Goal: Task Accomplishment & Management: Use online tool/utility

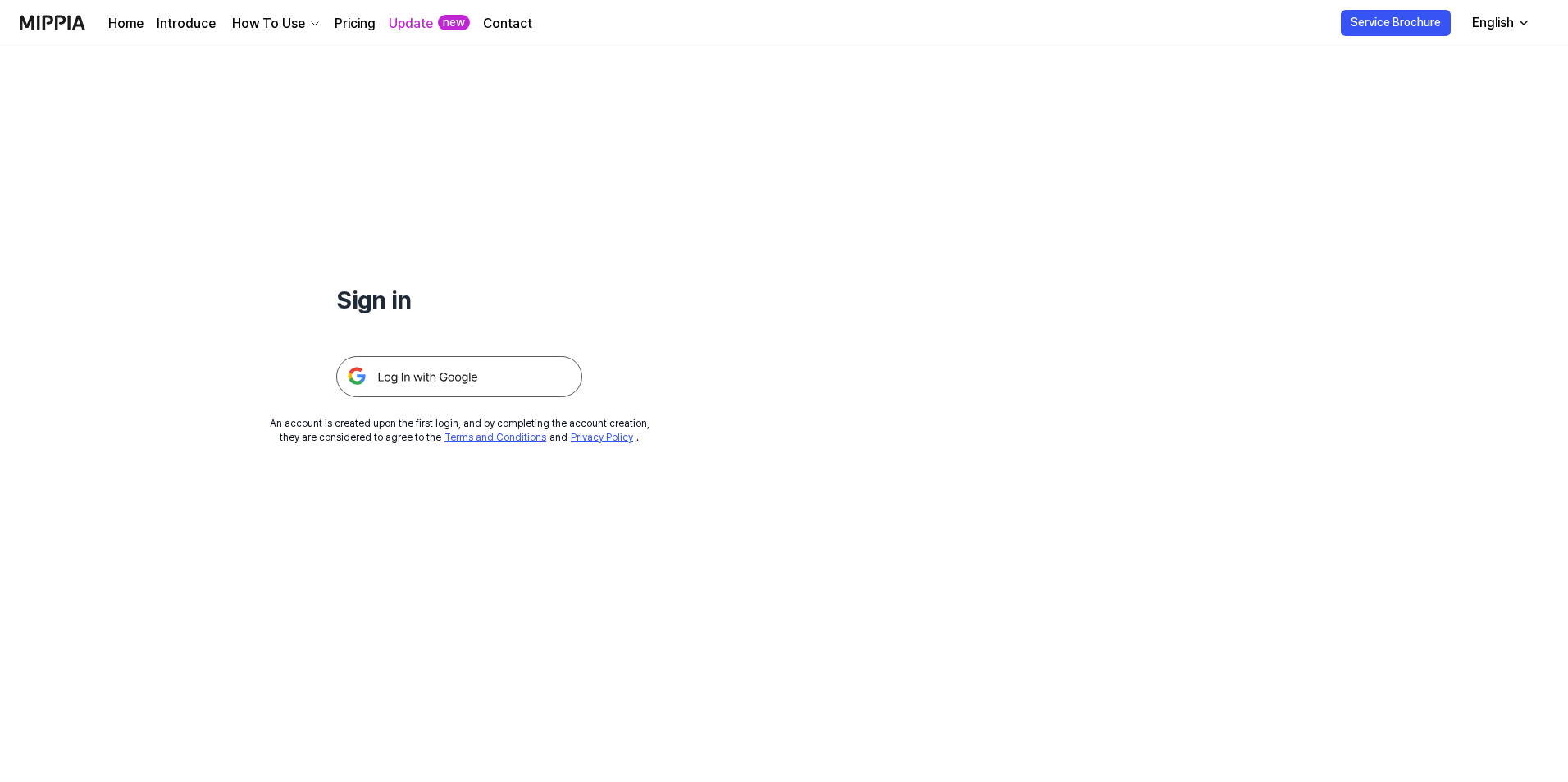
click at [484, 390] on img at bounding box center [459, 377] width 246 height 41
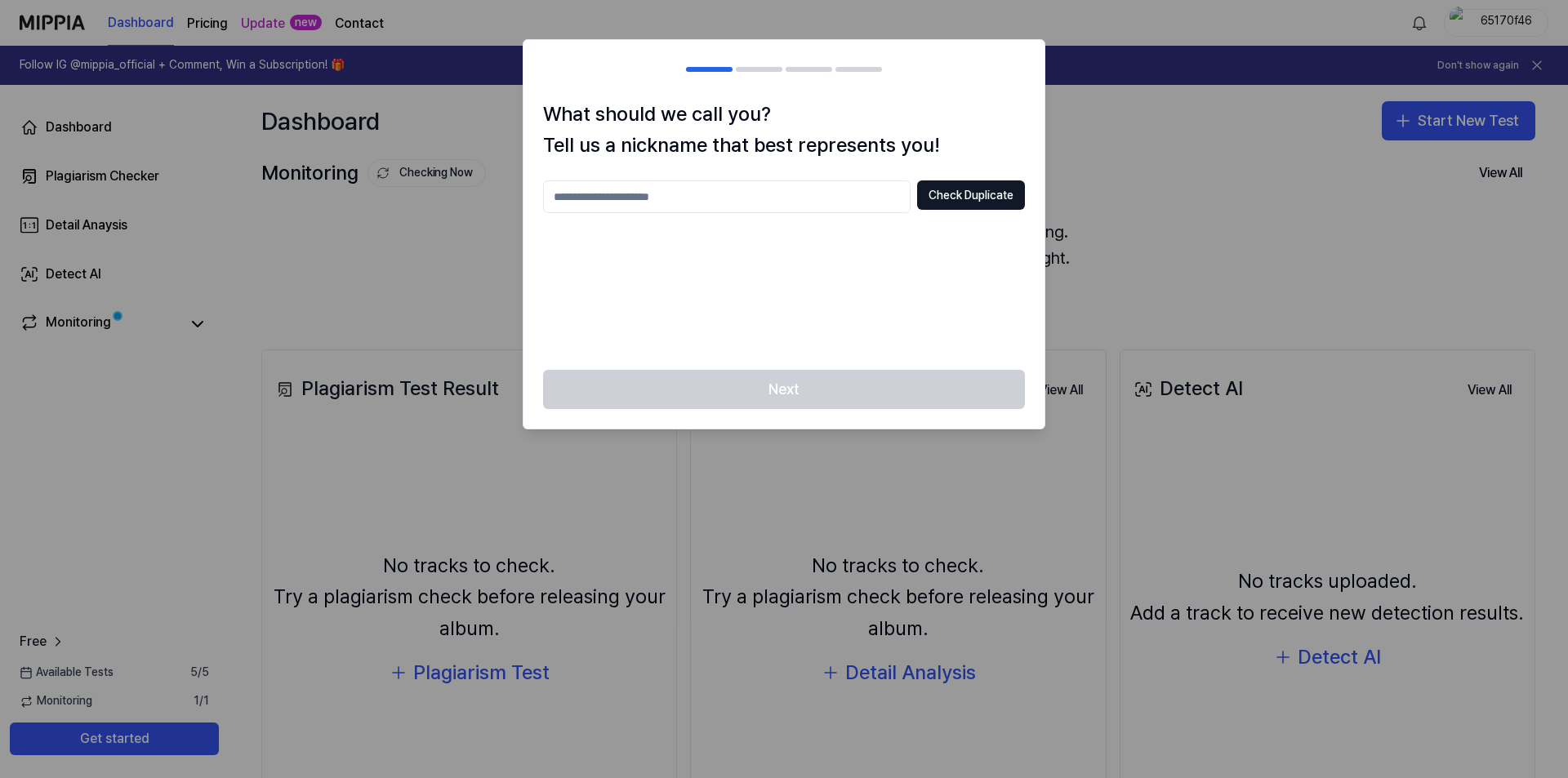
click at [741, 210] on input "text" at bounding box center [726, 196] width 368 height 33
type input "****"
click at [947, 191] on button "Check Duplicate" at bounding box center [970, 194] width 108 height 29
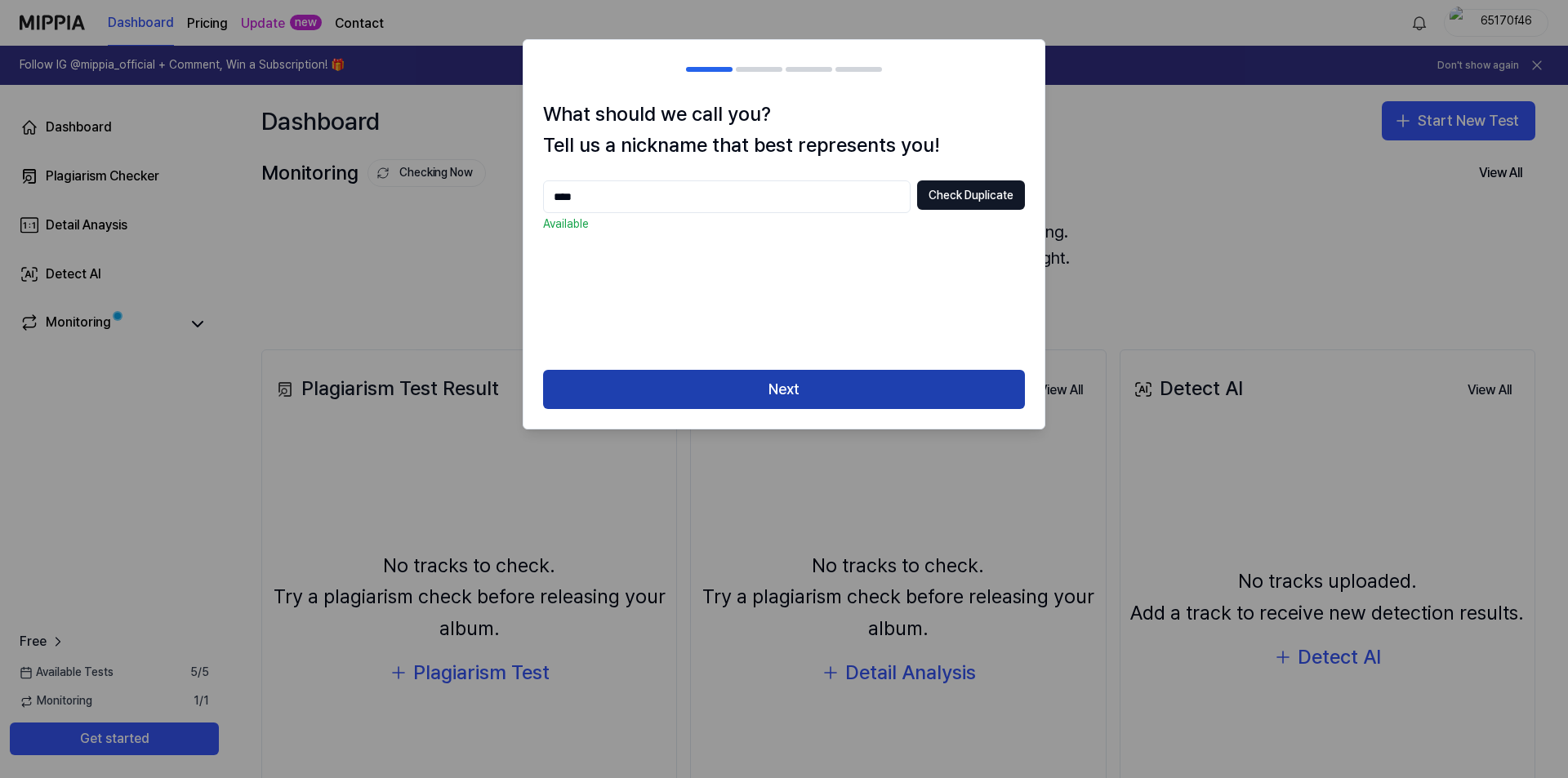
click at [833, 392] on button "Next" at bounding box center [783, 389] width 482 height 39
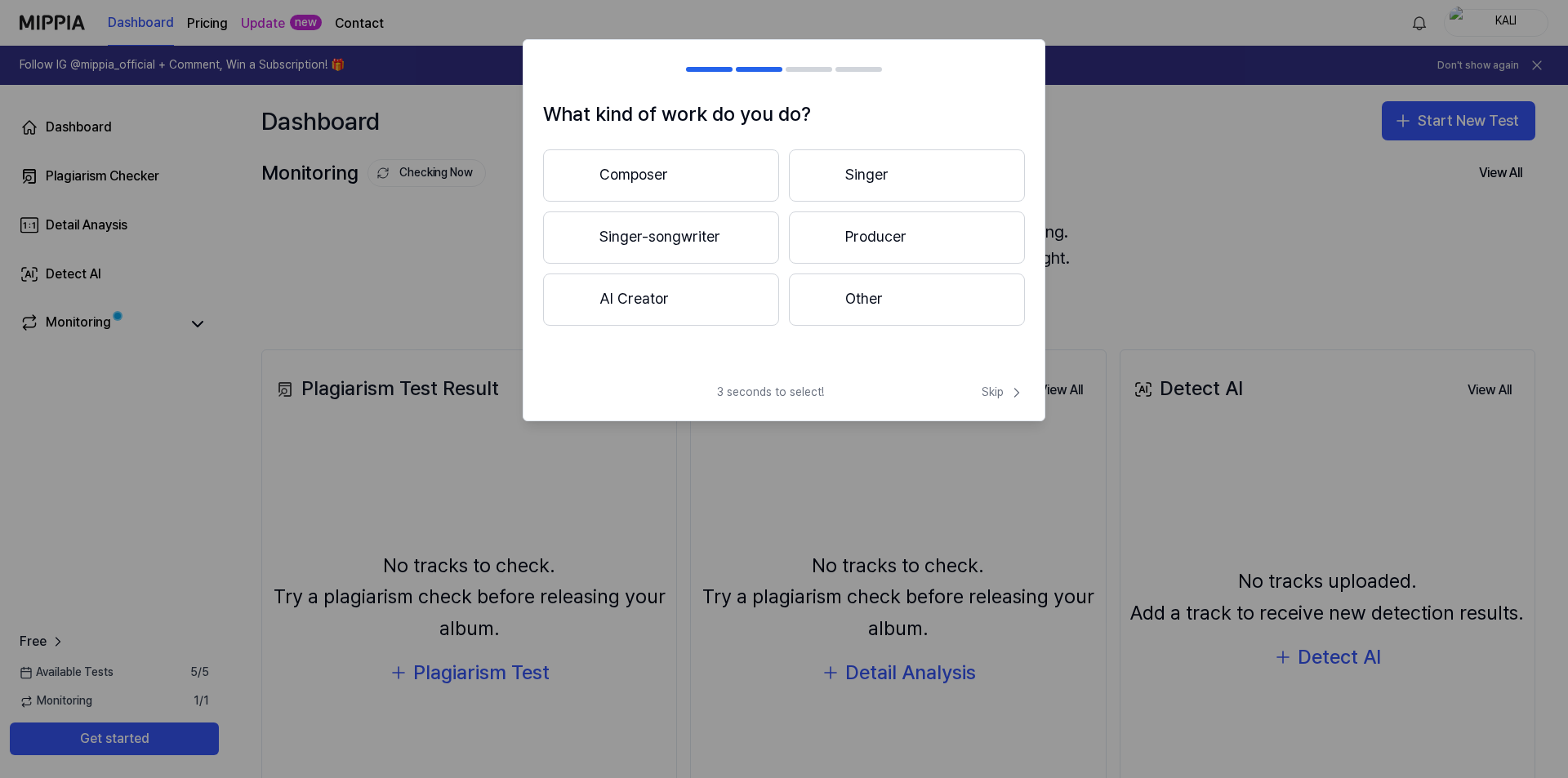
click at [824, 184] on div at bounding box center [821, 175] width 20 height 20
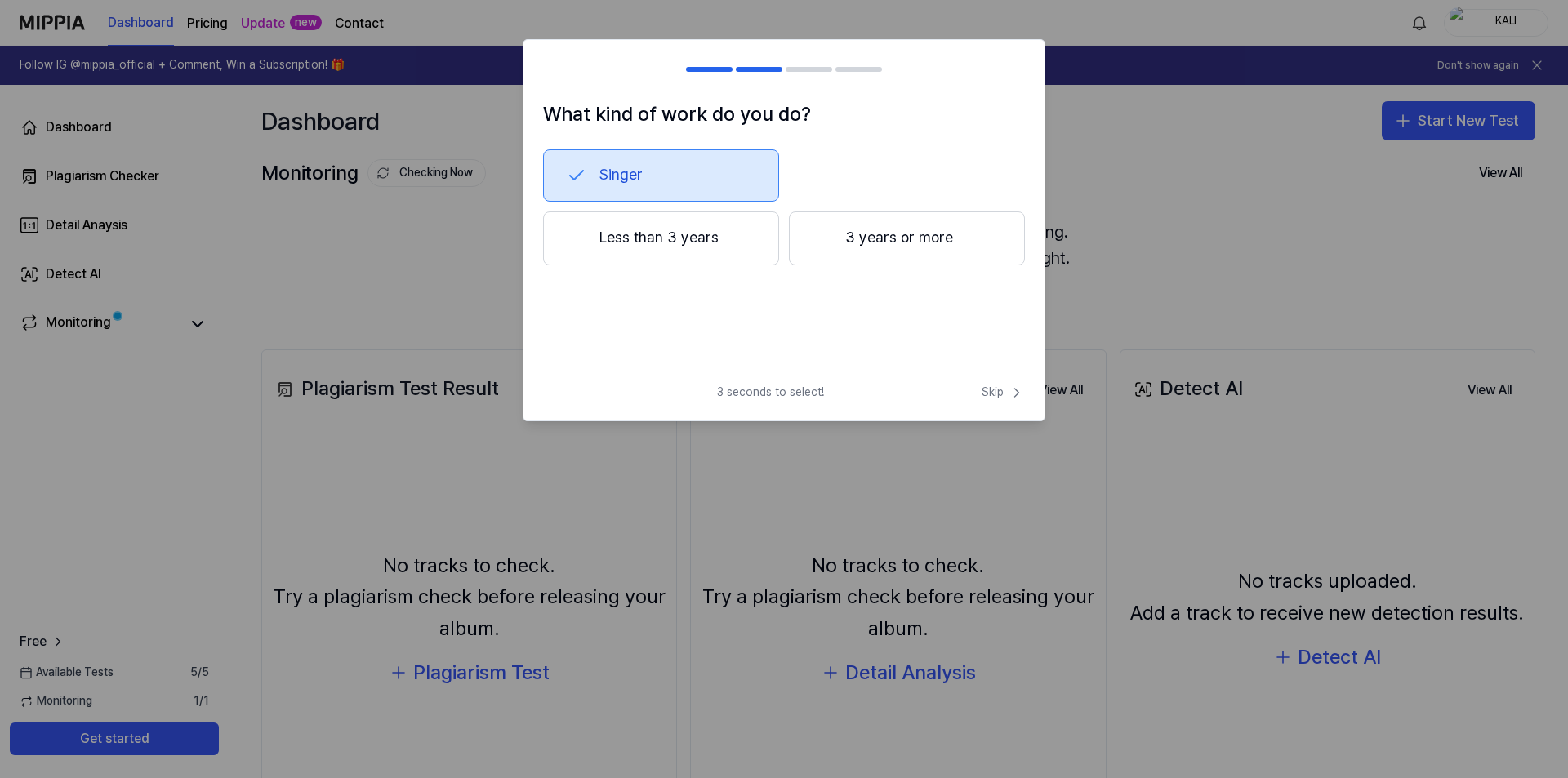
click at [755, 62] on h2 at bounding box center [783, 69] width 521 height 59
click at [755, 67] on div at bounding box center [759, 69] width 47 height 5
click at [829, 247] on div at bounding box center [821, 238] width 20 height 20
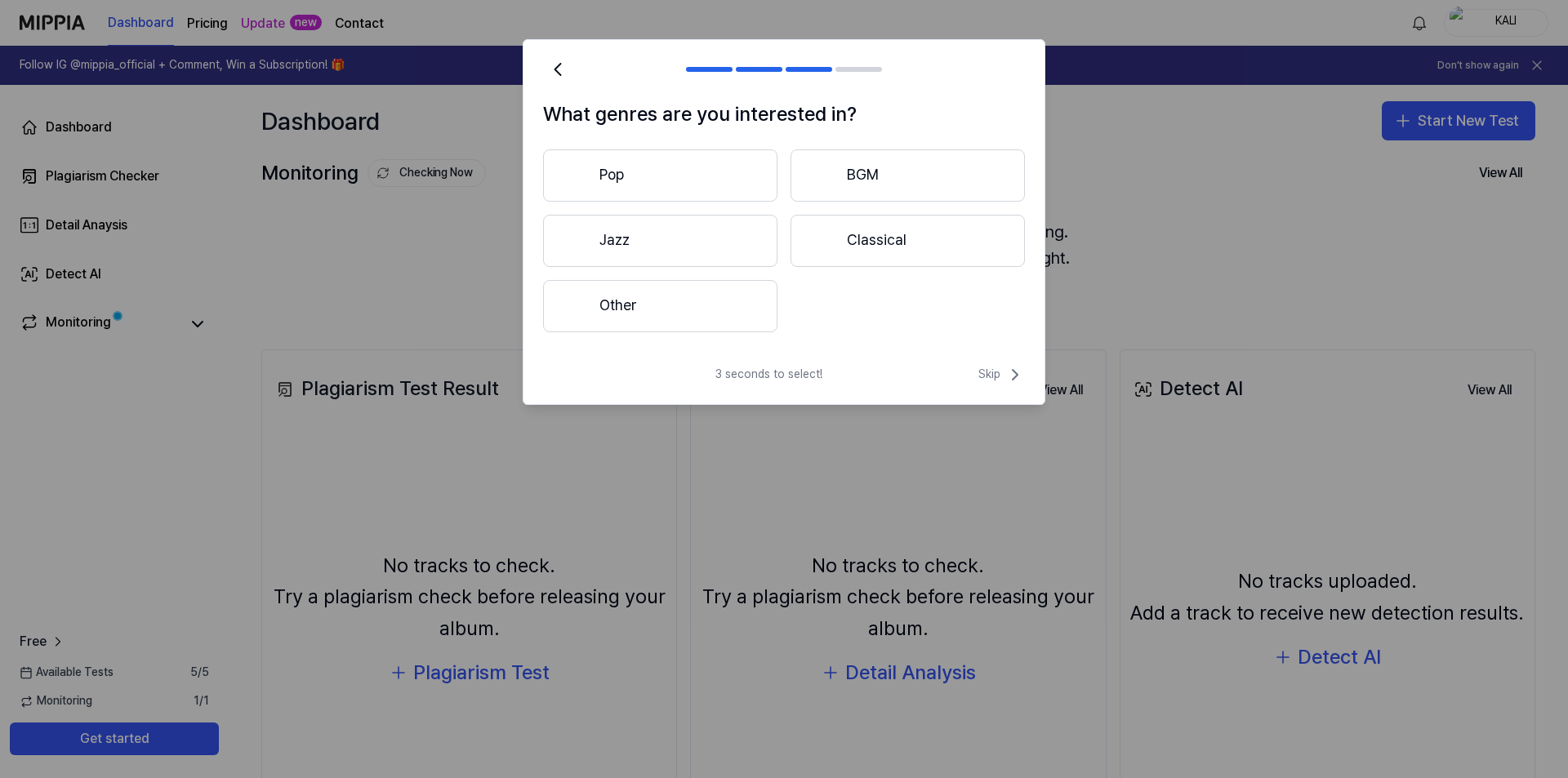
click at [715, 310] on button "Other" at bounding box center [660, 306] width 234 height 52
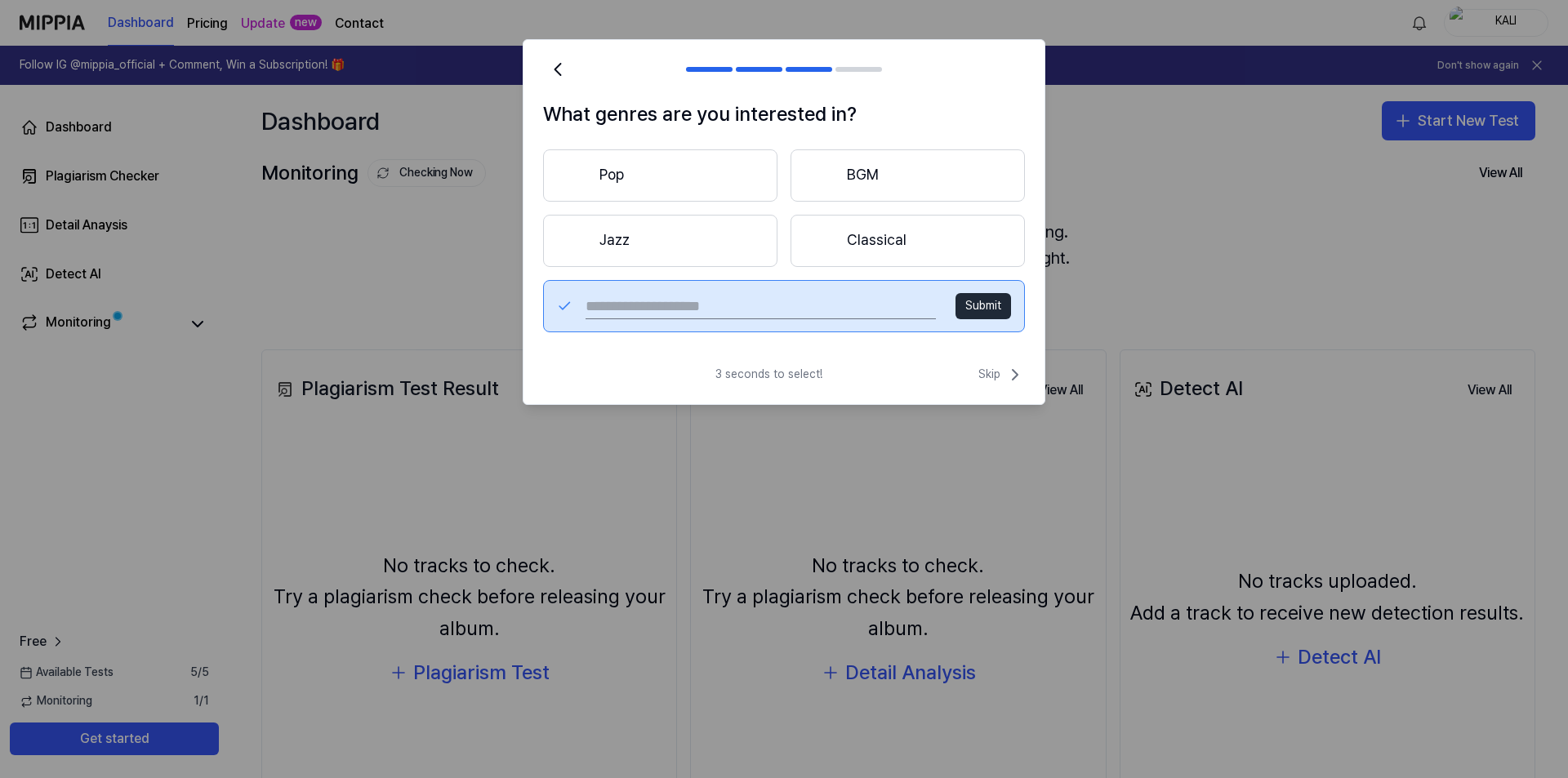
click at [715, 310] on input "text" at bounding box center [761, 306] width 350 height 26
type input "***"
click at [988, 314] on button "Submit" at bounding box center [982, 306] width 55 height 26
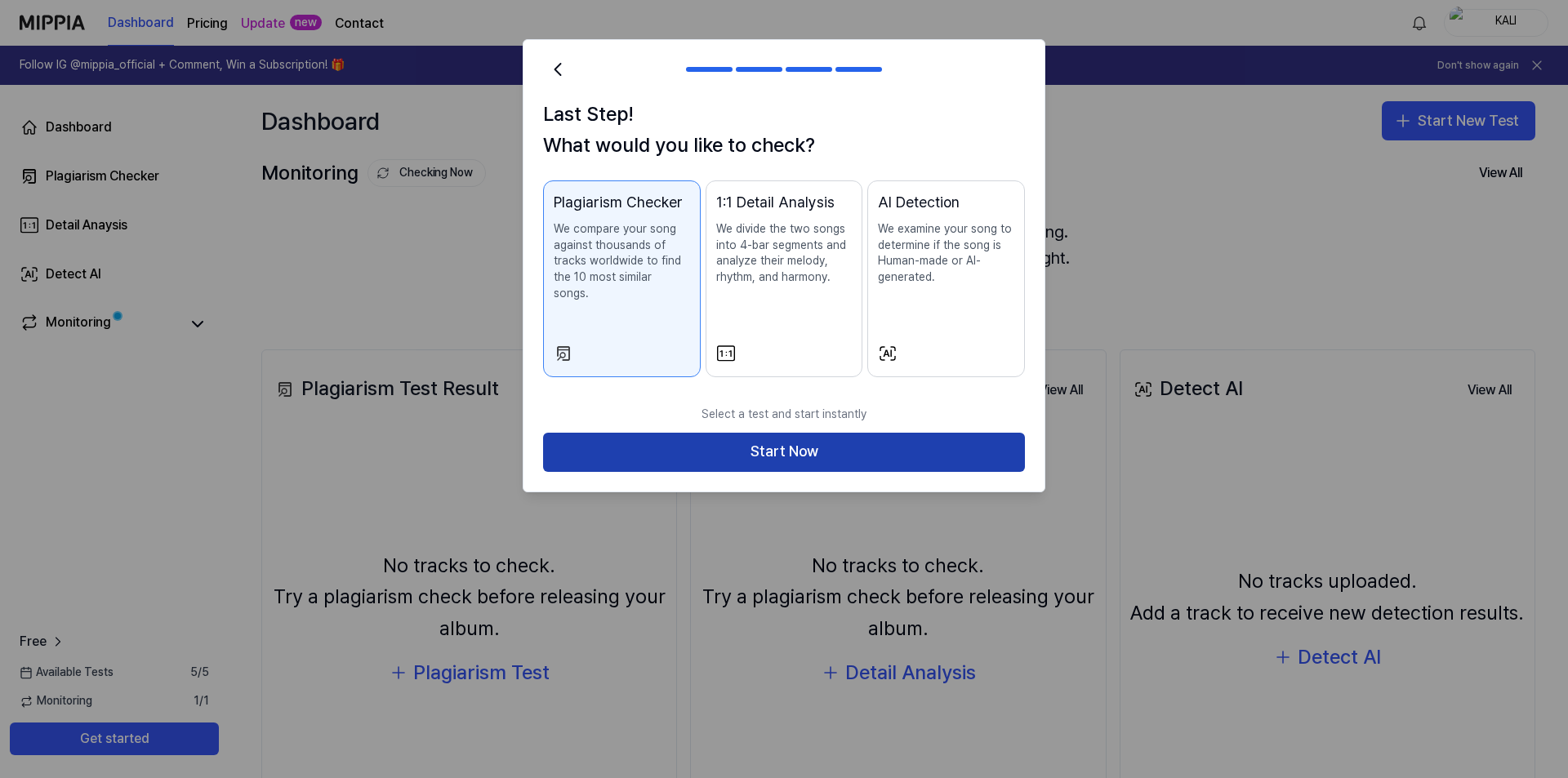
click at [848, 443] on button "Start Now" at bounding box center [783, 453] width 482 height 39
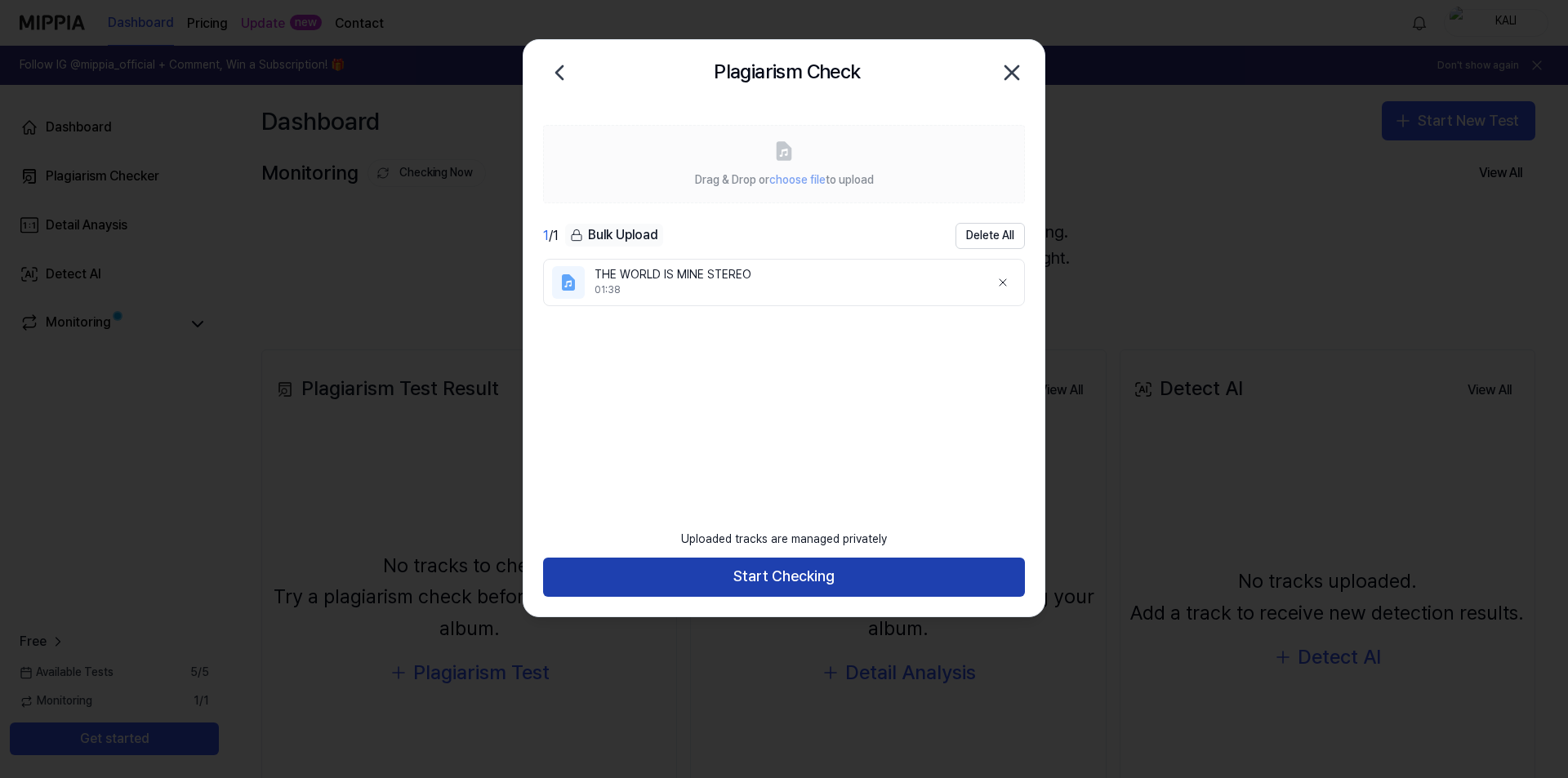
click at [832, 586] on button "Start Checking" at bounding box center [783, 577] width 482 height 39
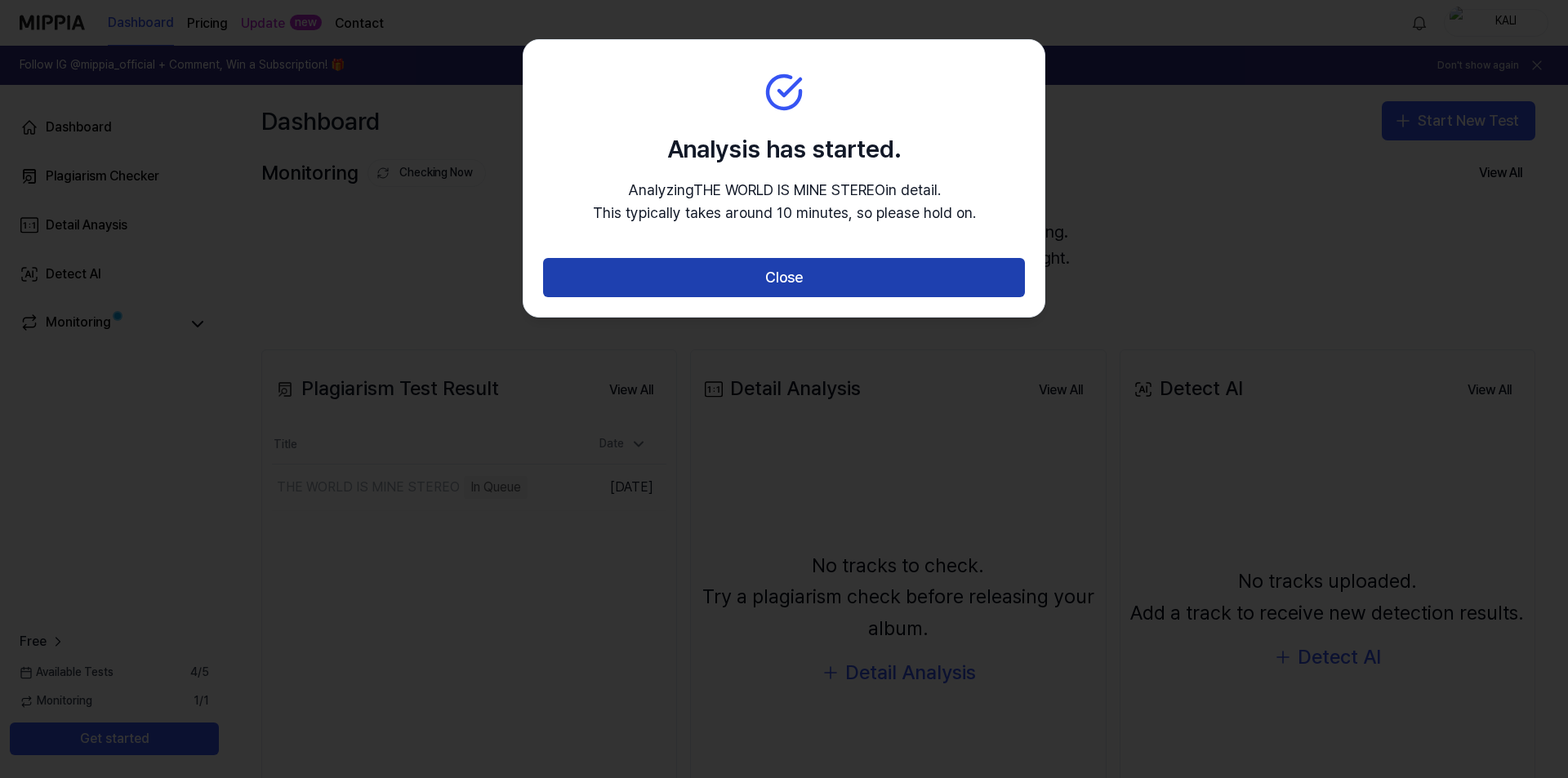
click at [773, 292] on button "Close" at bounding box center [783, 278] width 482 height 39
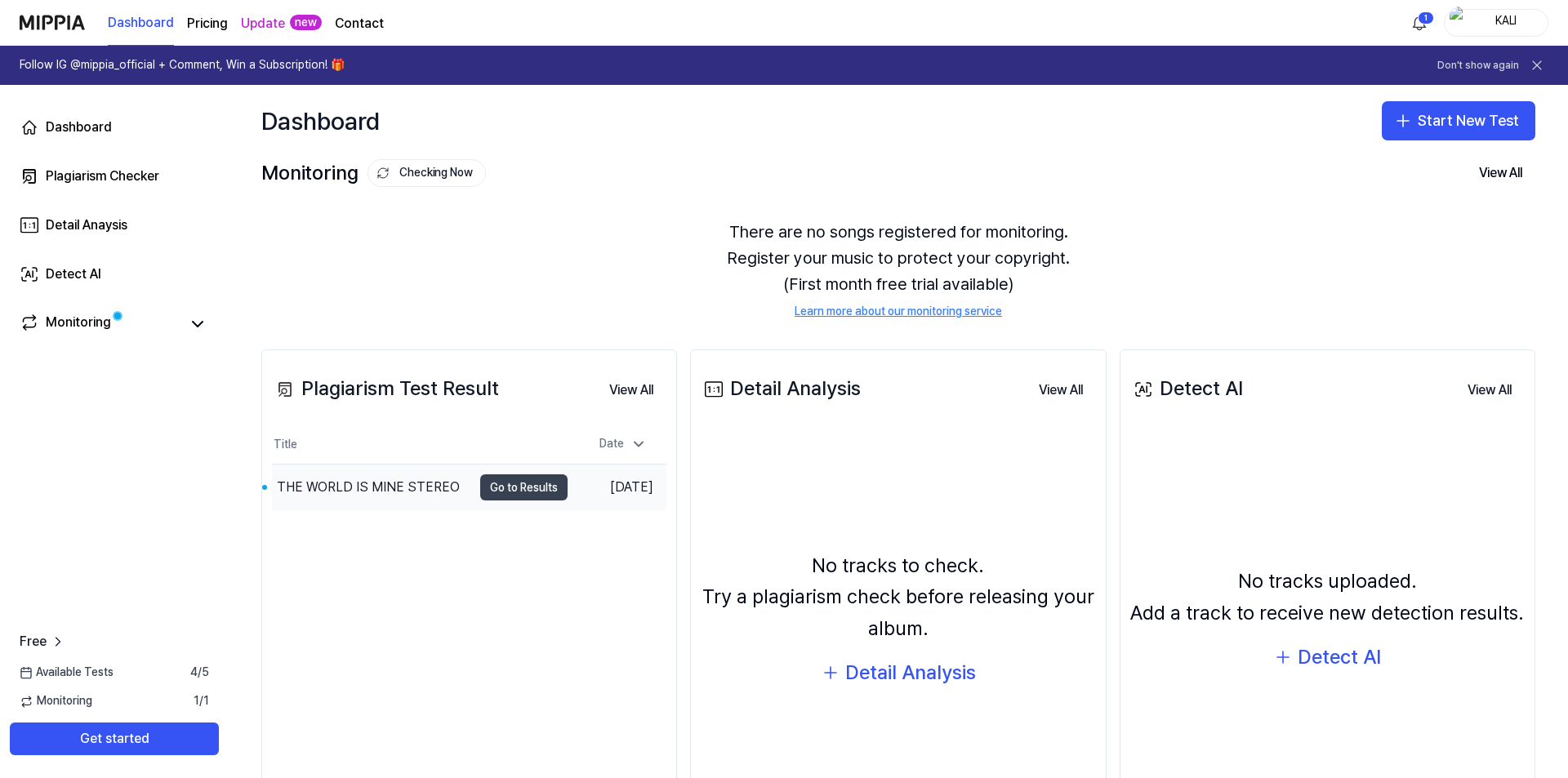
click at [514, 497] on button "Go to Results" at bounding box center [523, 487] width 87 height 26
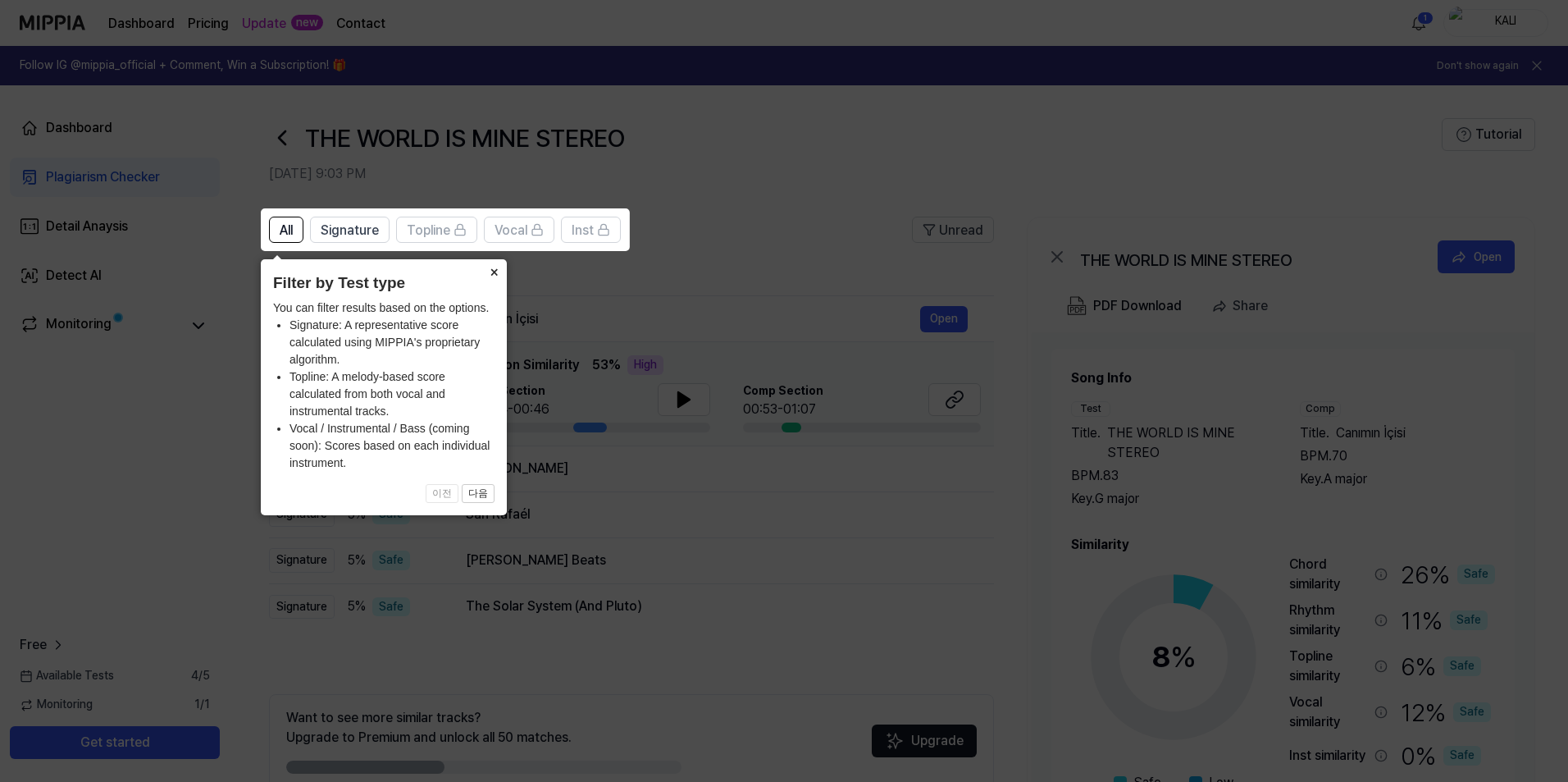
click at [545, 274] on icon at bounding box center [787, 391] width 1575 height 782
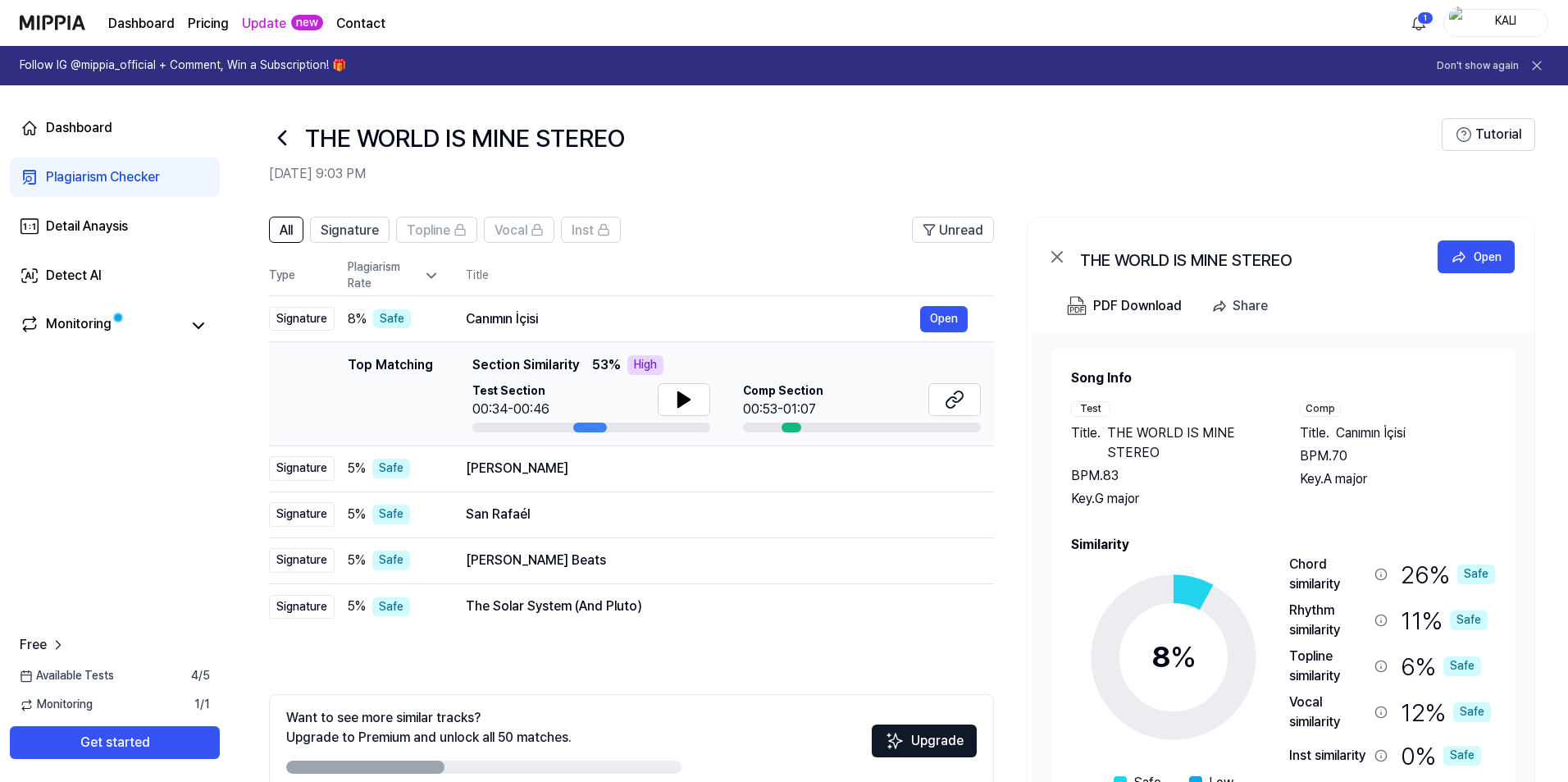
scroll to position [85, 0]
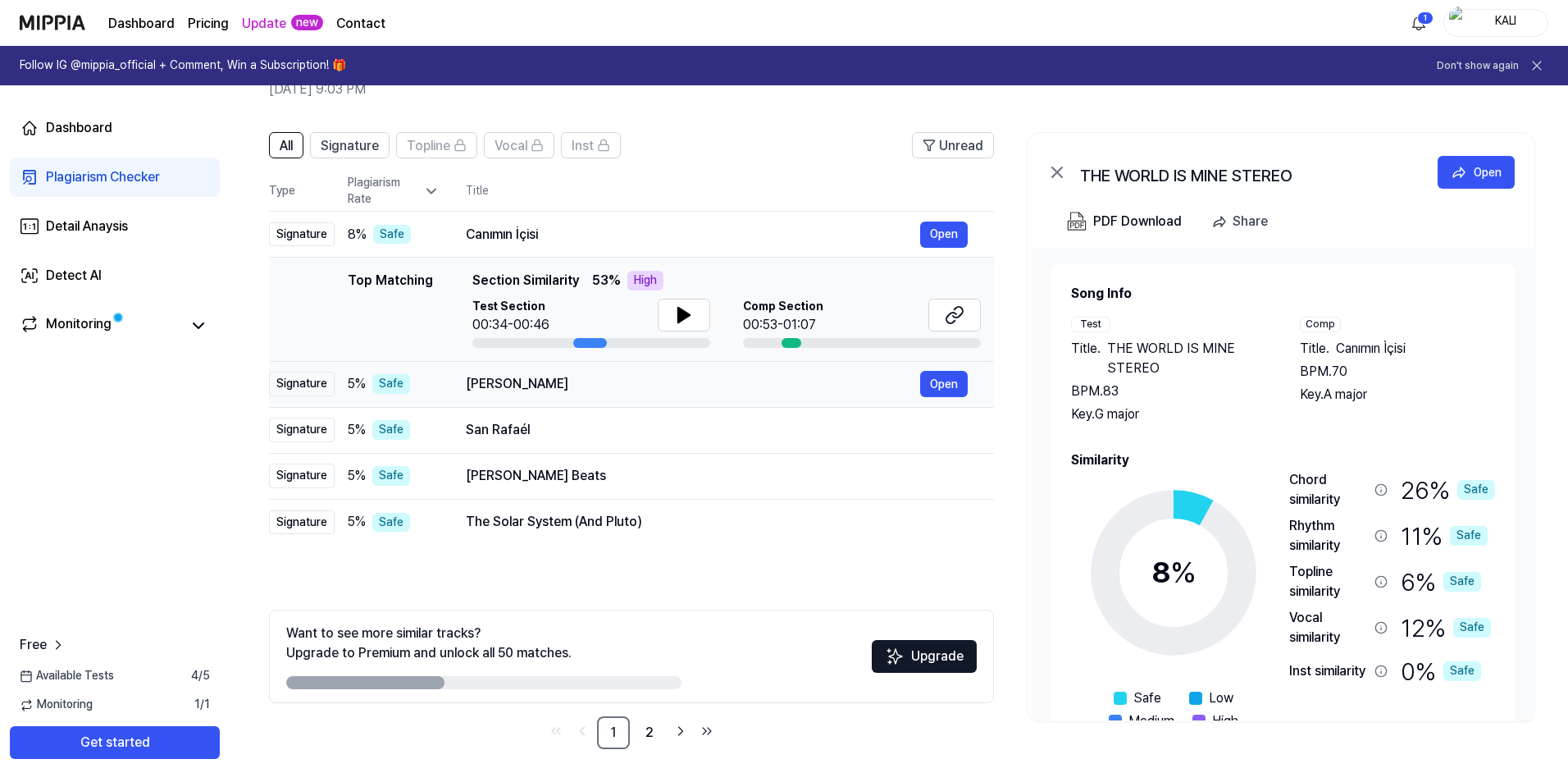
click at [621, 389] on div "Rebecca Lynn" at bounding box center [693, 383] width 455 height 20
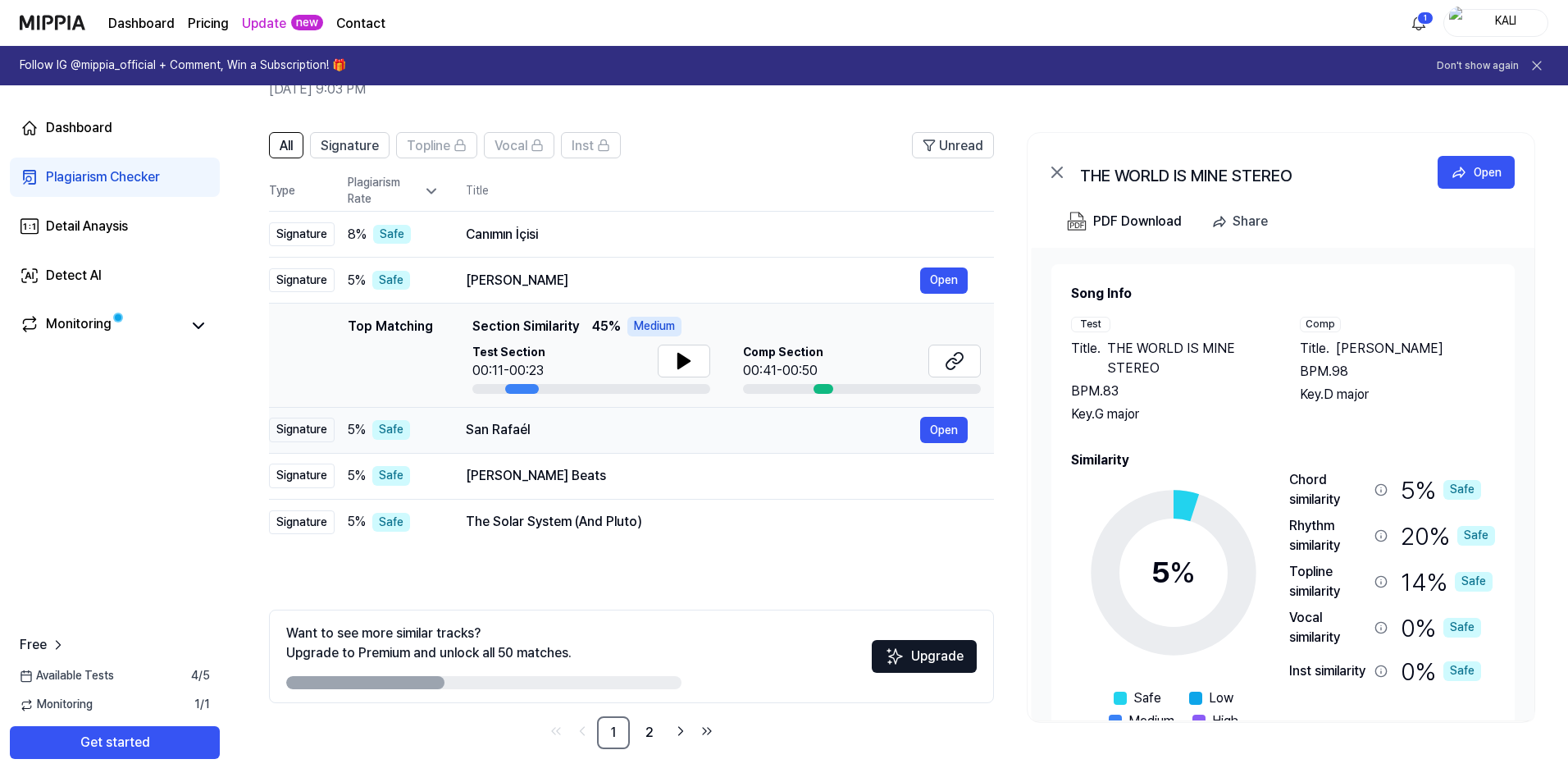
click at [623, 430] on div "San Rafaél" at bounding box center [693, 430] width 455 height 20
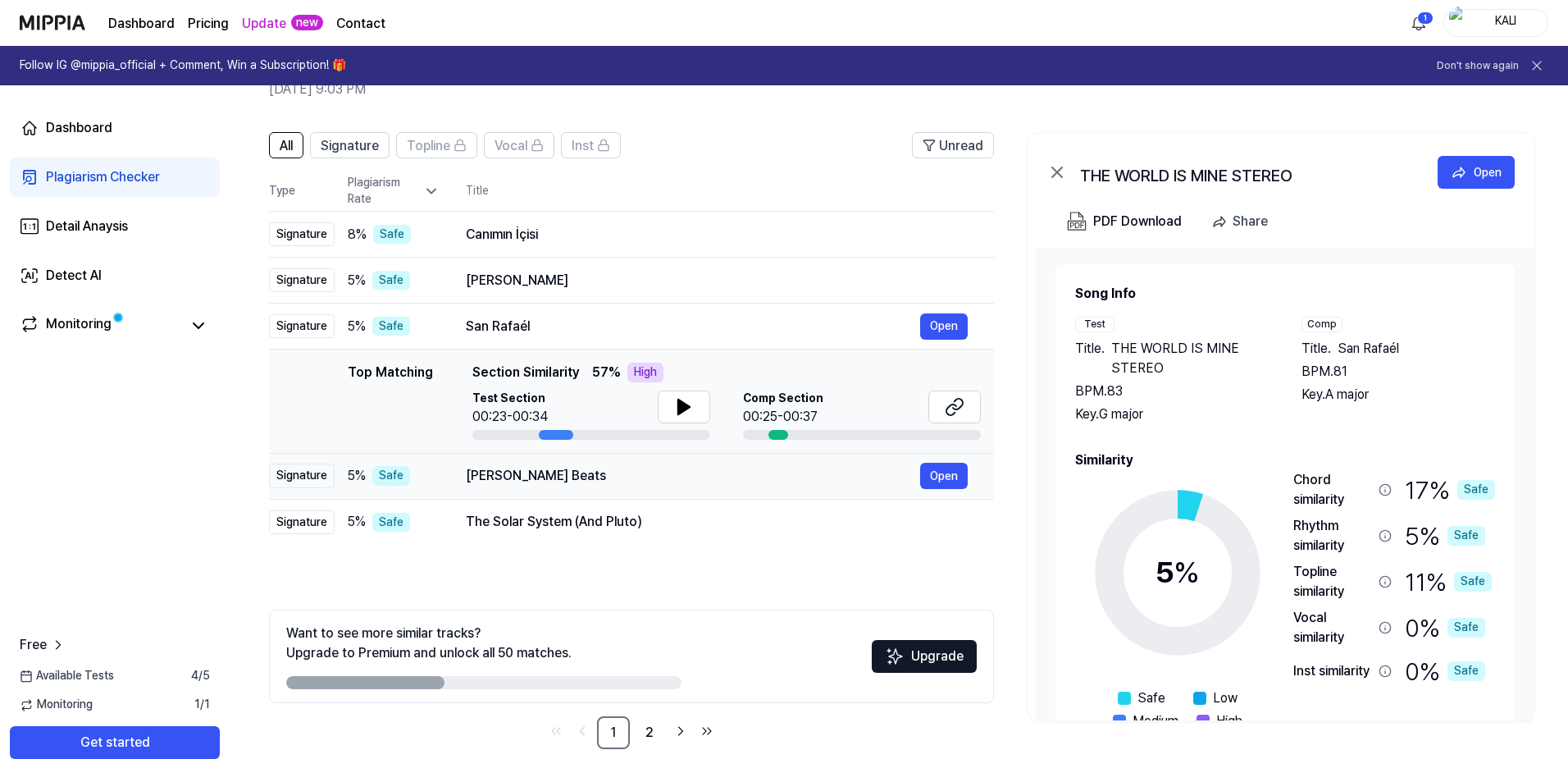
click at [799, 493] on td "Aao Manayen Jashne Muhabbat - Jhankar Beats Open" at bounding box center [717, 476] width 554 height 46
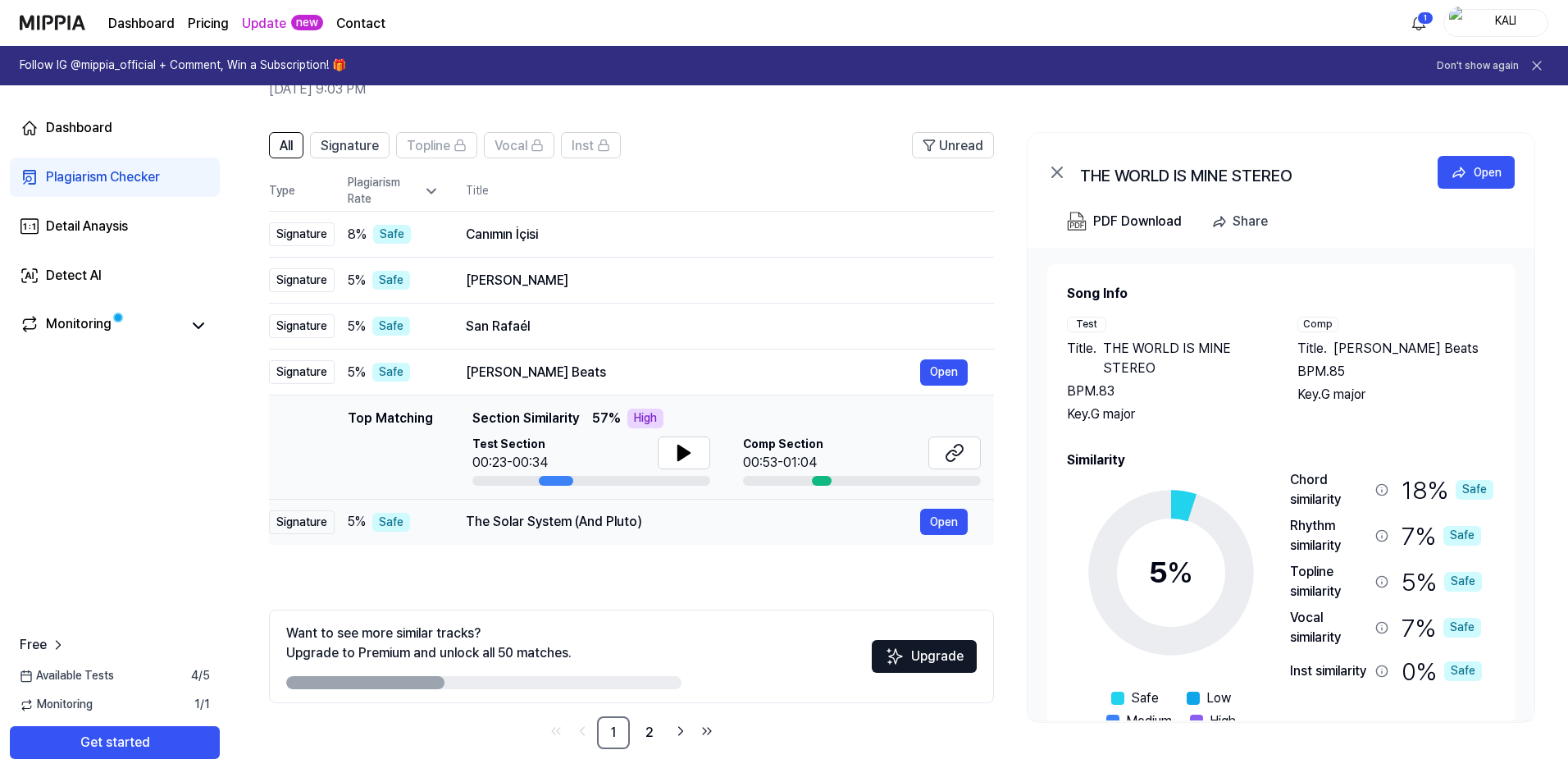
click at [753, 519] on div "The Solar System (And Pluto)" at bounding box center [693, 522] width 455 height 20
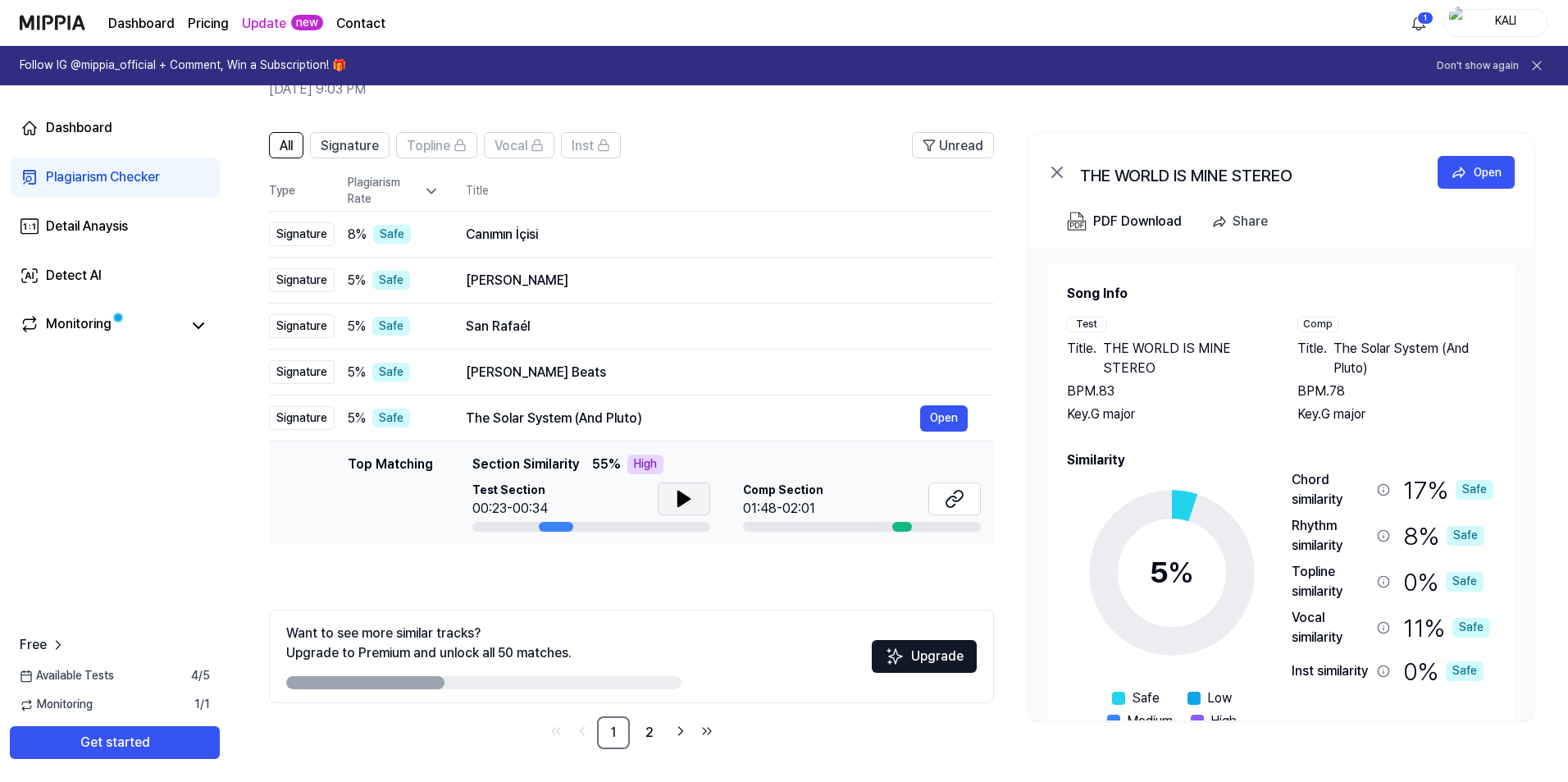
click at [696, 500] on button at bounding box center [684, 498] width 53 height 33
click at [973, 501] on button at bounding box center [955, 498] width 53 height 33
click at [651, 239] on div "Canımın İçisi" at bounding box center [693, 234] width 455 height 20
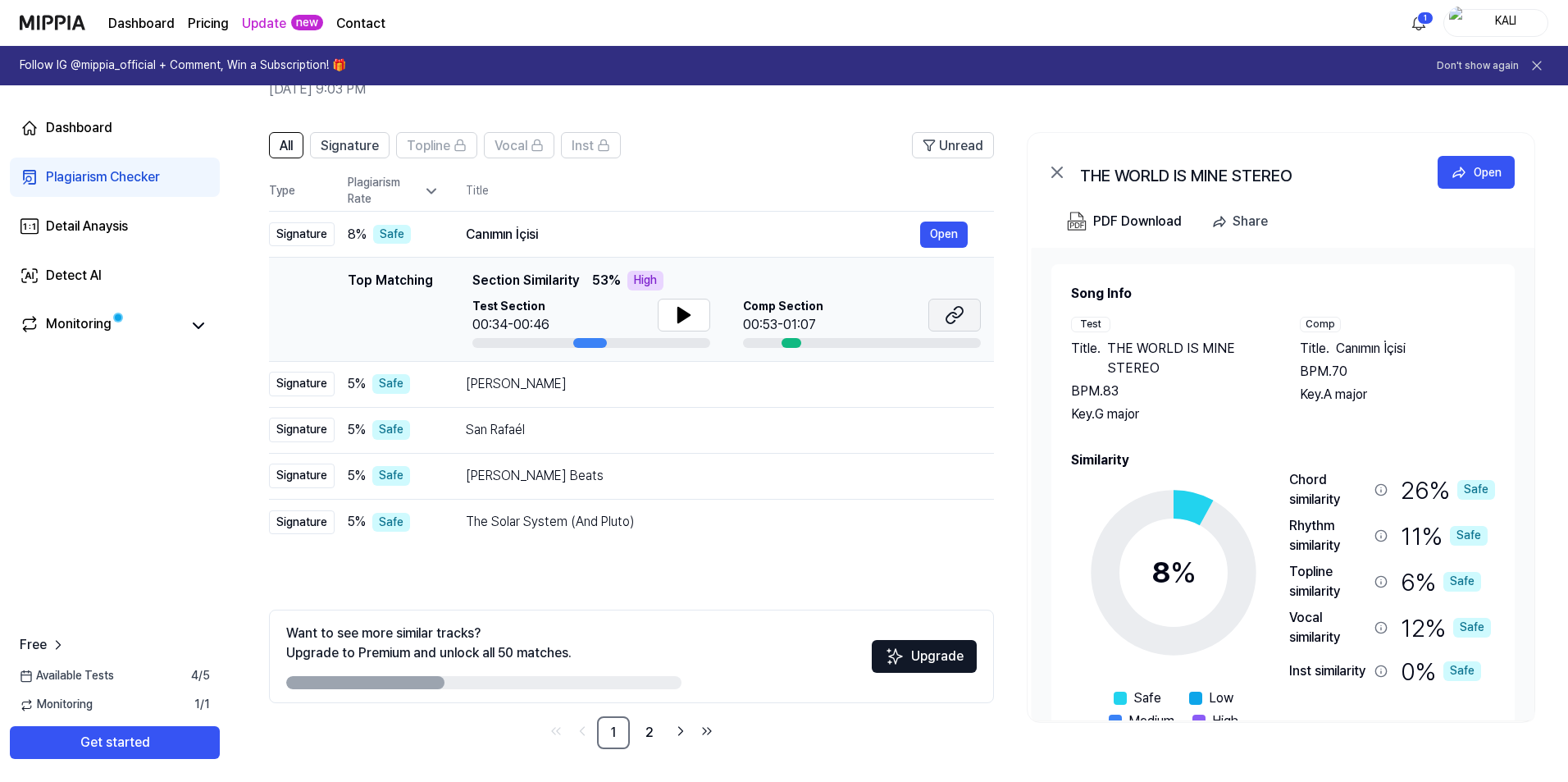
click at [956, 320] on icon at bounding box center [954, 315] width 20 height 20
click at [657, 377] on div "Rebecca Lynn" at bounding box center [693, 383] width 455 height 20
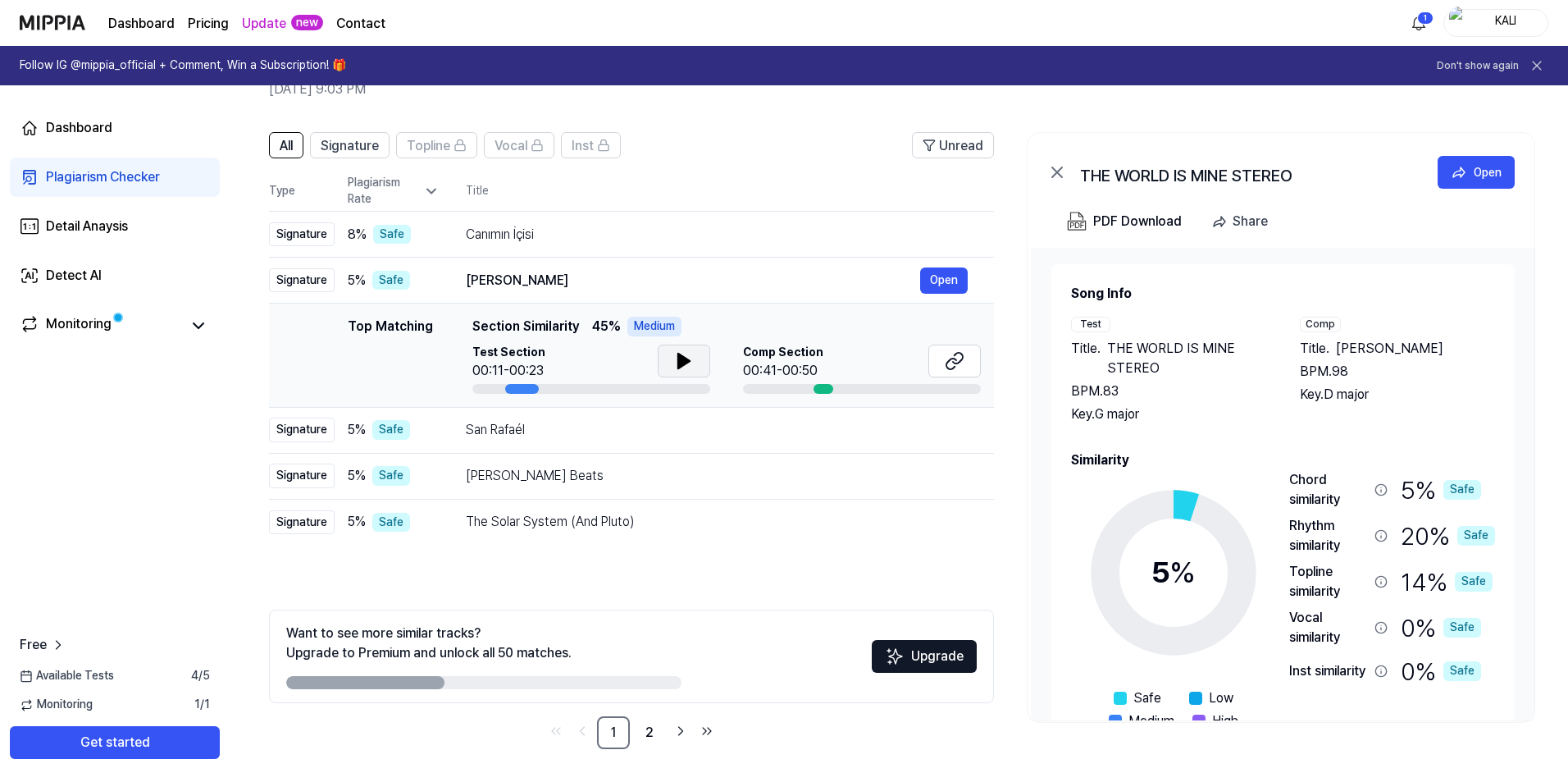
click at [671, 361] on button at bounding box center [684, 361] width 53 height 33
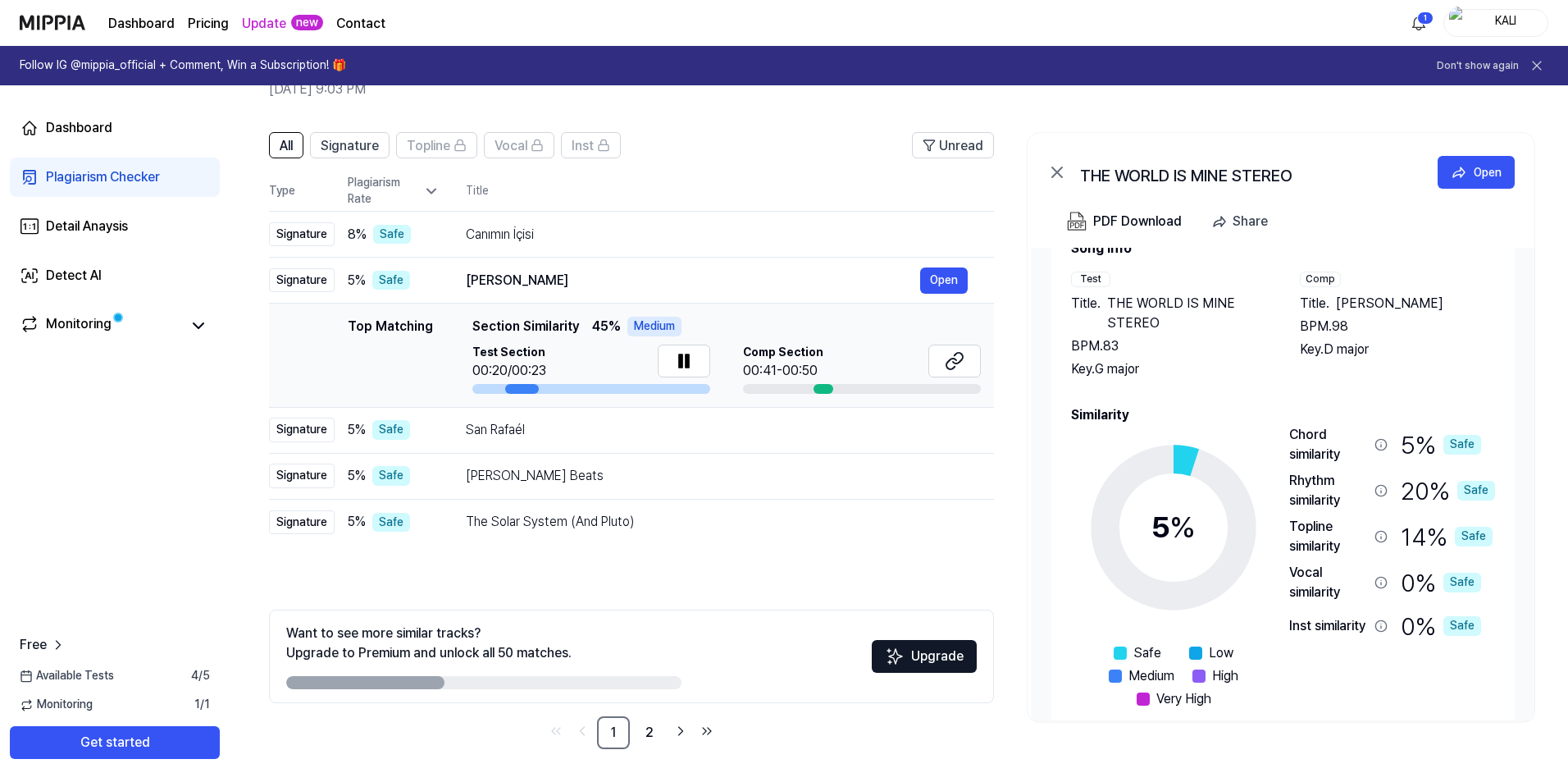
scroll to position [70, 0]
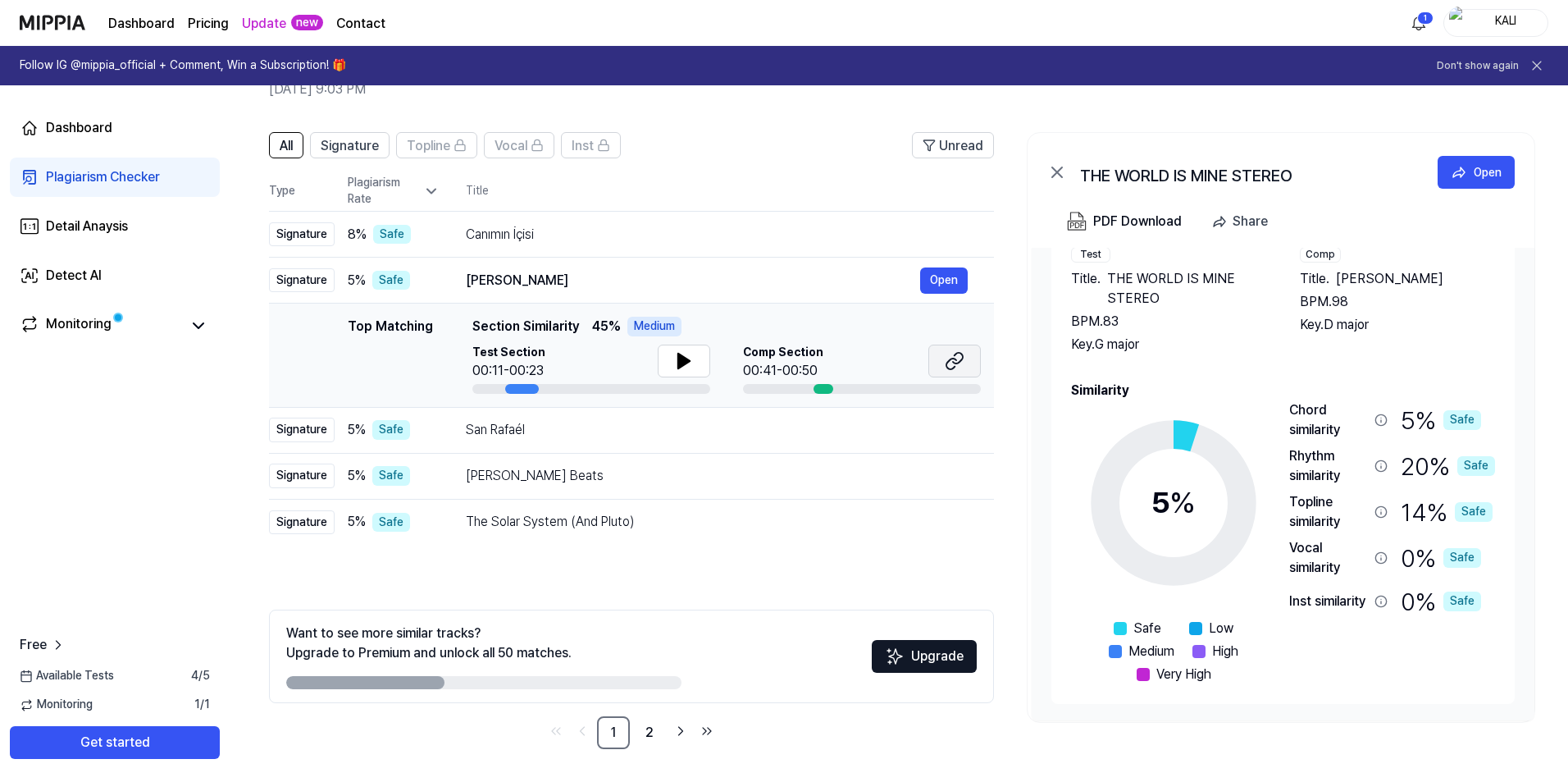
click at [950, 369] on icon at bounding box center [951, 363] width 9 height 10
click at [612, 432] on div "San Rafaél" at bounding box center [693, 430] width 455 height 20
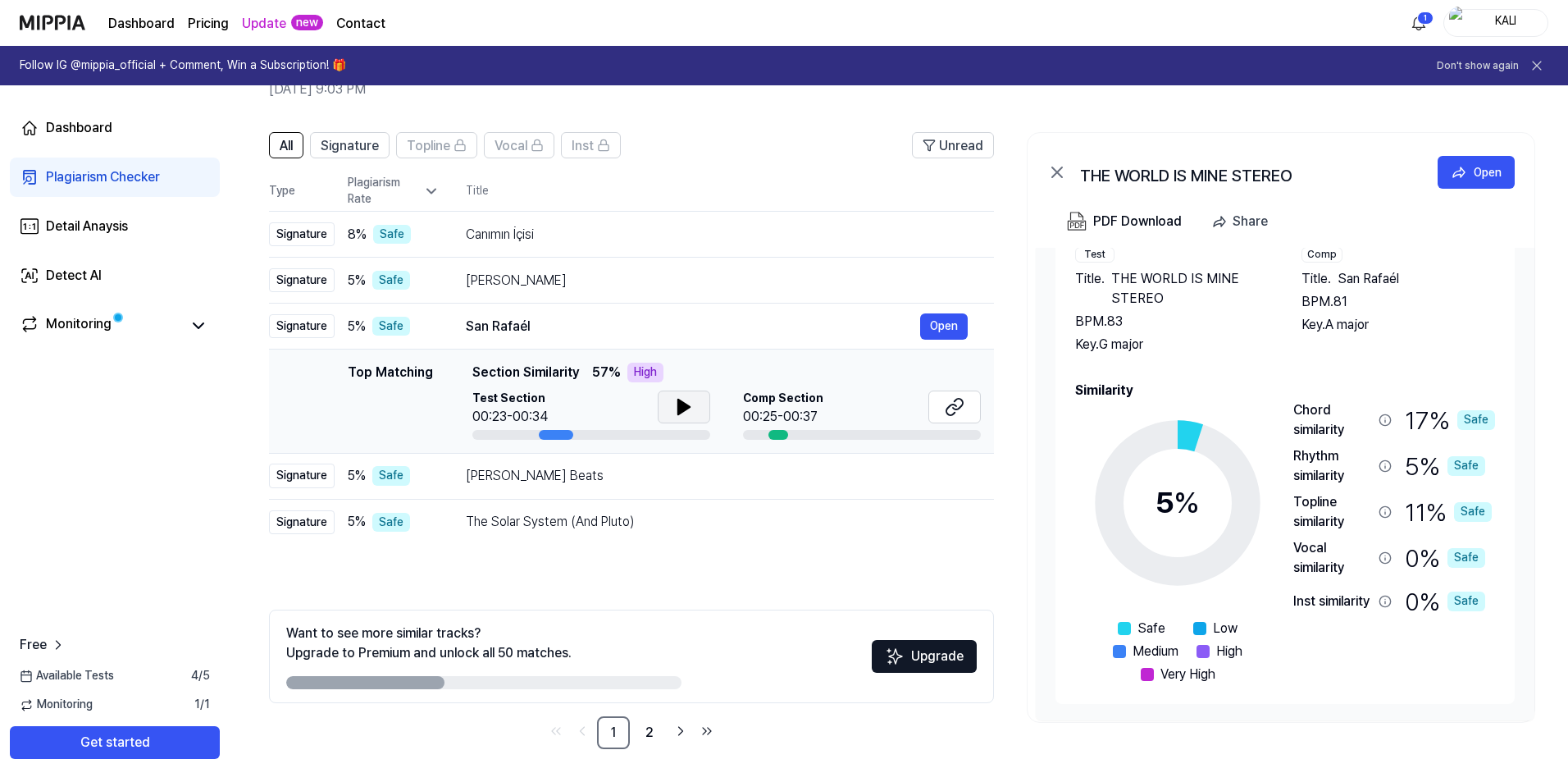
click at [695, 404] on button at bounding box center [684, 406] width 53 height 33
click at [960, 407] on icon at bounding box center [957, 403] width 9 height 10
click at [653, 736] on link "2" at bounding box center [649, 732] width 33 height 33
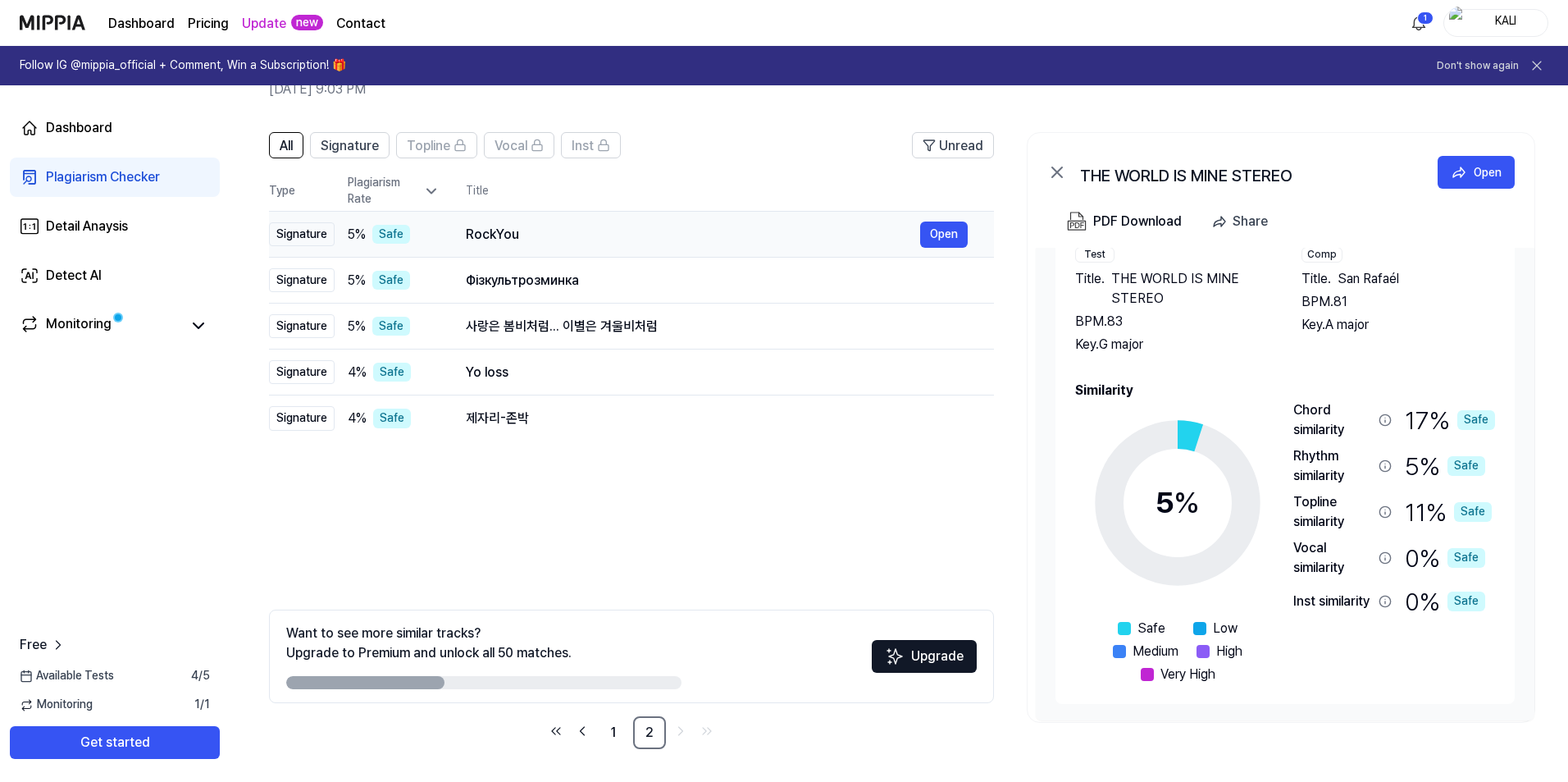
click at [594, 236] on div "RockYou" at bounding box center [693, 234] width 455 height 20
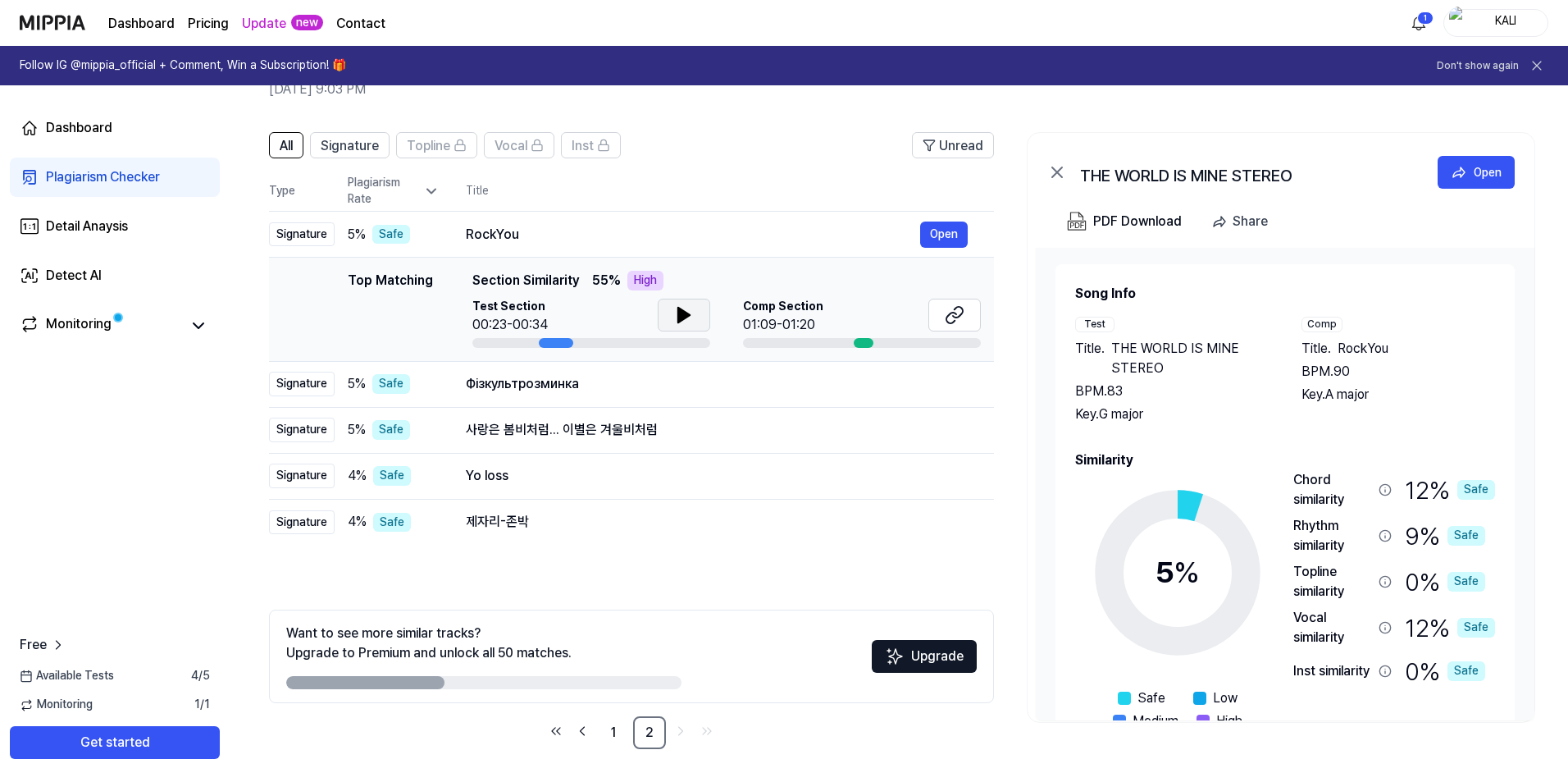
click at [678, 310] on icon at bounding box center [684, 315] width 11 height 15
click at [687, 375] on div "Фізкультрозминка" at bounding box center [693, 383] width 455 height 20
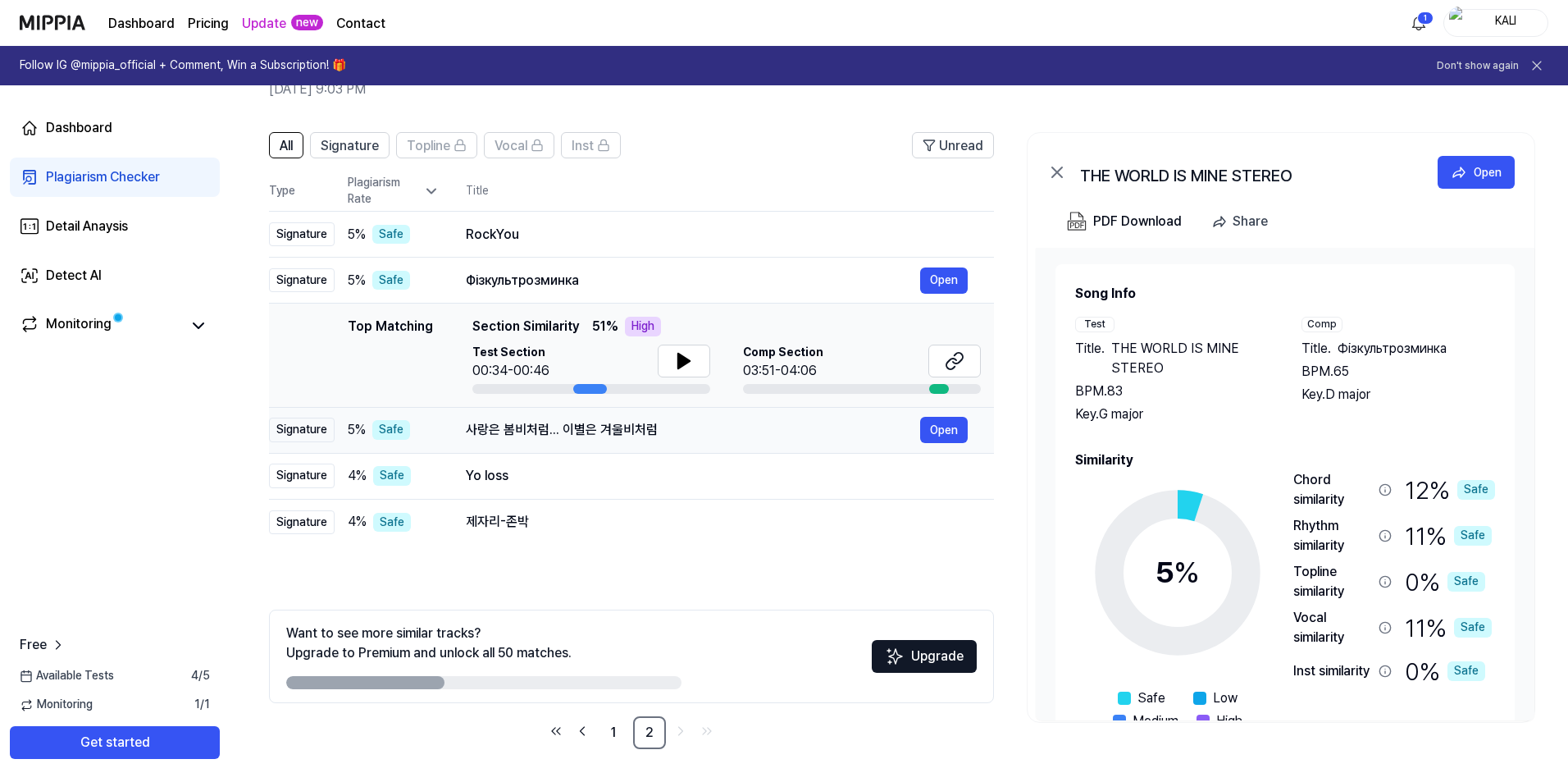
click at [697, 441] on div "사랑은 봄비처럼... 이별은 겨울비처럼 Open" at bounding box center [717, 430] width 502 height 26
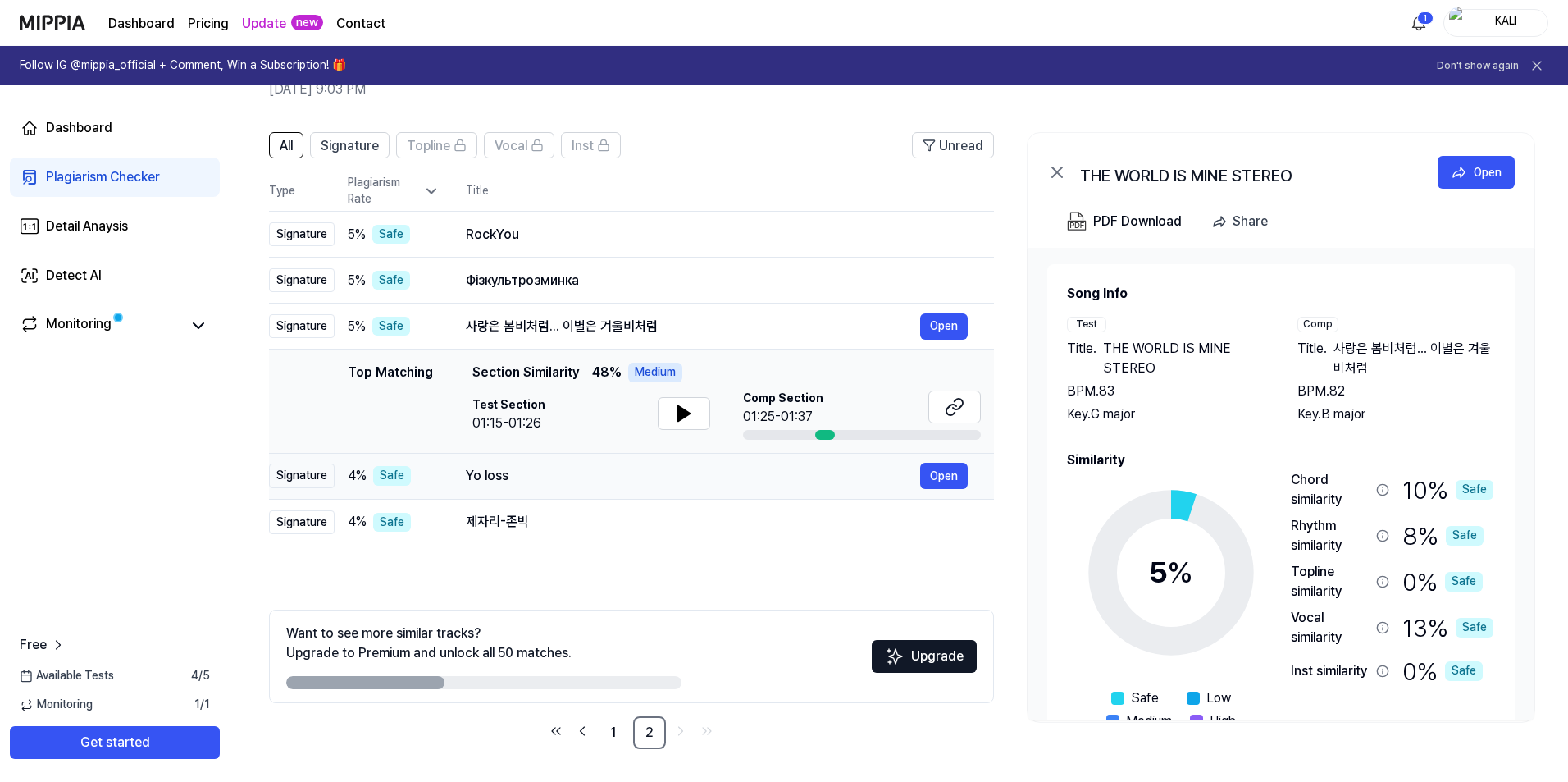
click at [698, 470] on div "Yo loss" at bounding box center [693, 476] width 455 height 20
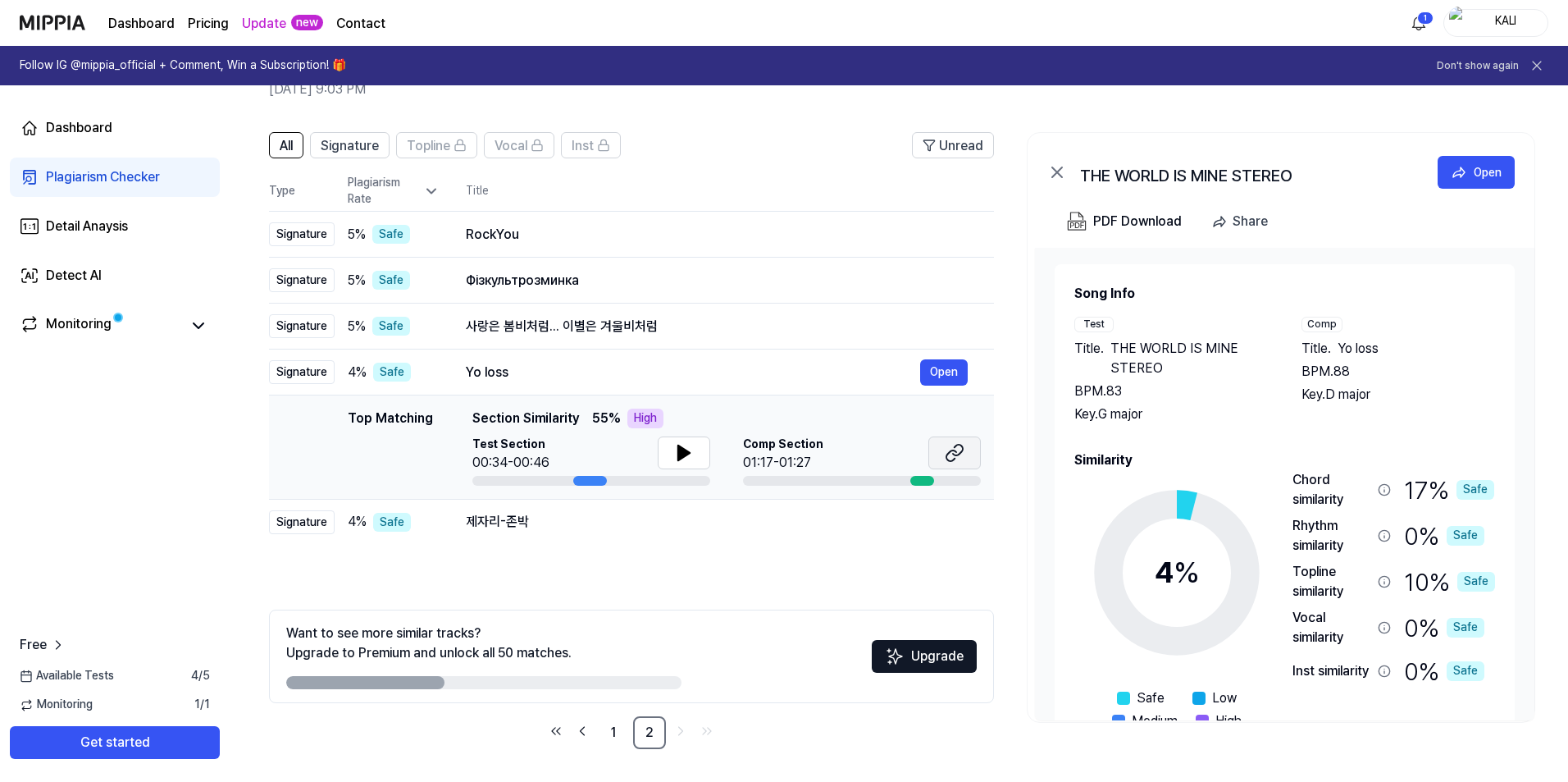
click at [958, 455] on icon at bounding box center [957, 449] width 9 height 10
click at [709, 335] on div "사랑은 봄비처럼... 이별은 겨울비처럼" at bounding box center [693, 326] width 455 height 20
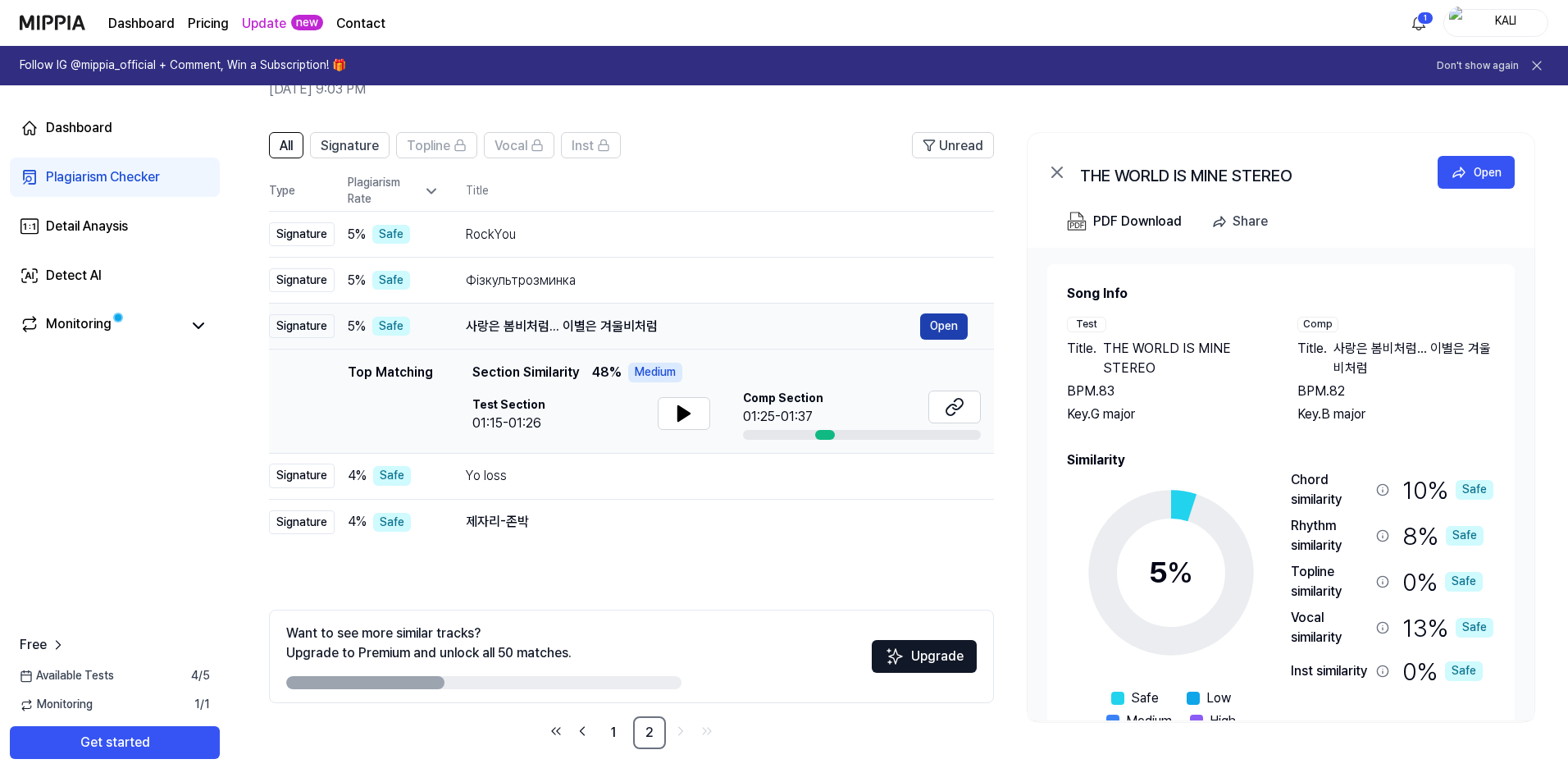
click at [940, 321] on button "Open" at bounding box center [943, 326] width 48 height 26
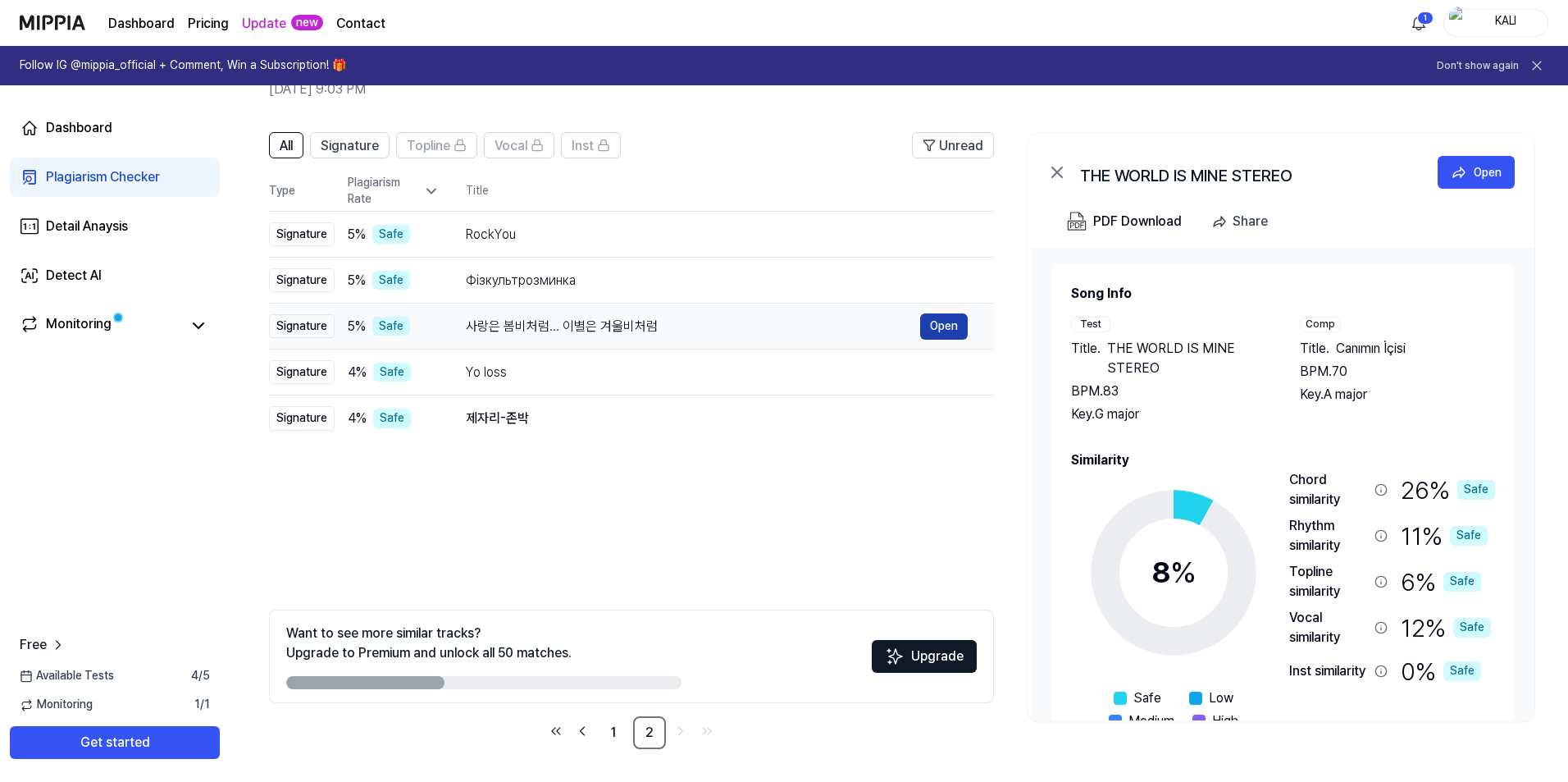
click at [940, 321] on button "Open" at bounding box center [943, 326] width 48 height 26
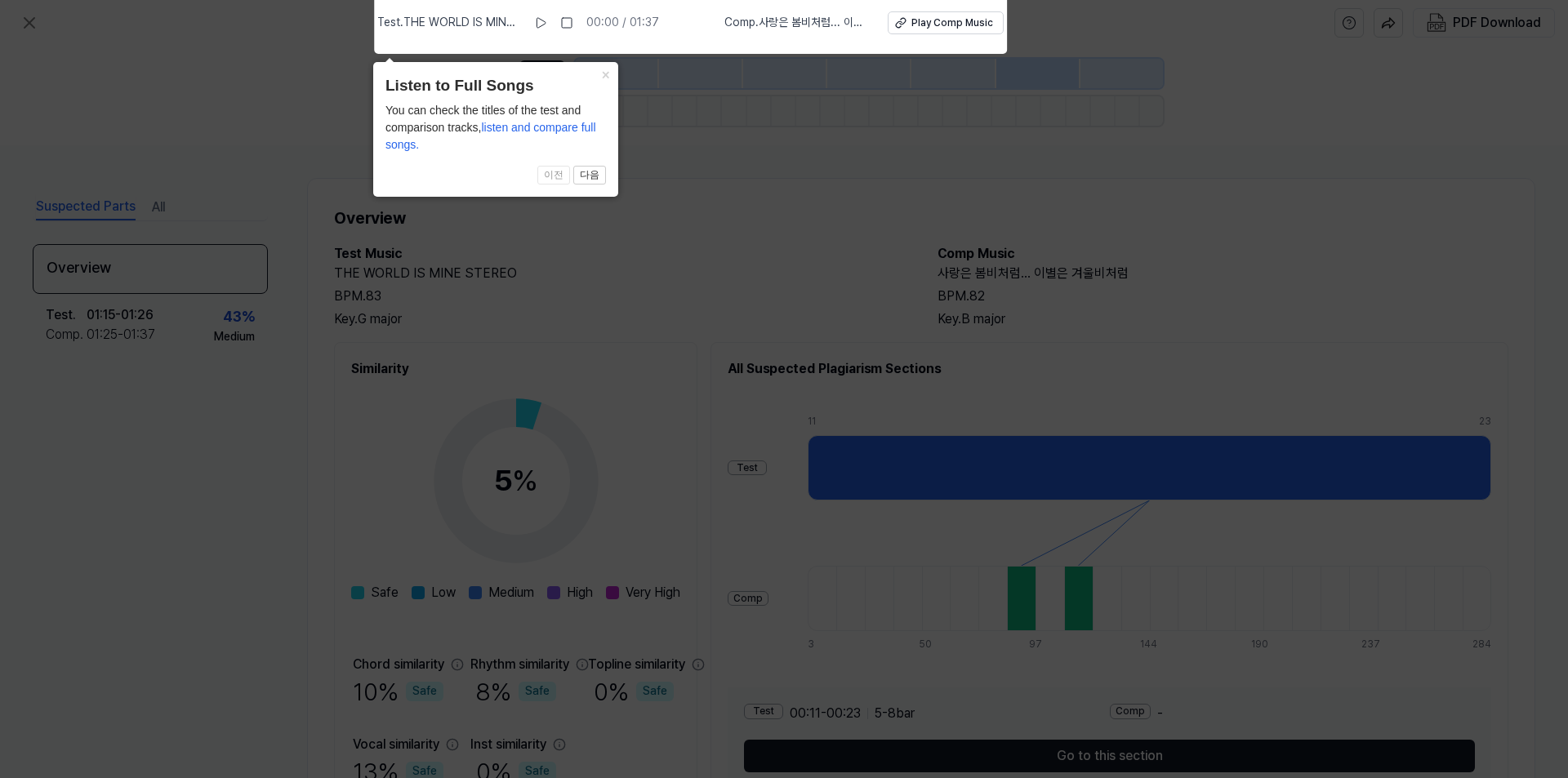
click at [711, 209] on icon at bounding box center [784, 384] width 1568 height 785
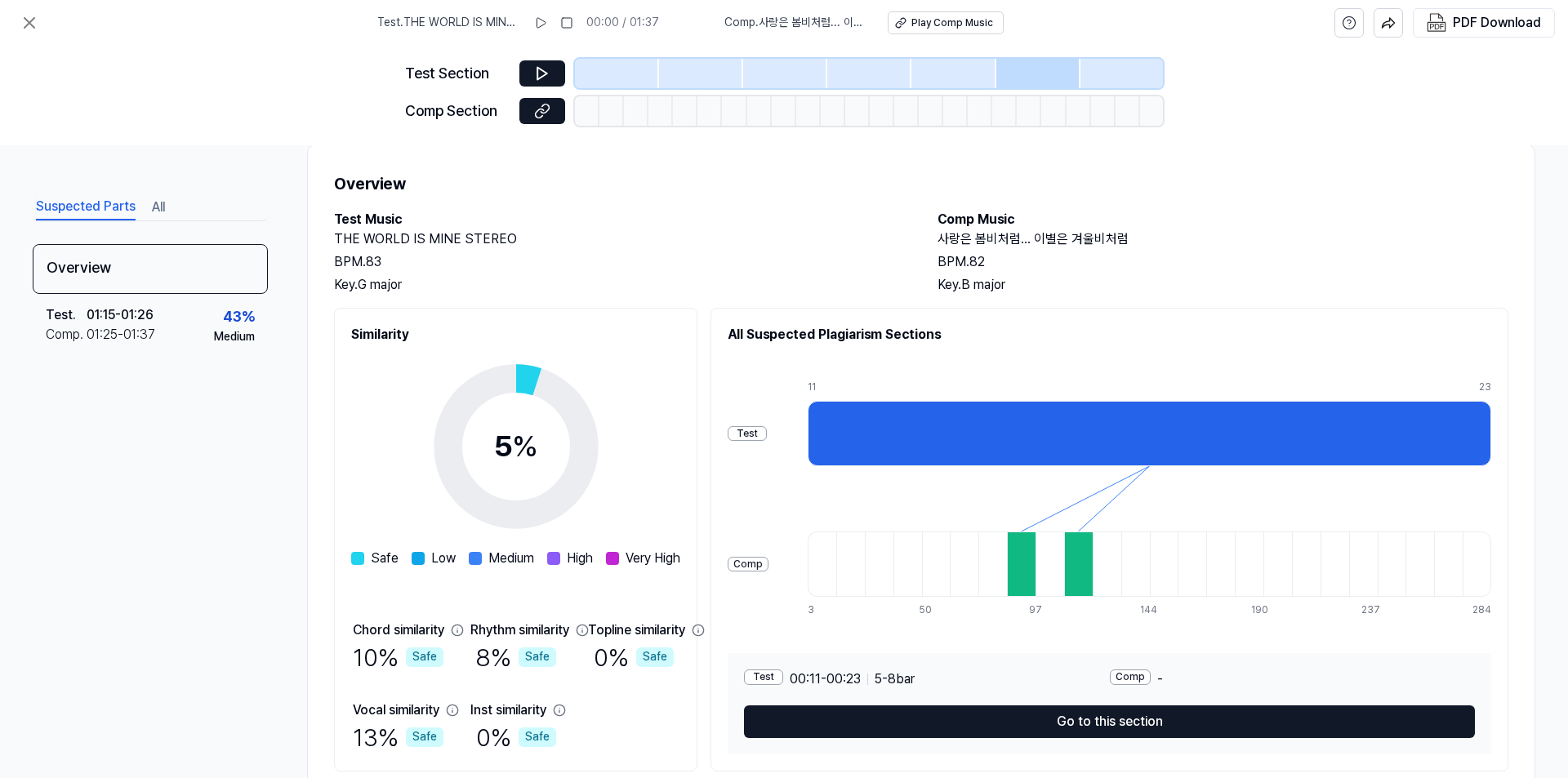
scroll to position [87, 0]
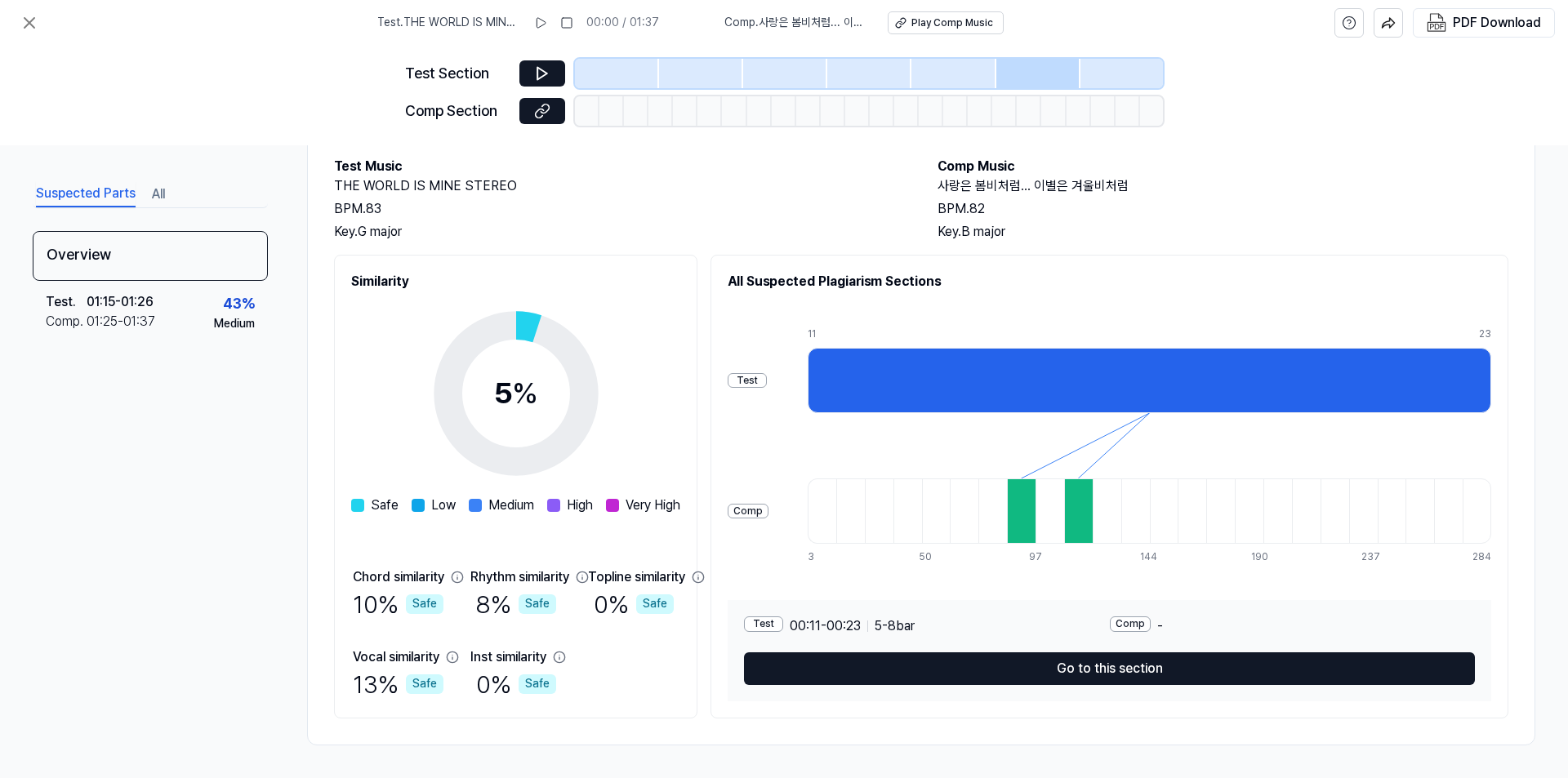
click at [1036, 503] on div at bounding box center [1021, 511] width 29 height 65
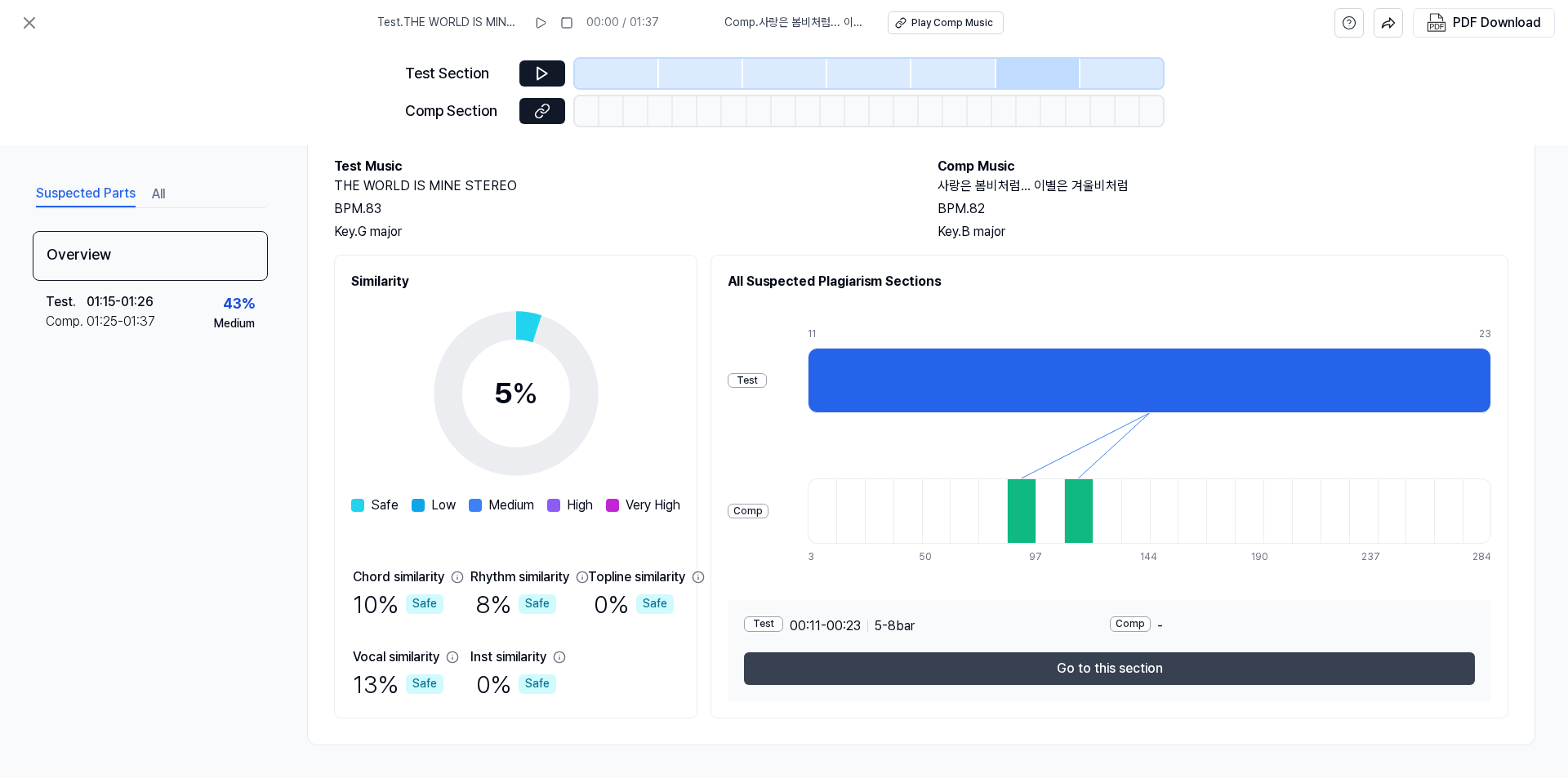
click at [1121, 666] on button "Go to this section" at bounding box center [1109, 668] width 731 height 33
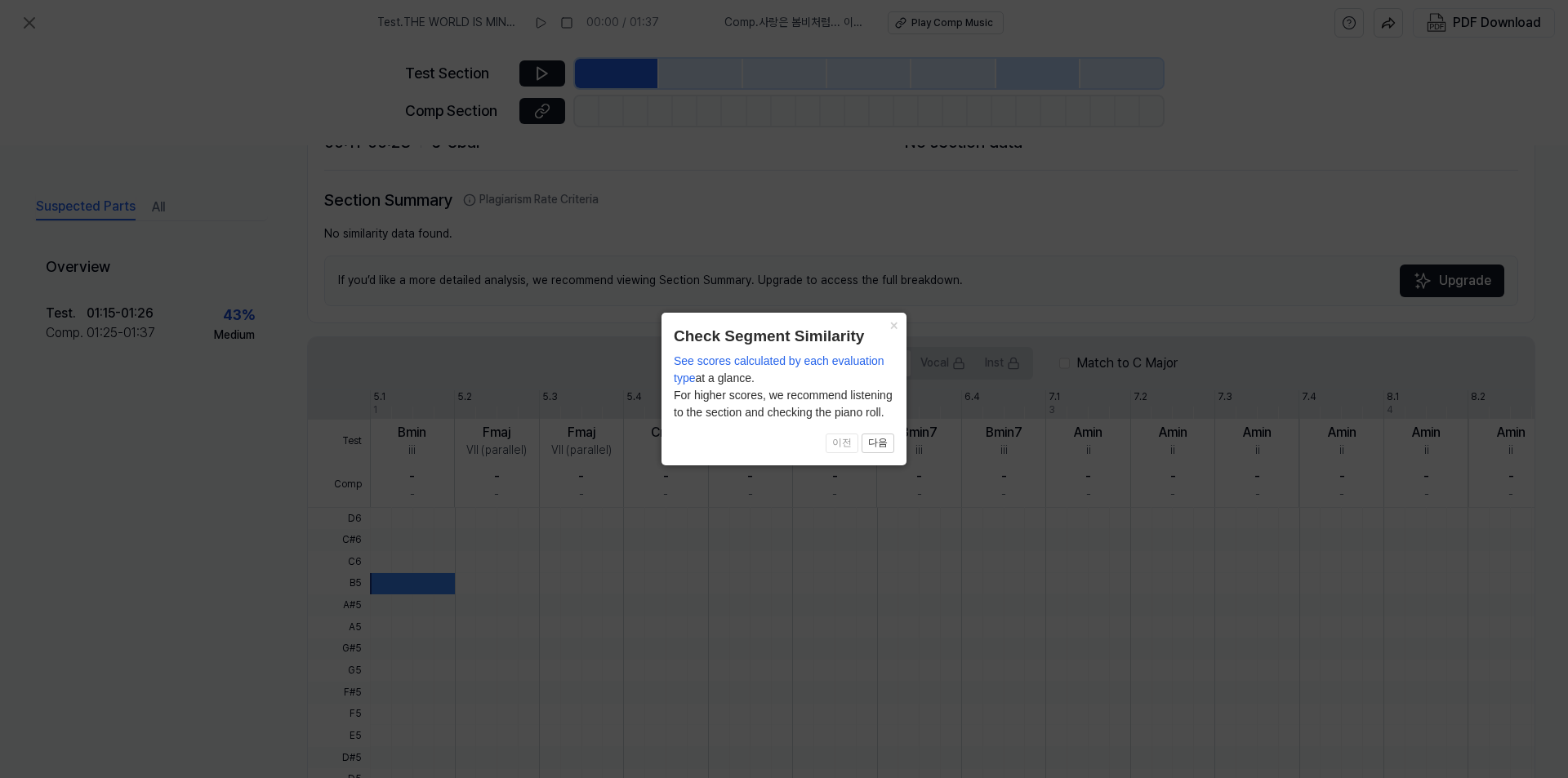
scroll to position [308, 0]
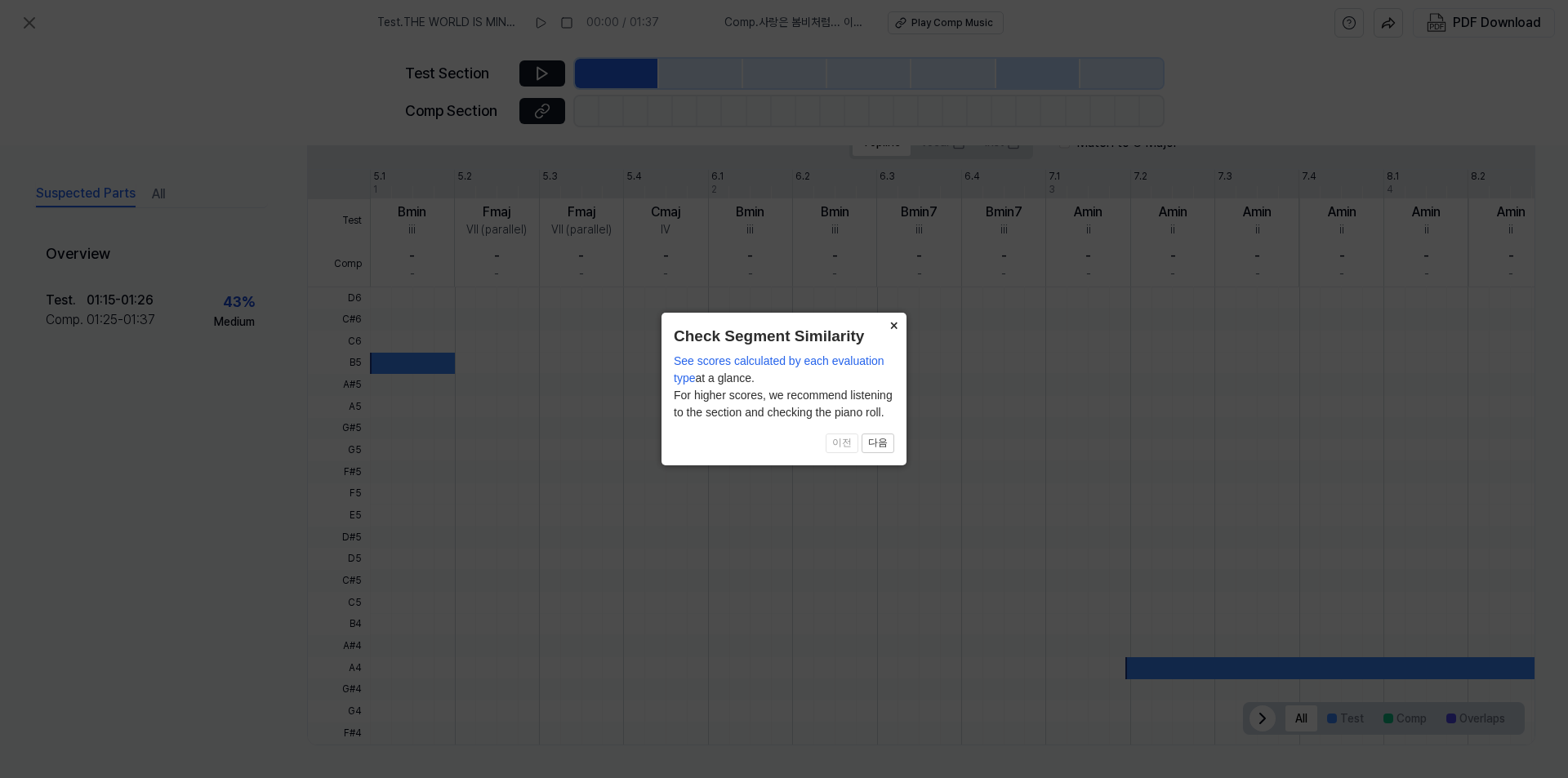
click at [892, 327] on button "×" at bounding box center [893, 324] width 26 height 22
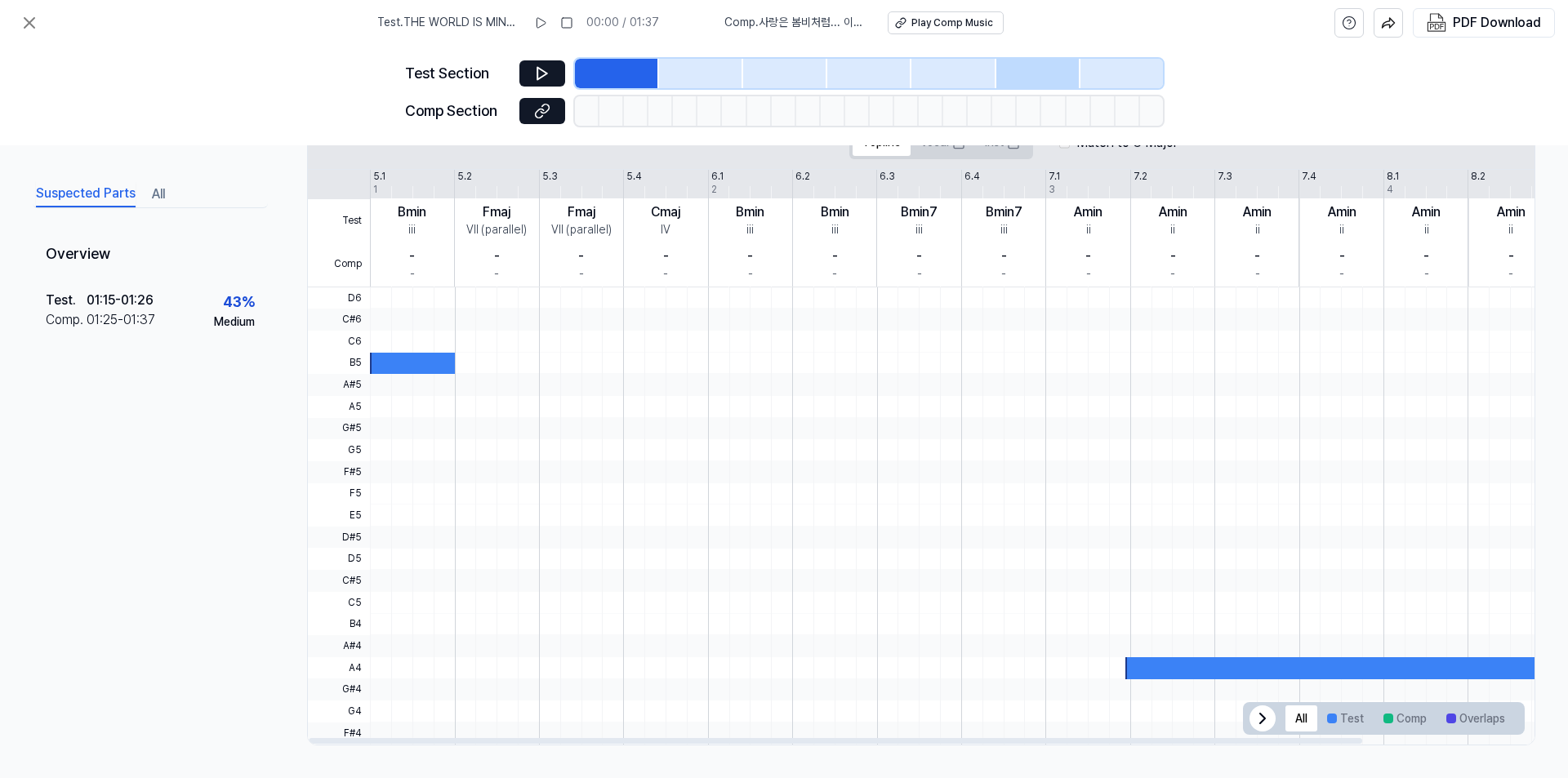
scroll to position [0, 0]
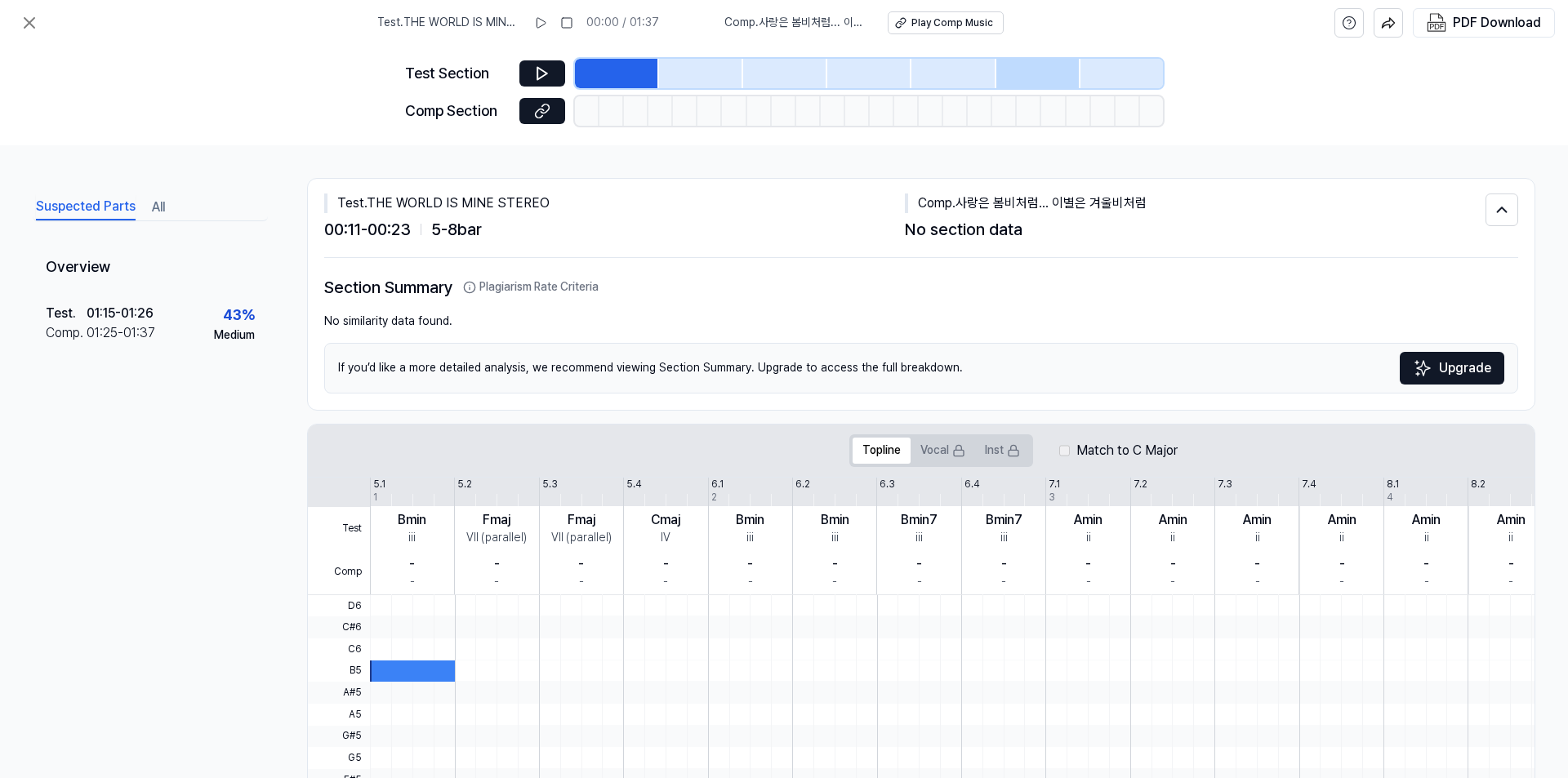
click at [476, 21] on span "Test . THE WORLD IS MINE STEREO" at bounding box center [449, 22] width 144 height 16
click at [38, 19] on icon at bounding box center [29, 22] width 20 height 20
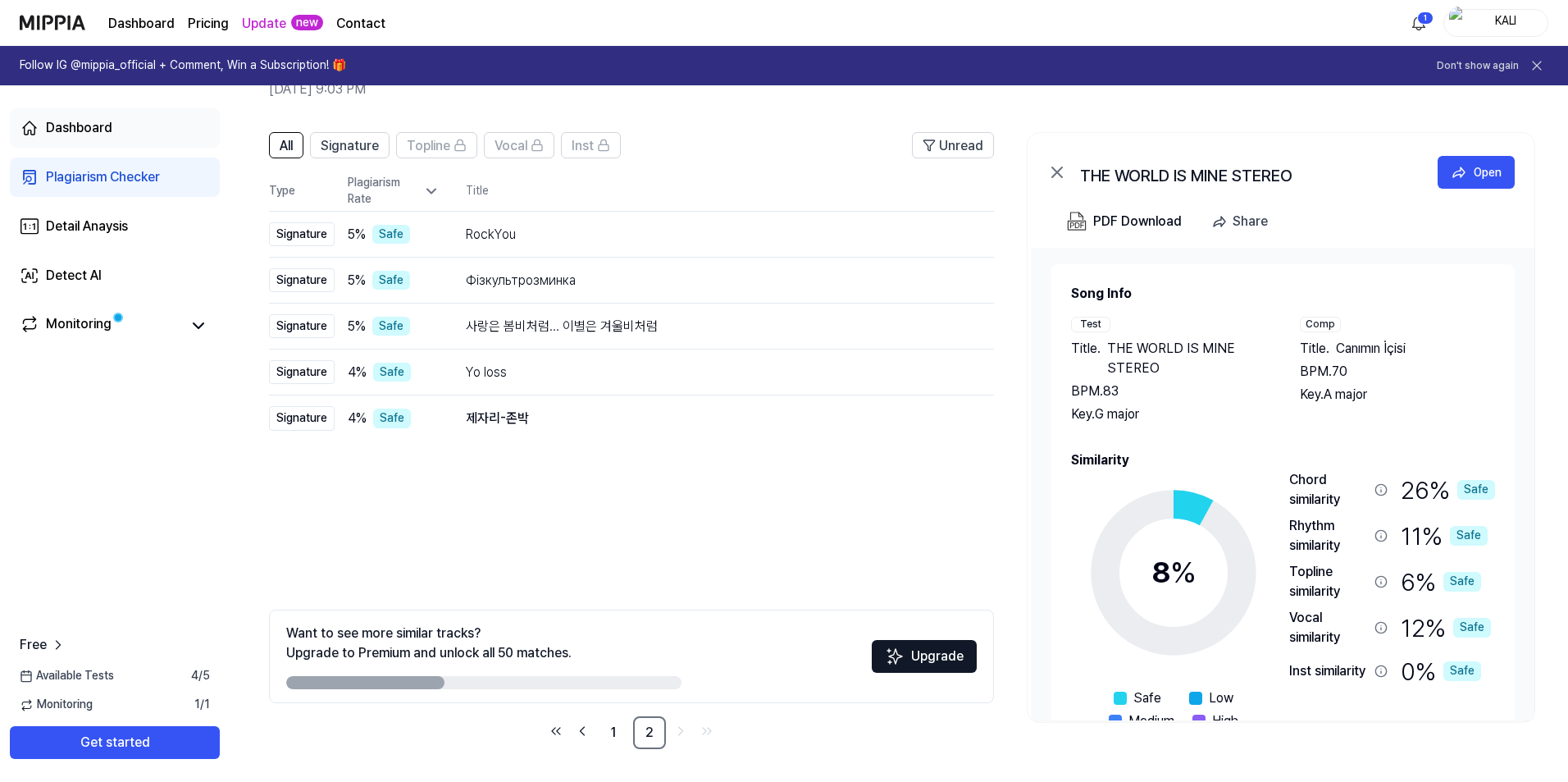
click at [95, 128] on div "Dashboard" at bounding box center [79, 128] width 67 height 20
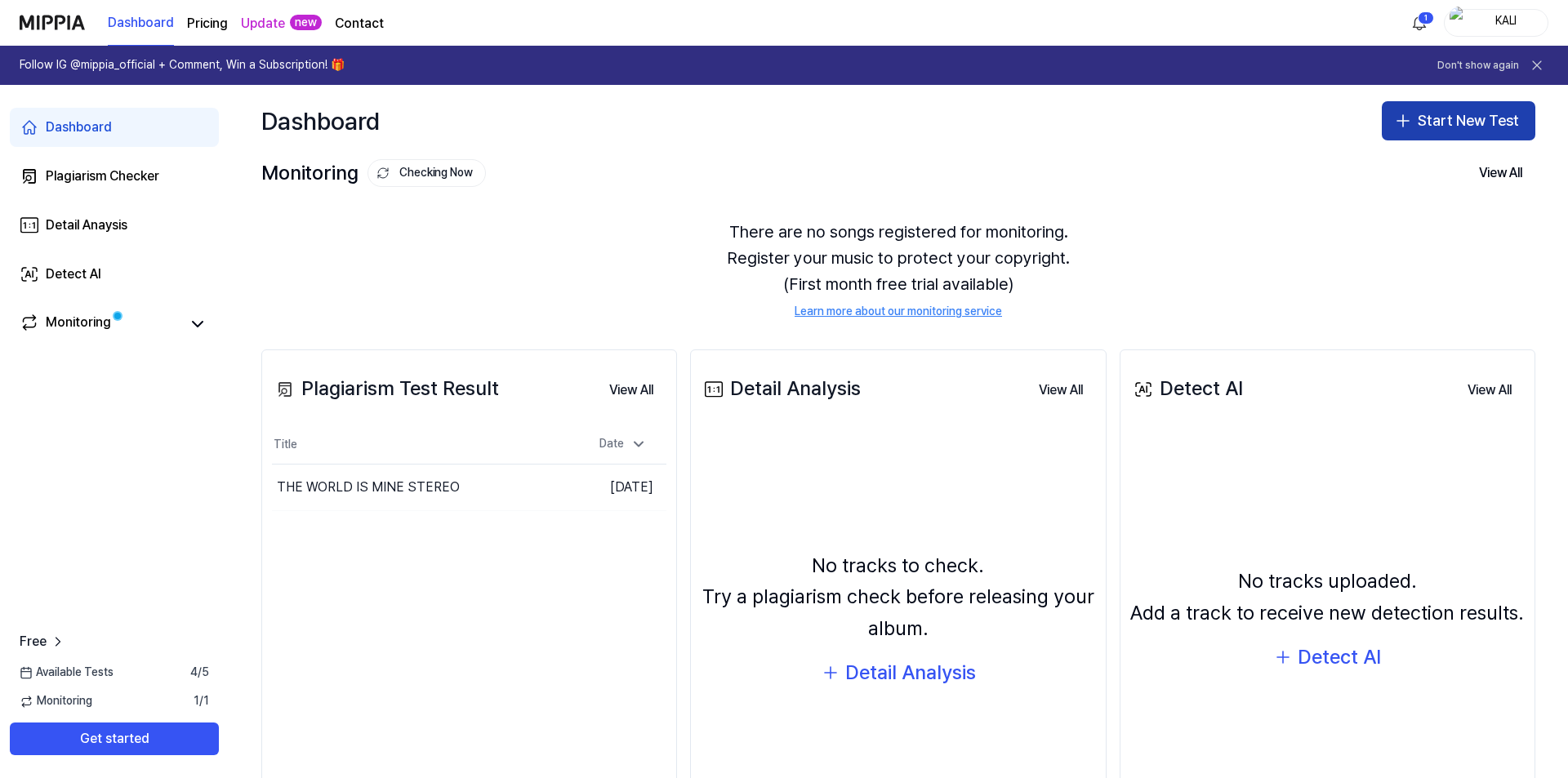
click at [1480, 126] on button "Start New Test" at bounding box center [1459, 121] width 153 height 39
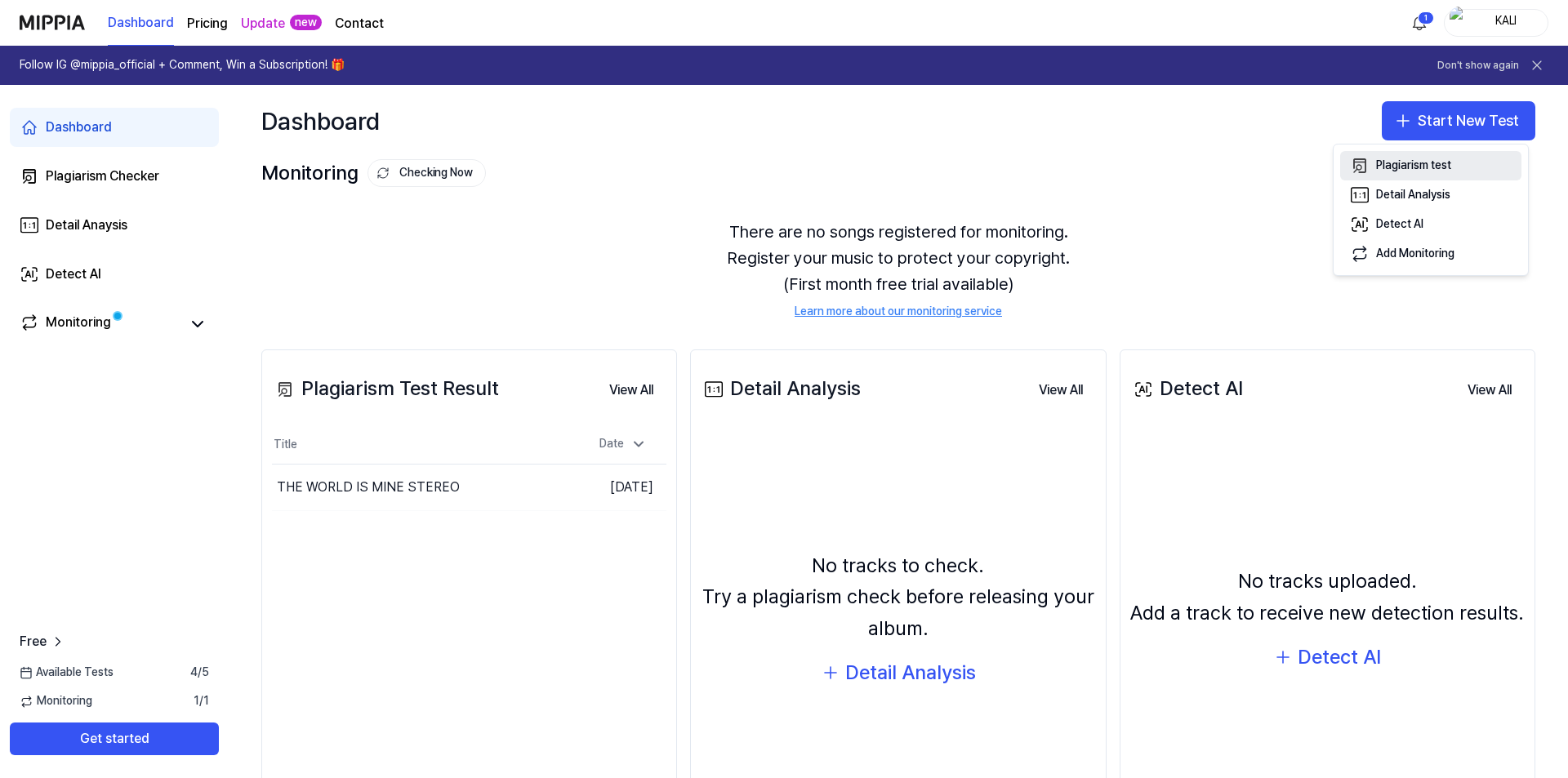
click at [1459, 177] on button "Plagiarism test" at bounding box center [1430, 165] width 181 height 29
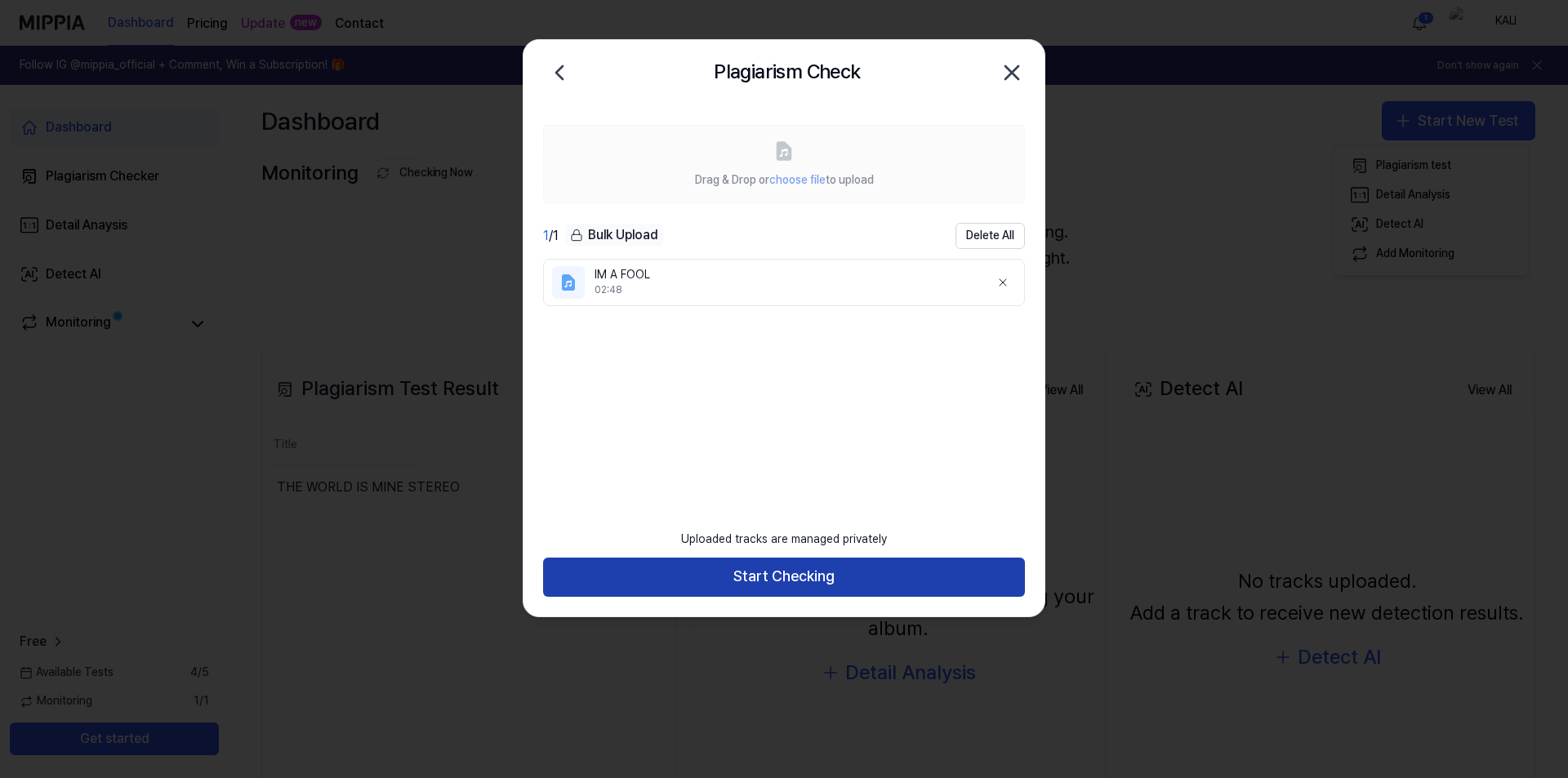
click at [776, 579] on button "Start Checking" at bounding box center [783, 577] width 482 height 39
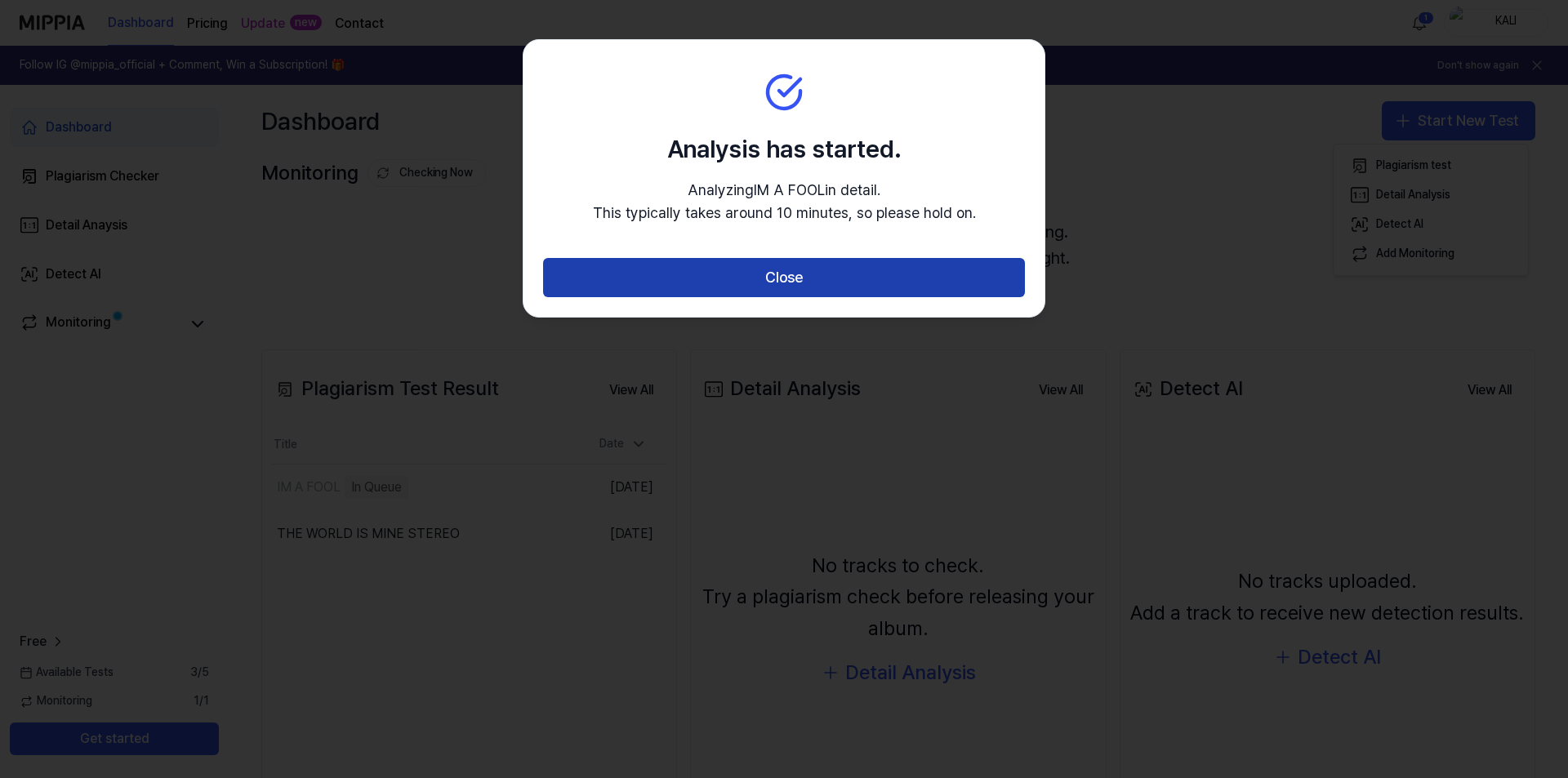
click at [785, 272] on button "Close" at bounding box center [783, 278] width 482 height 39
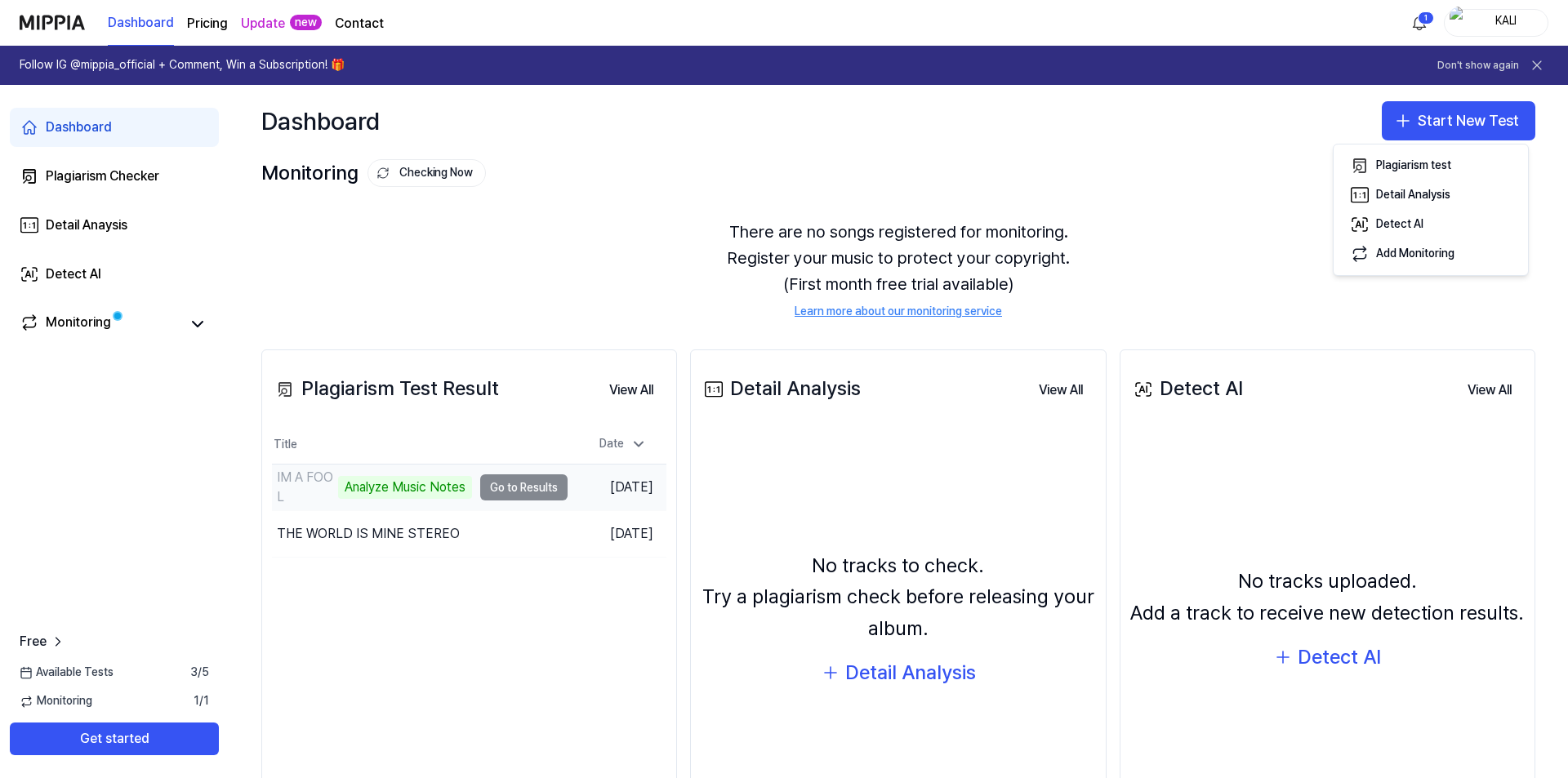
click at [510, 488] on td "IM A FOOL Analyze Music Notes Go to Results" at bounding box center [420, 487] width 296 height 46
click at [381, 491] on div "Analyze Music Notes" at bounding box center [404, 487] width 134 height 22
click at [485, 490] on td "IM A FOOL Analyze Music Notes Go to Results" at bounding box center [420, 487] width 296 height 46
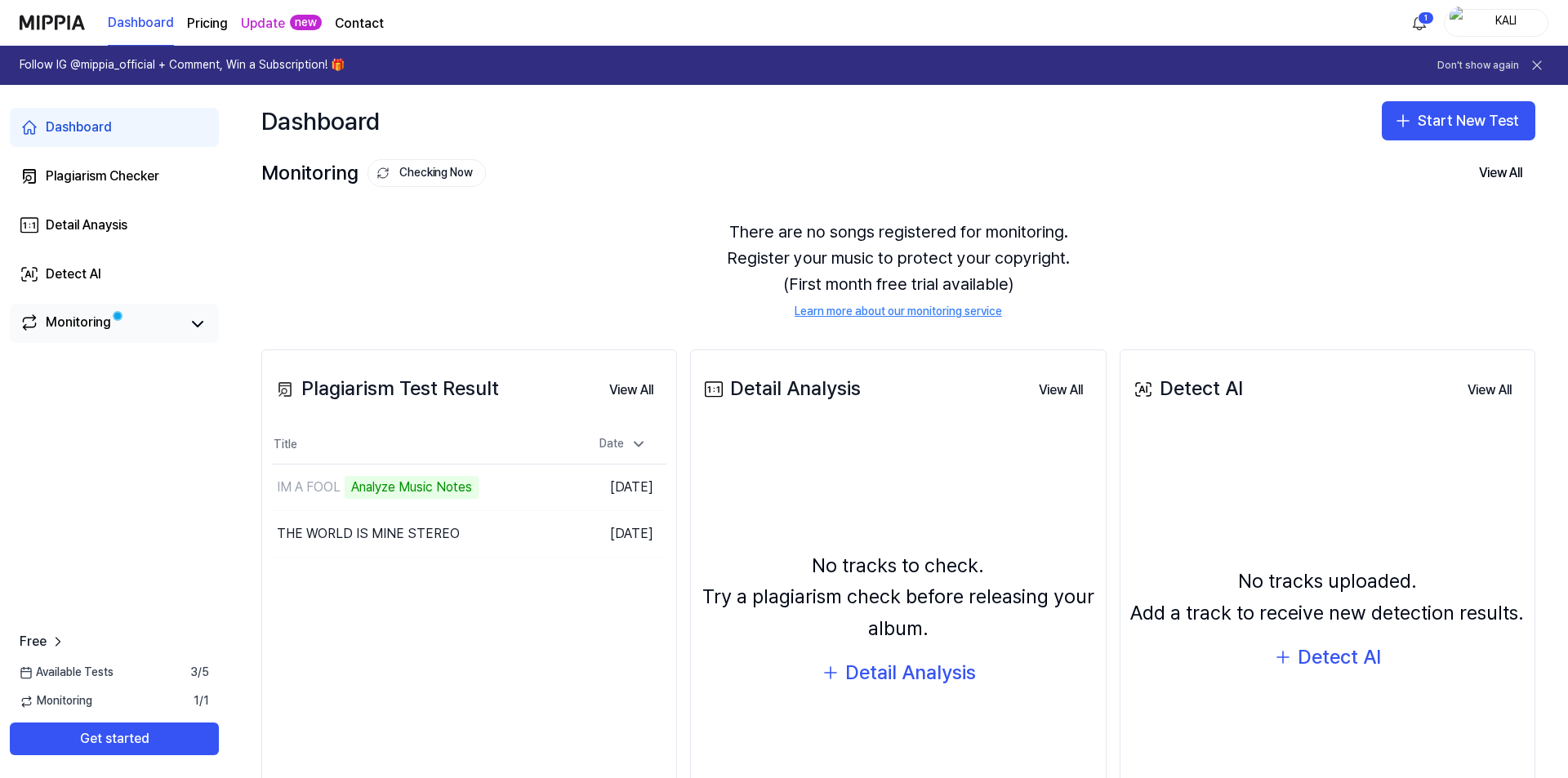
click at [132, 330] on link "Monitoring" at bounding box center [99, 324] width 160 height 22
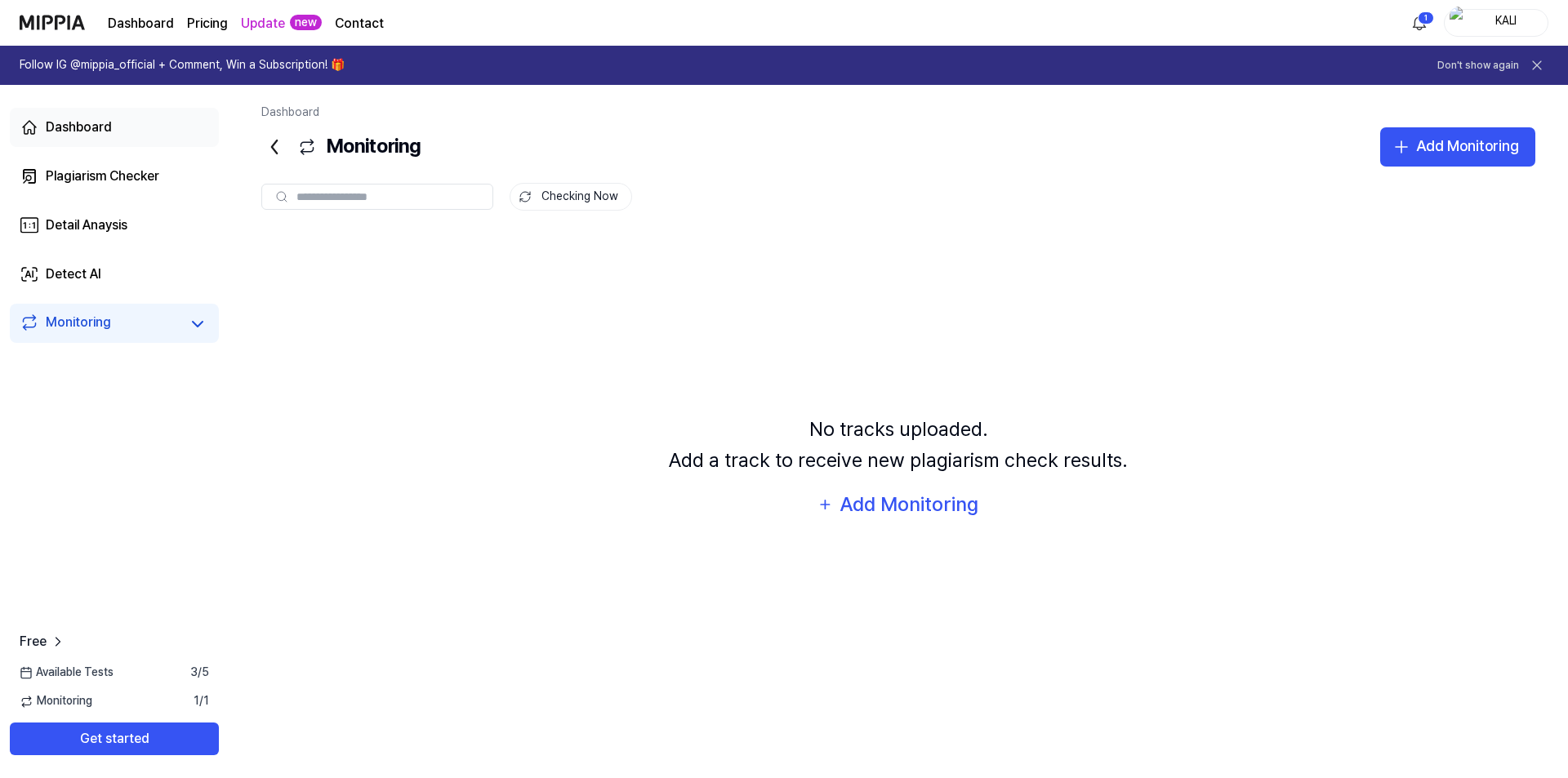
click at [109, 137] on link "Dashboard" at bounding box center [113, 127] width 209 height 39
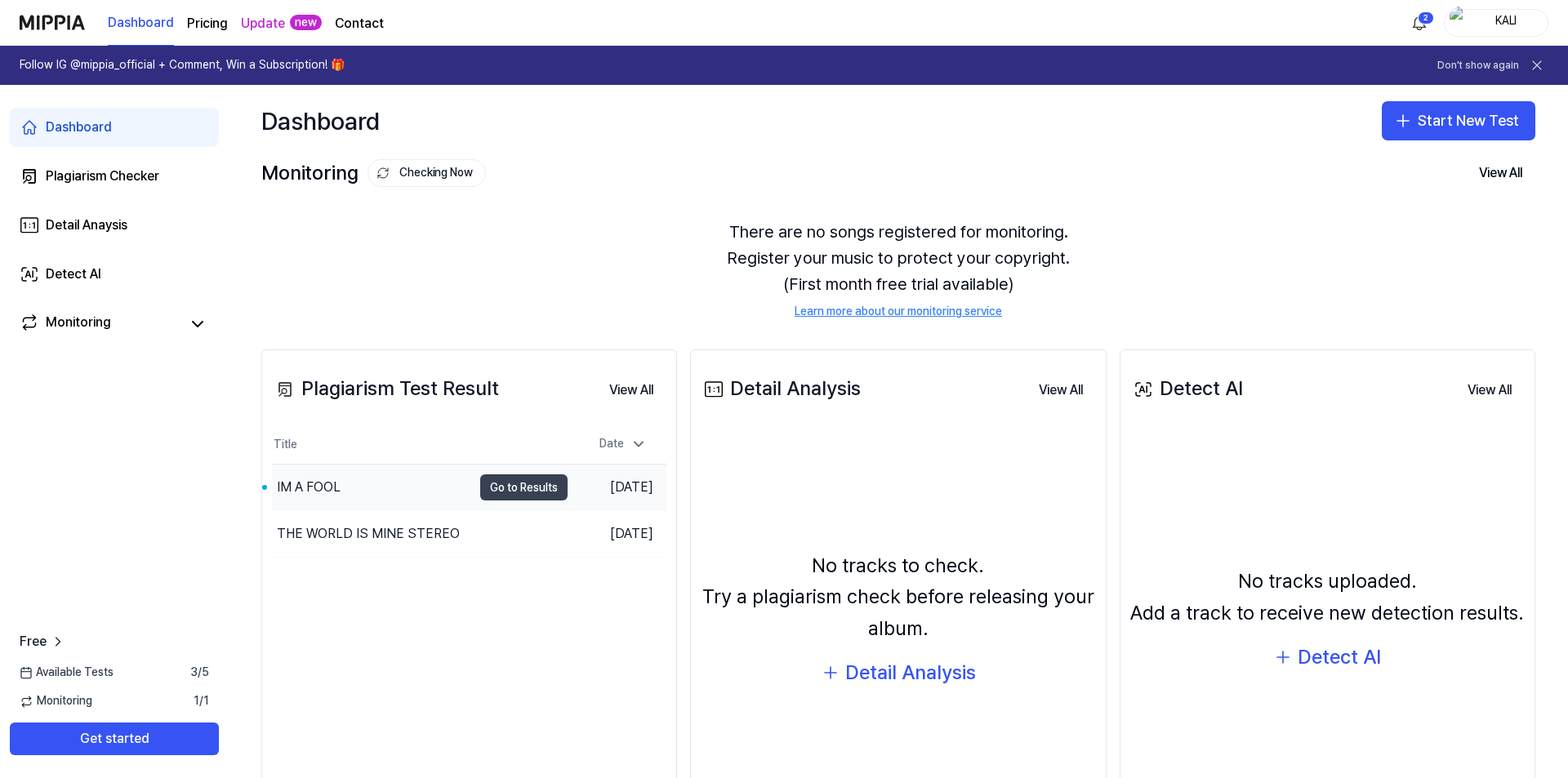
click at [524, 487] on button "Go to Results" at bounding box center [523, 487] width 87 height 26
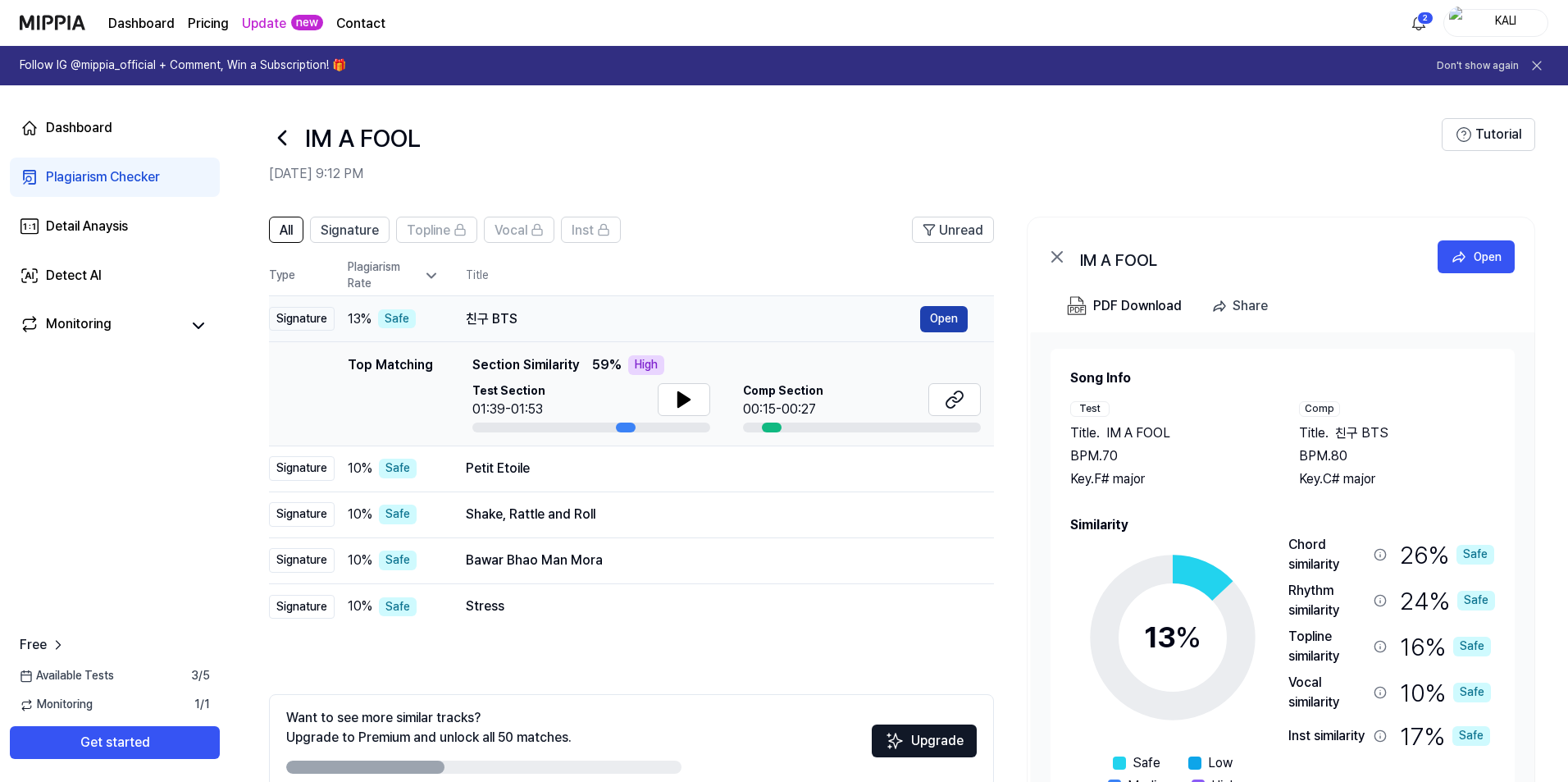
click at [946, 322] on button "Open" at bounding box center [943, 320] width 48 height 26
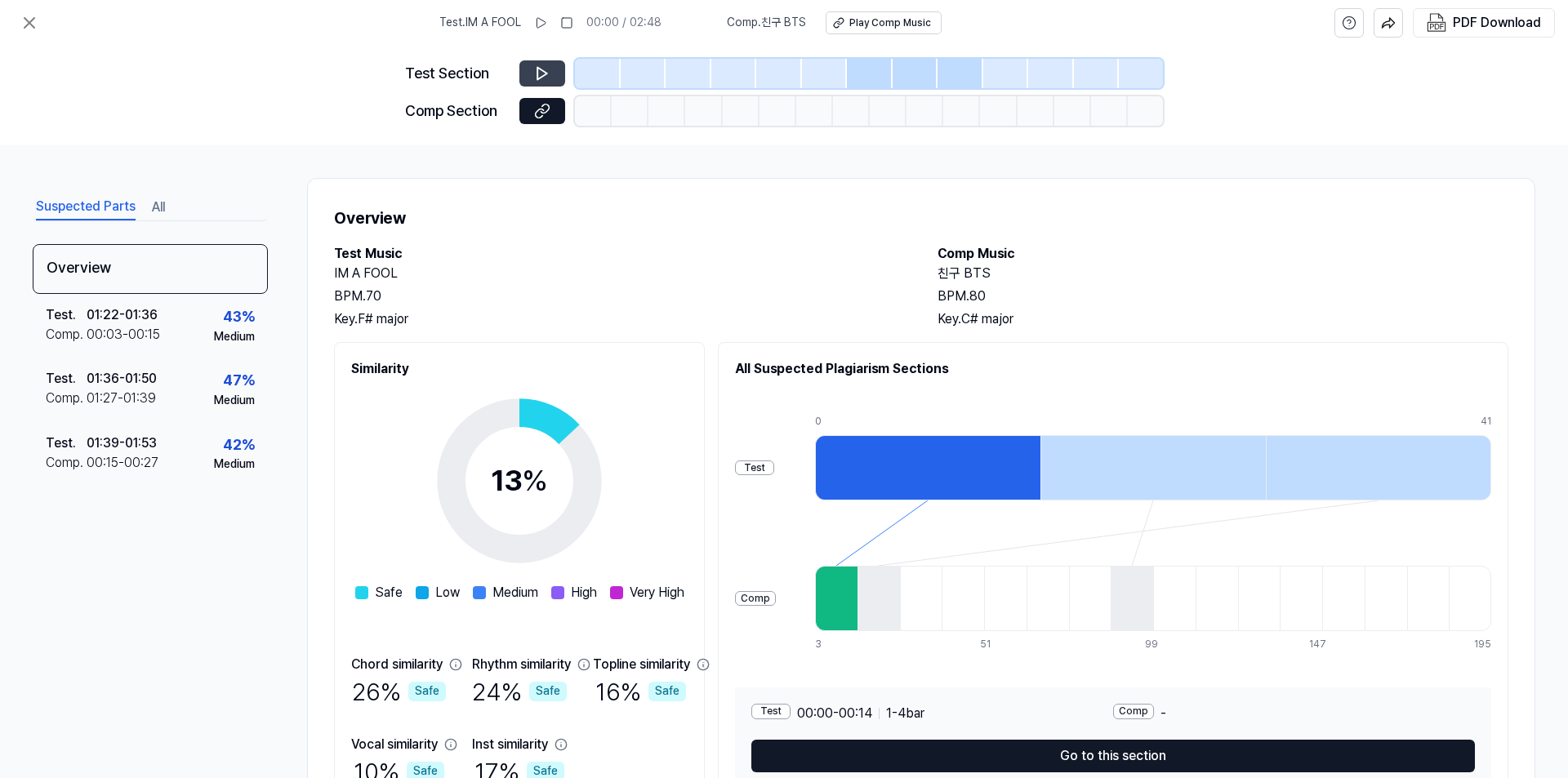
click at [539, 83] on button at bounding box center [542, 74] width 46 height 26
click at [28, 26] on icon at bounding box center [29, 22] width 20 height 20
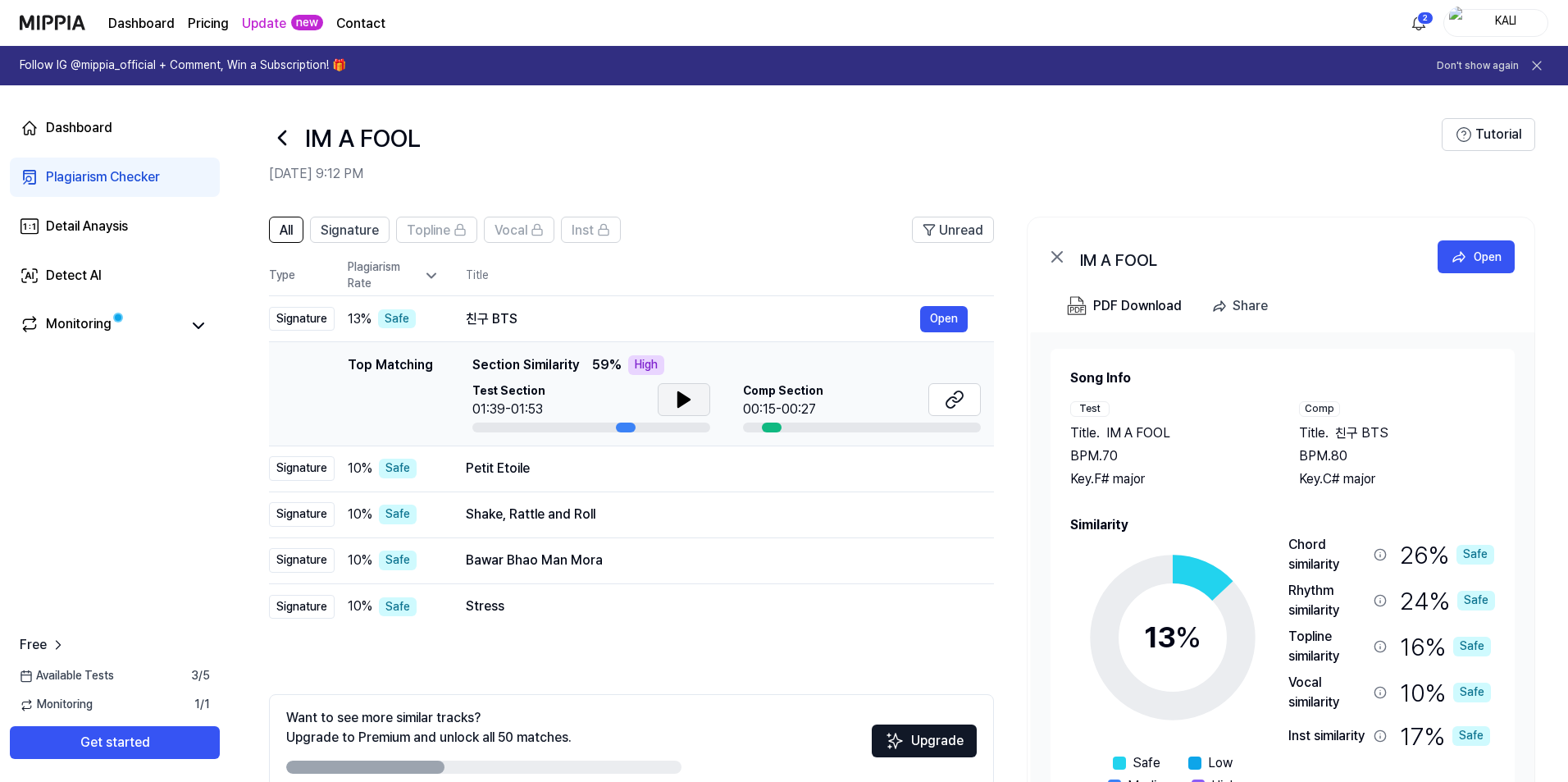
click at [675, 398] on icon at bounding box center [683, 399] width 20 height 20
click at [292, 231] on span "All" at bounding box center [287, 230] width 13 height 20
click at [370, 232] on span "Signature" at bounding box center [349, 230] width 58 height 20
click at [290, 234] on span "All" at bounding box center [287, 230] width 13 height 20
click at [959, 405] on icon at bounding box center [954, 399] width 20 height 20
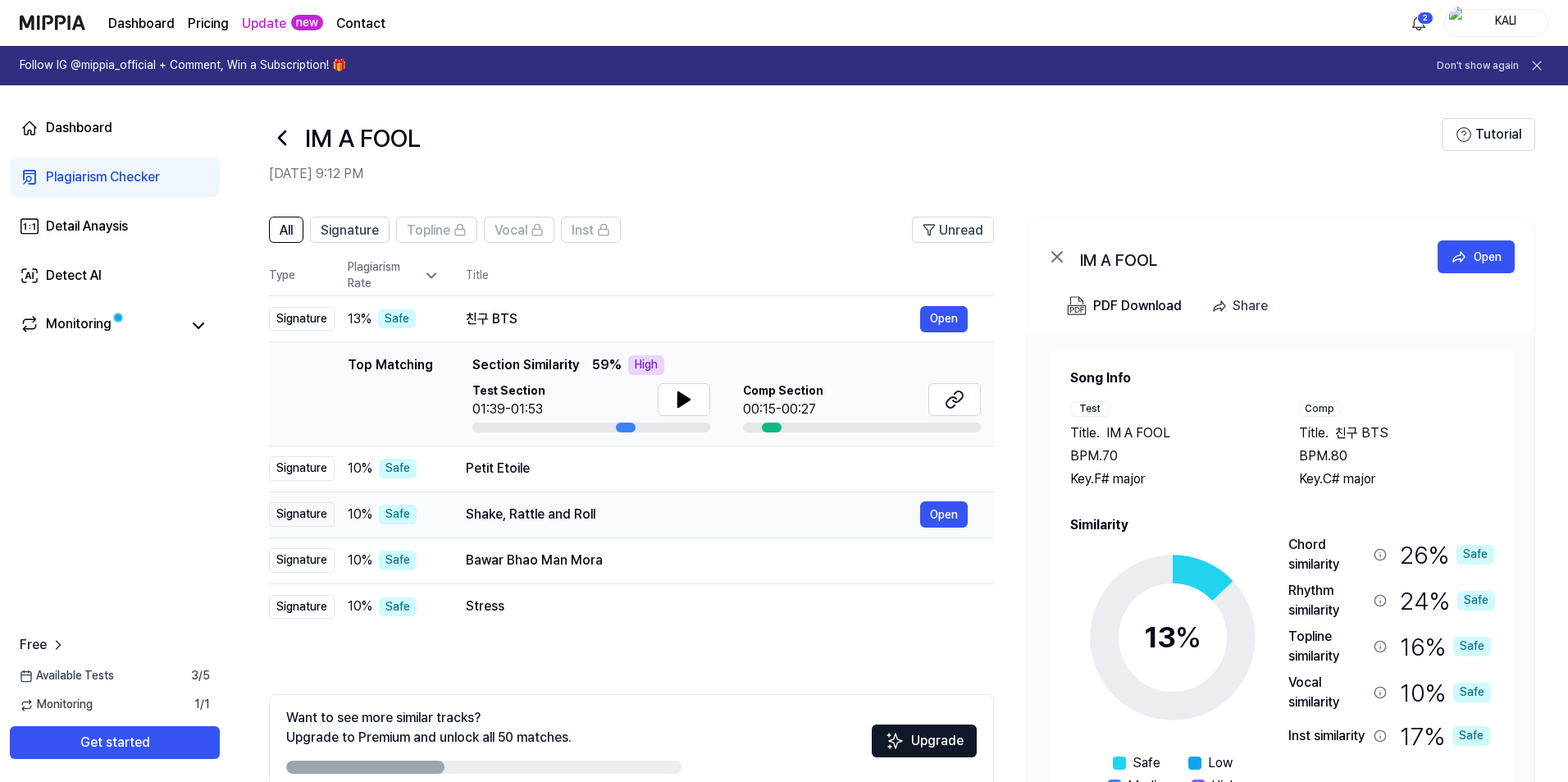
click at [559, 497] on td "Shake, Rattle and Roll Open" at bounding box center [717, 514] width 554 height 46
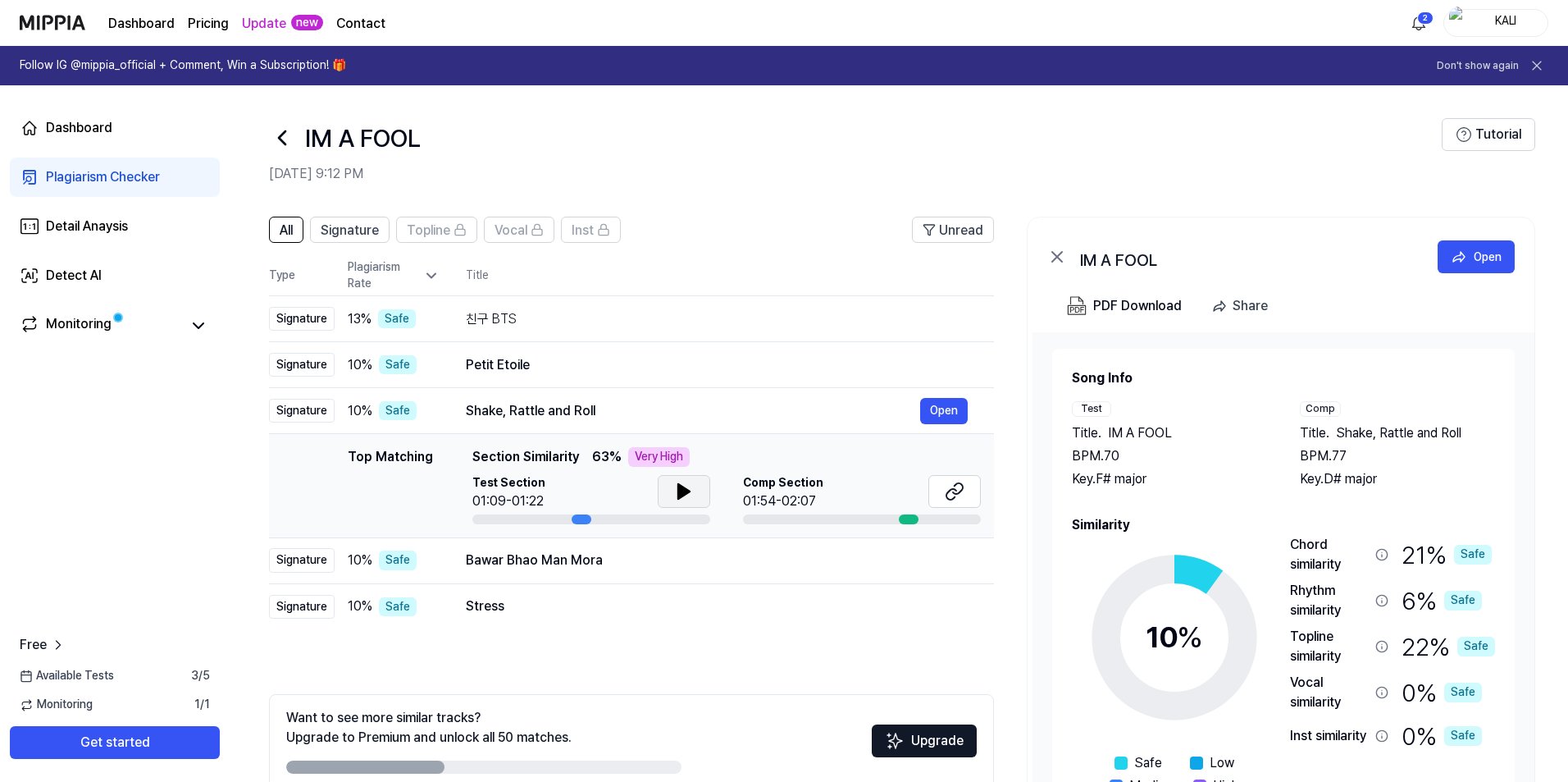
click at [662, 492] on button at bounding box center [684, 491] width 53 height 33
click at [955, 492] on icon at bounding box center [954, 491] width 20 height 20
click at [696, 551] on div "Bawar Bhao Man Mora Open" at bounding box center [717, 560] width 502 height 26
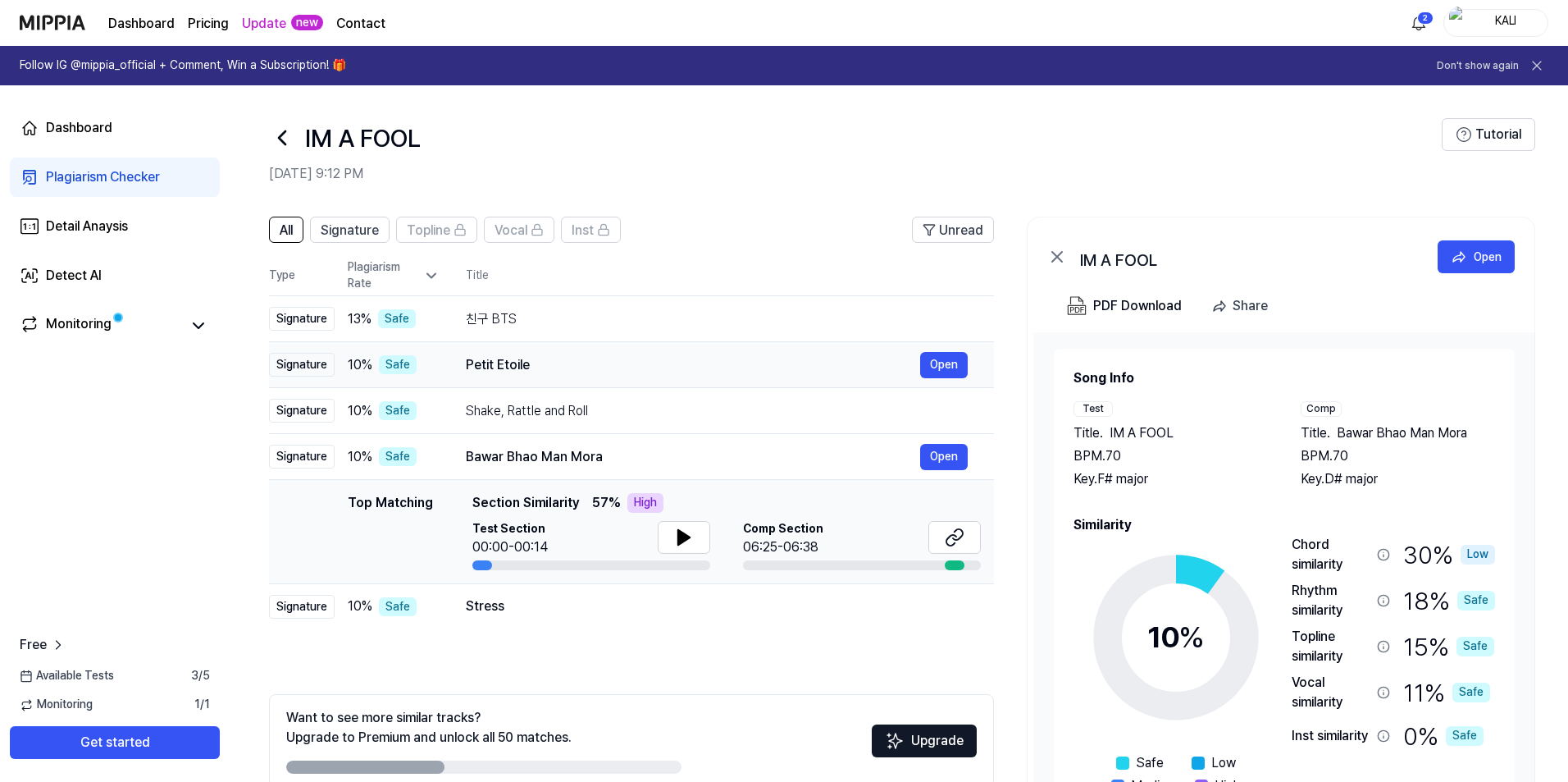
click at [564, 362] on div "Petit Etoile" at bounding box center [693, 365] width 455 height 20
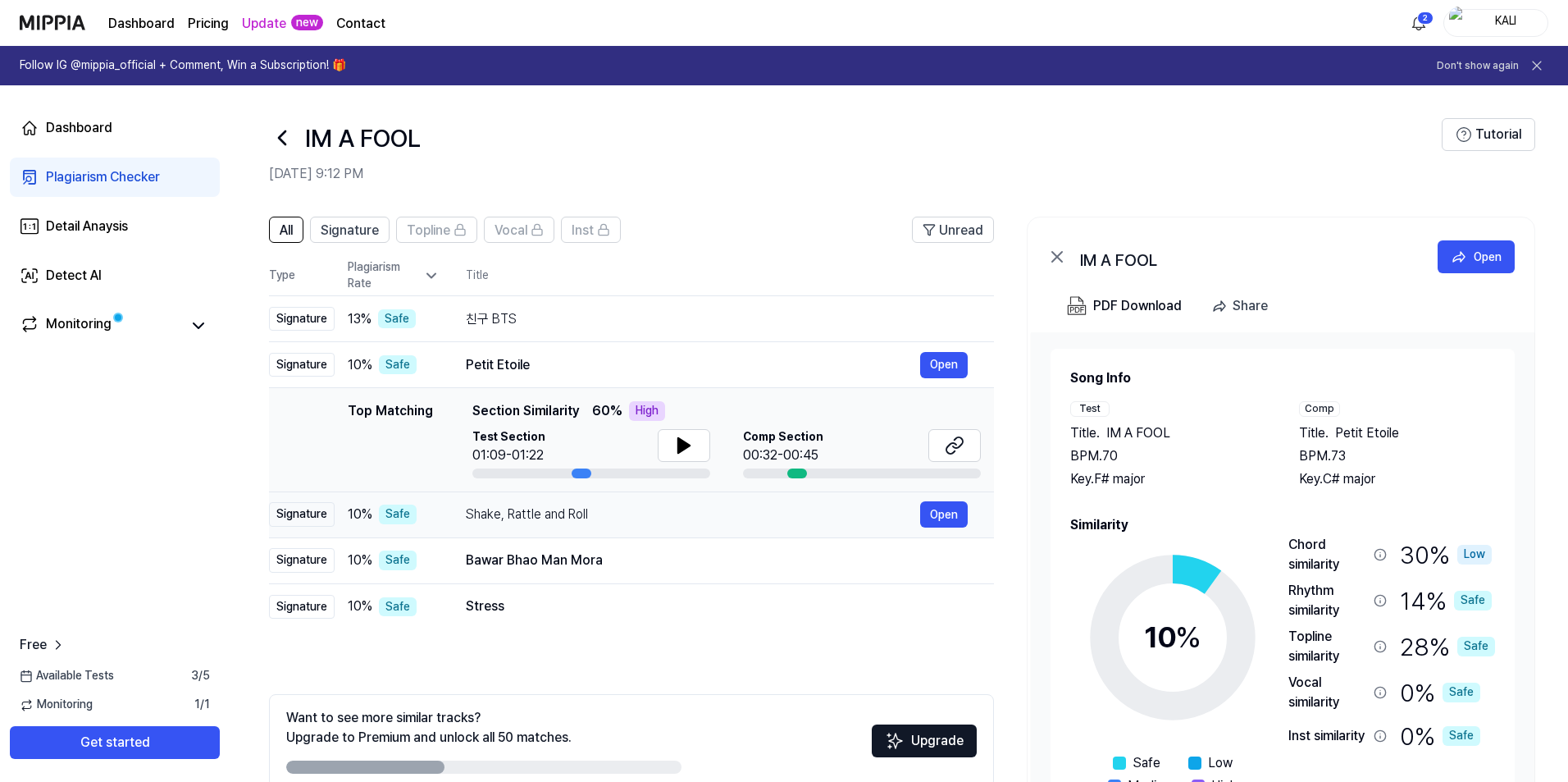
click at [674, 522] on div "Shake, Rattle and Roll" at bounding box center [693, 514] width 455 height 20
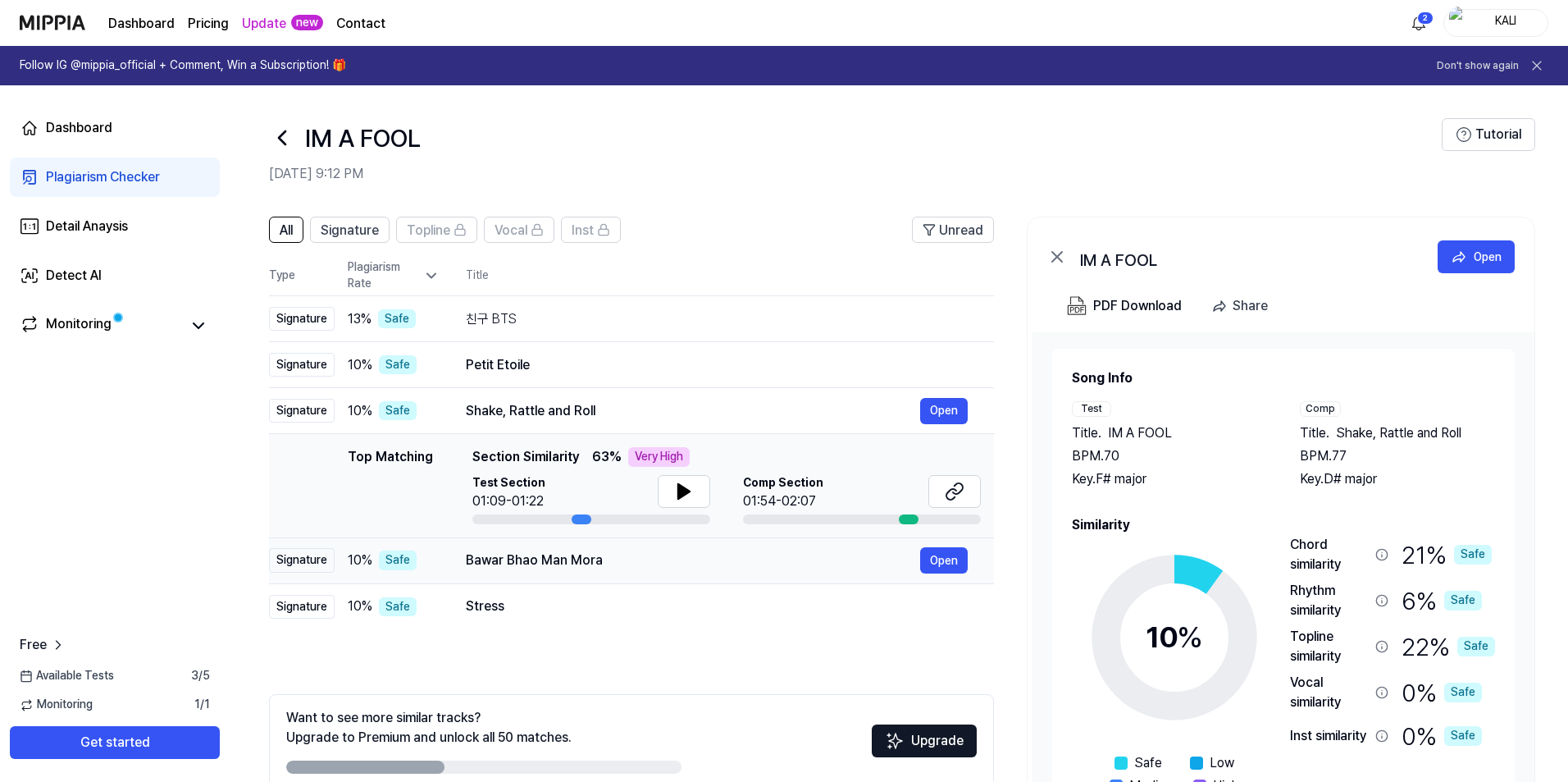
click at [677, 564] on div "Bawar Bhao Man Mora" at bounding box center [693, 560] width 455 height 20
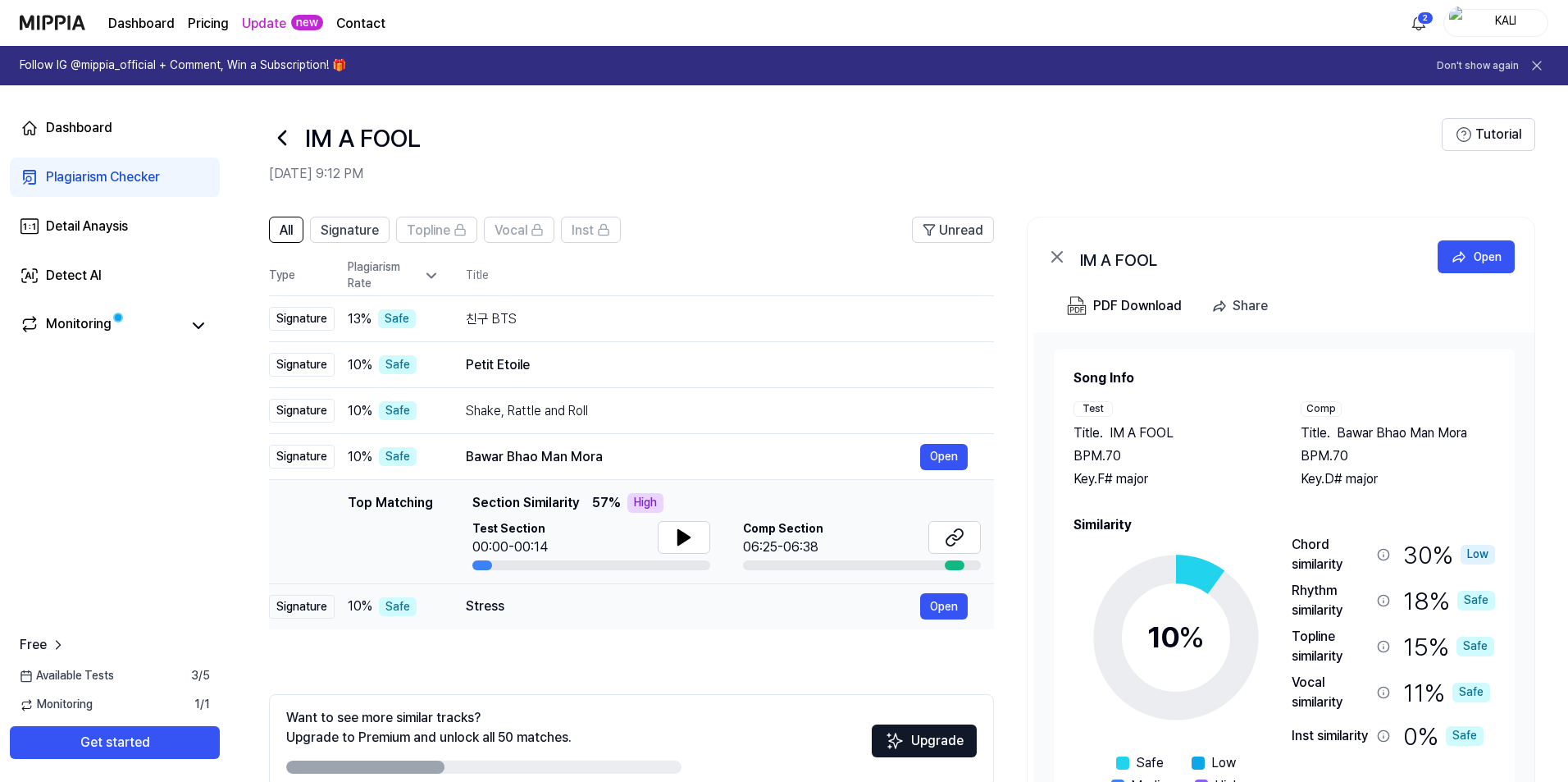
click at [676, 594] on div "Stress Open" at bounding box center [717, 606] width 502 height 26
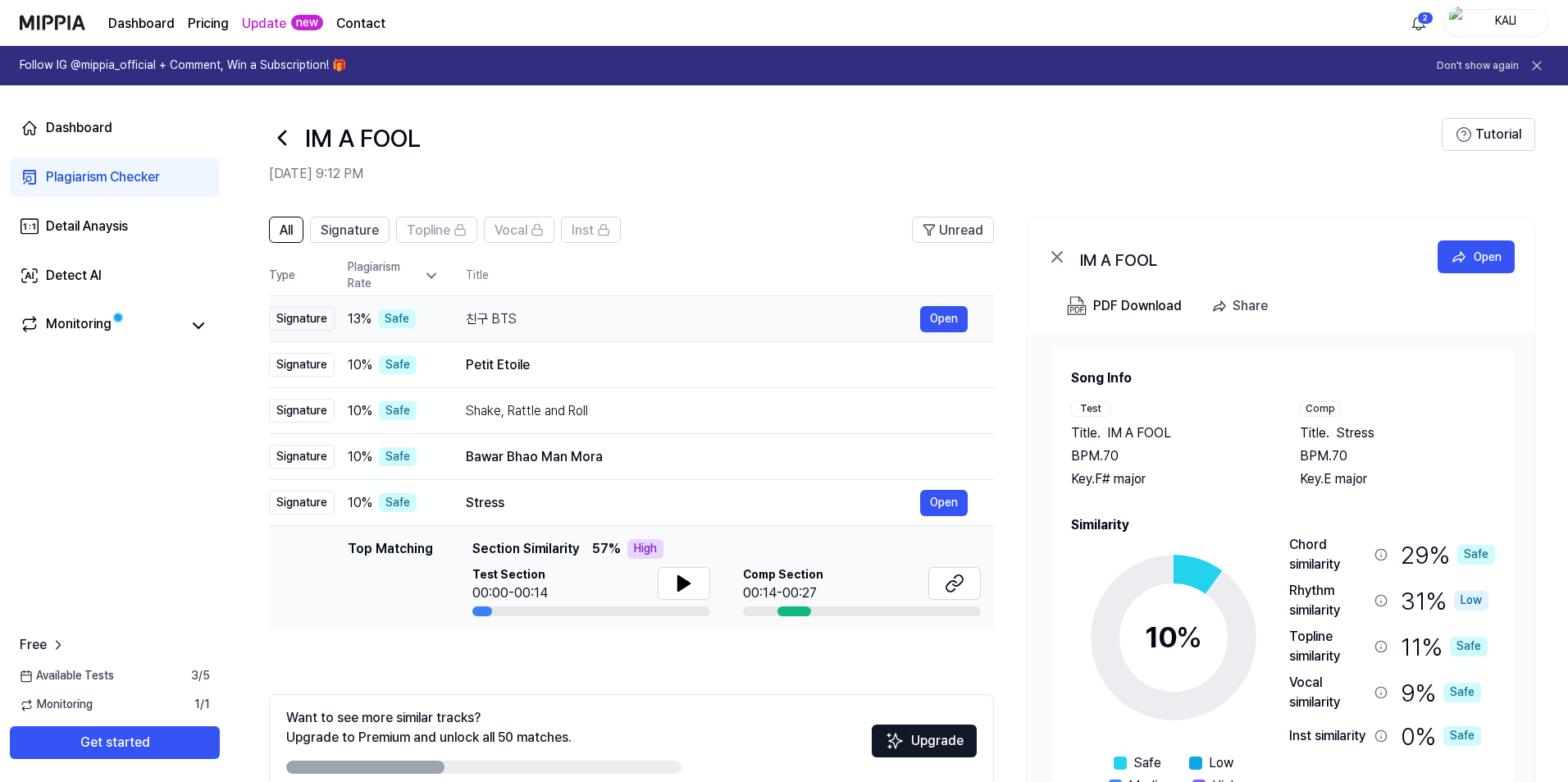
click at [557, 328] on div "친구 BTS" at bounding box center [693, 319] width 455 height 20
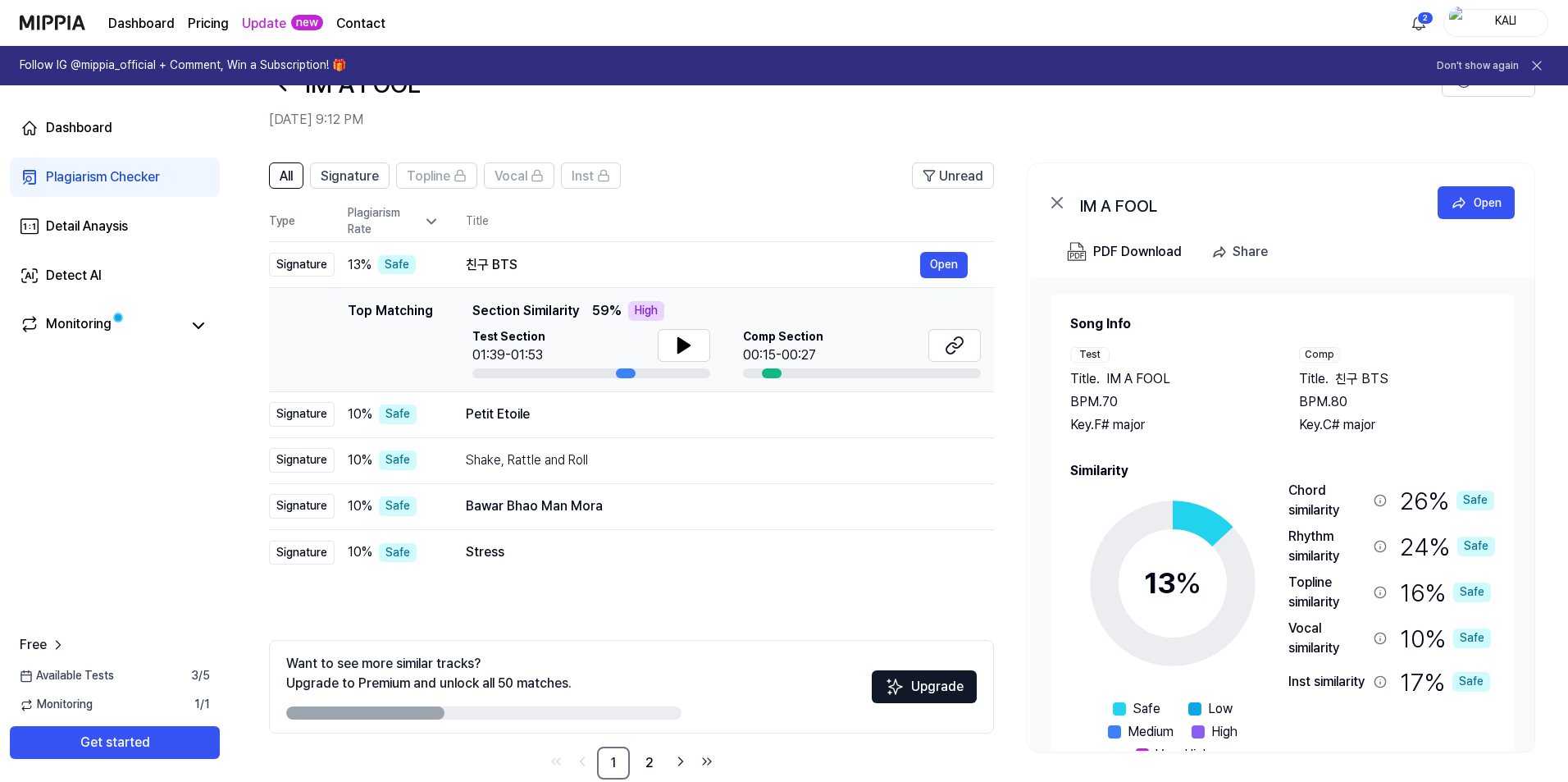
scroll to position [85, 0]
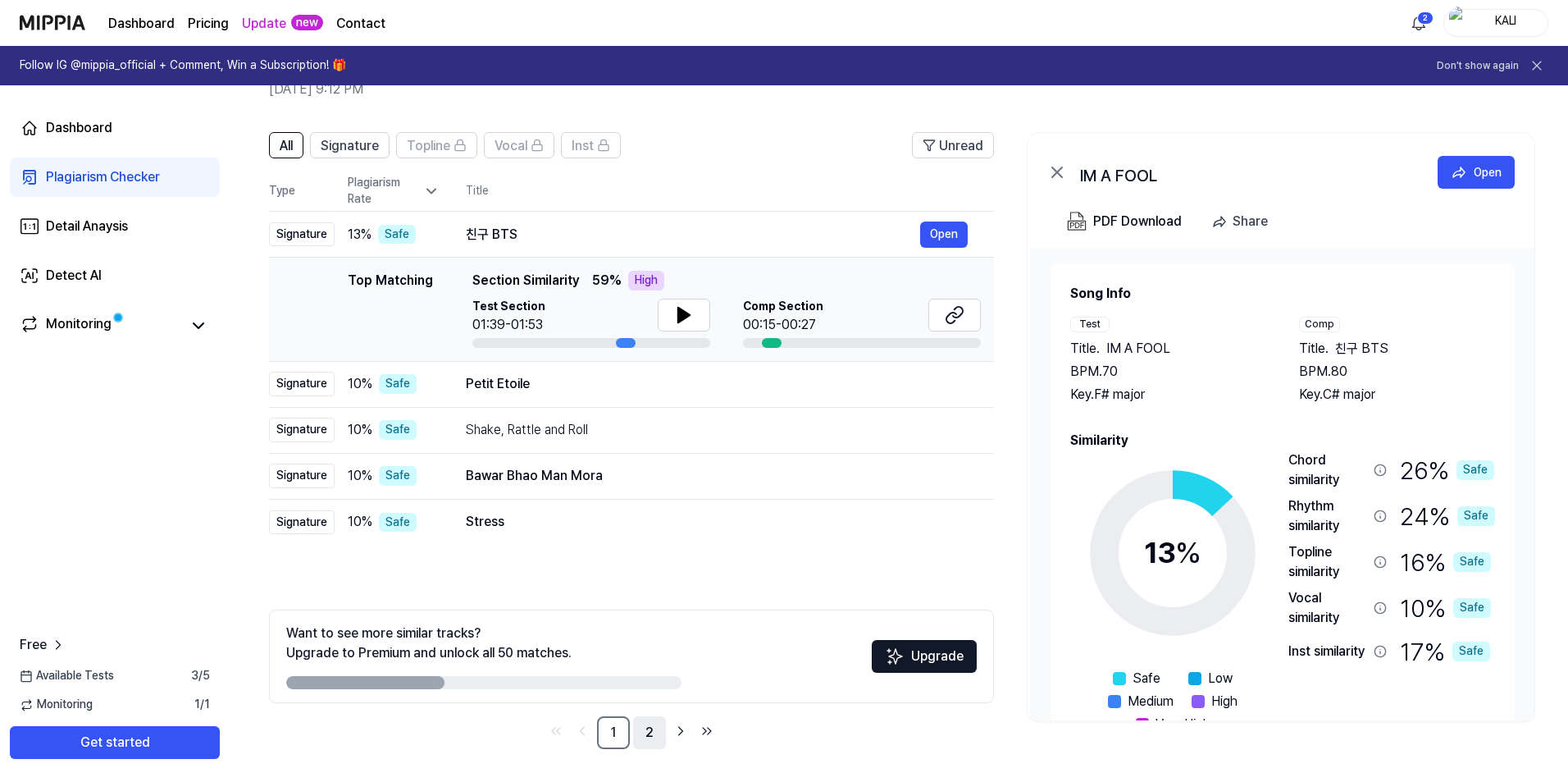
click at [658, 737] on link "2" at bounding box center [649, 732] width 33 height 33
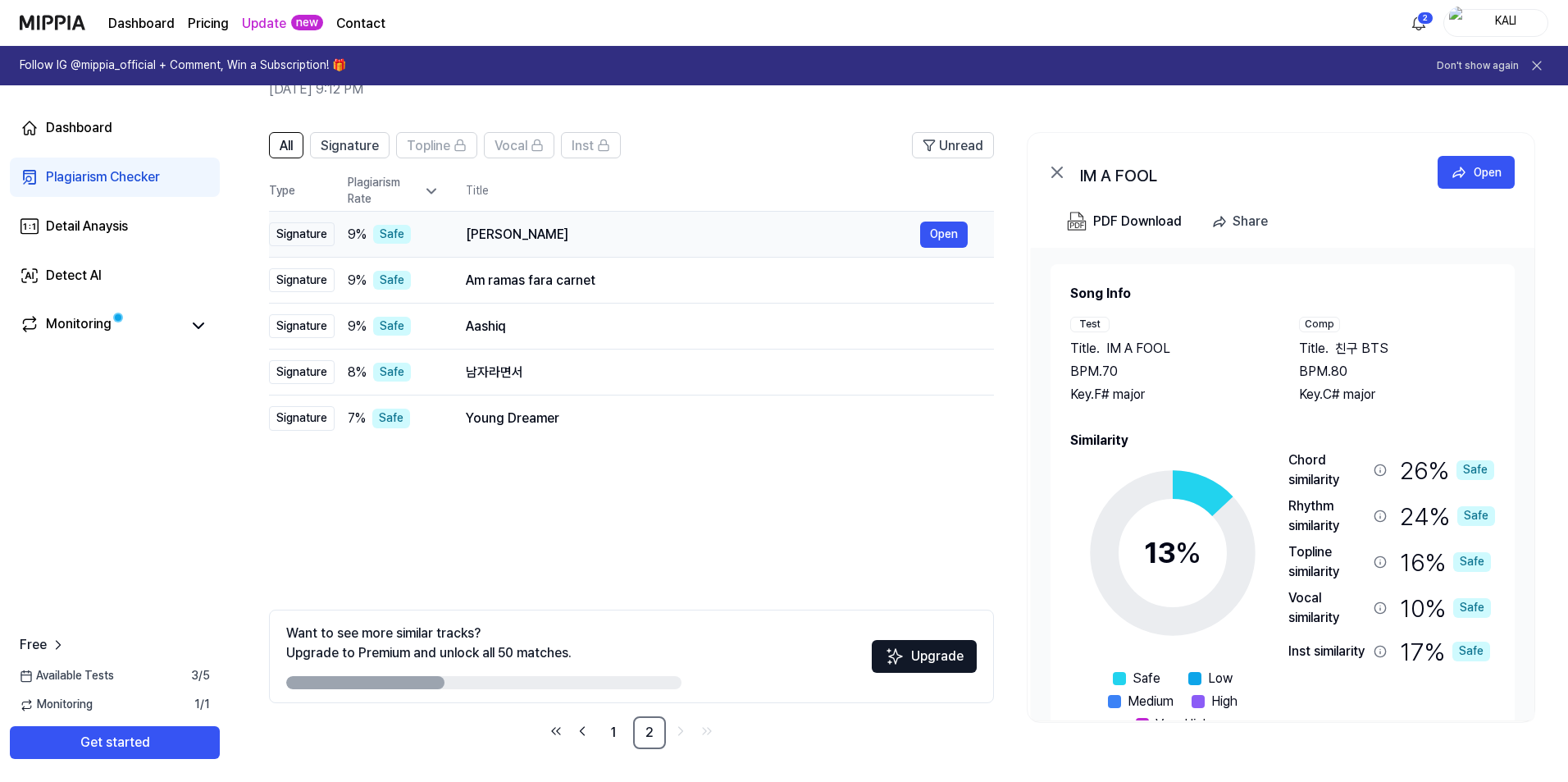
click at [587, 235] on div "Pak Shabeer Shah" at bounding box center [693, 234] width 455 height 20
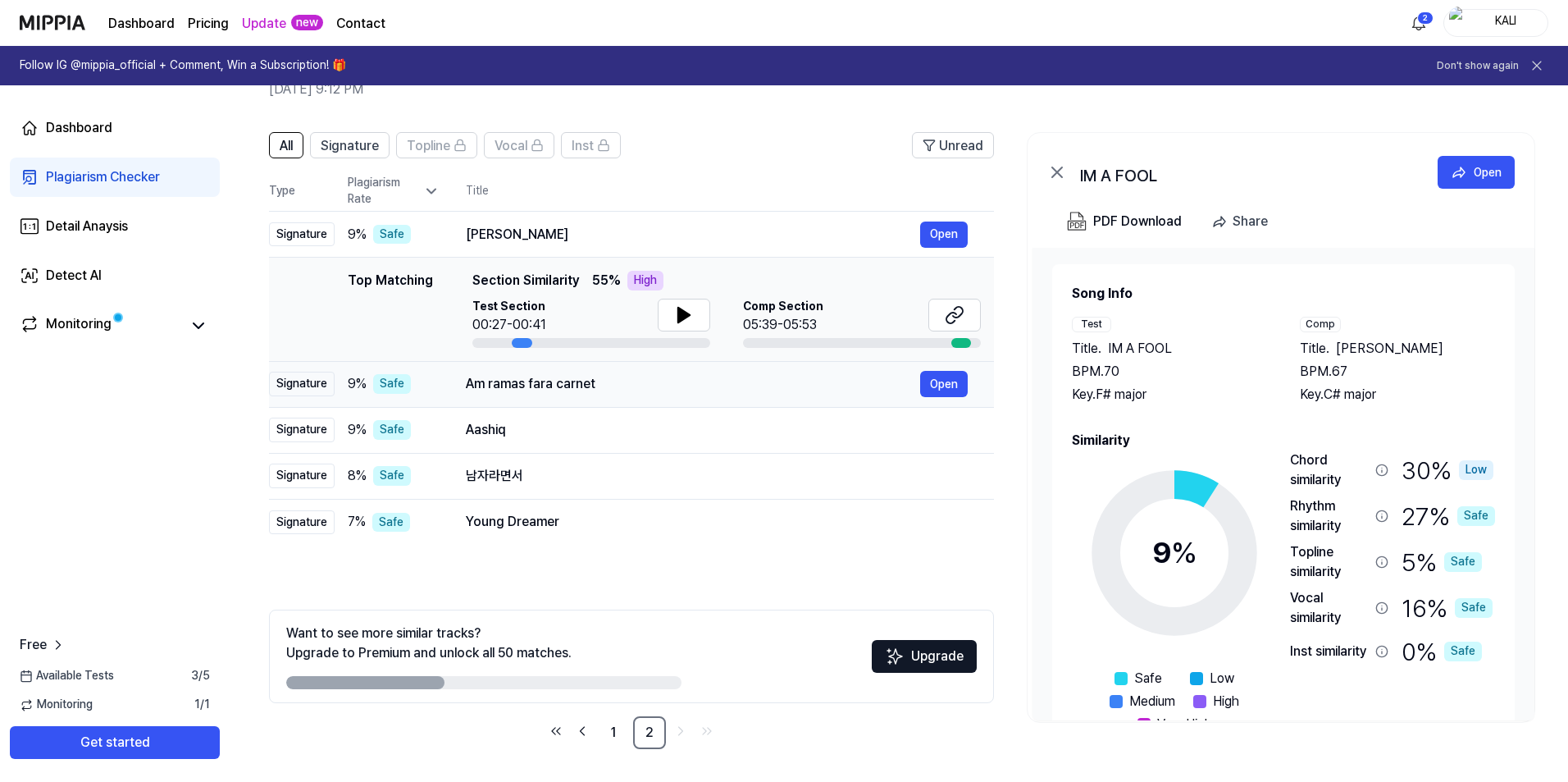
click at [659, 383] on div "Am ramas fara carnet" at bounding box center [693, 383] width 455 height 20
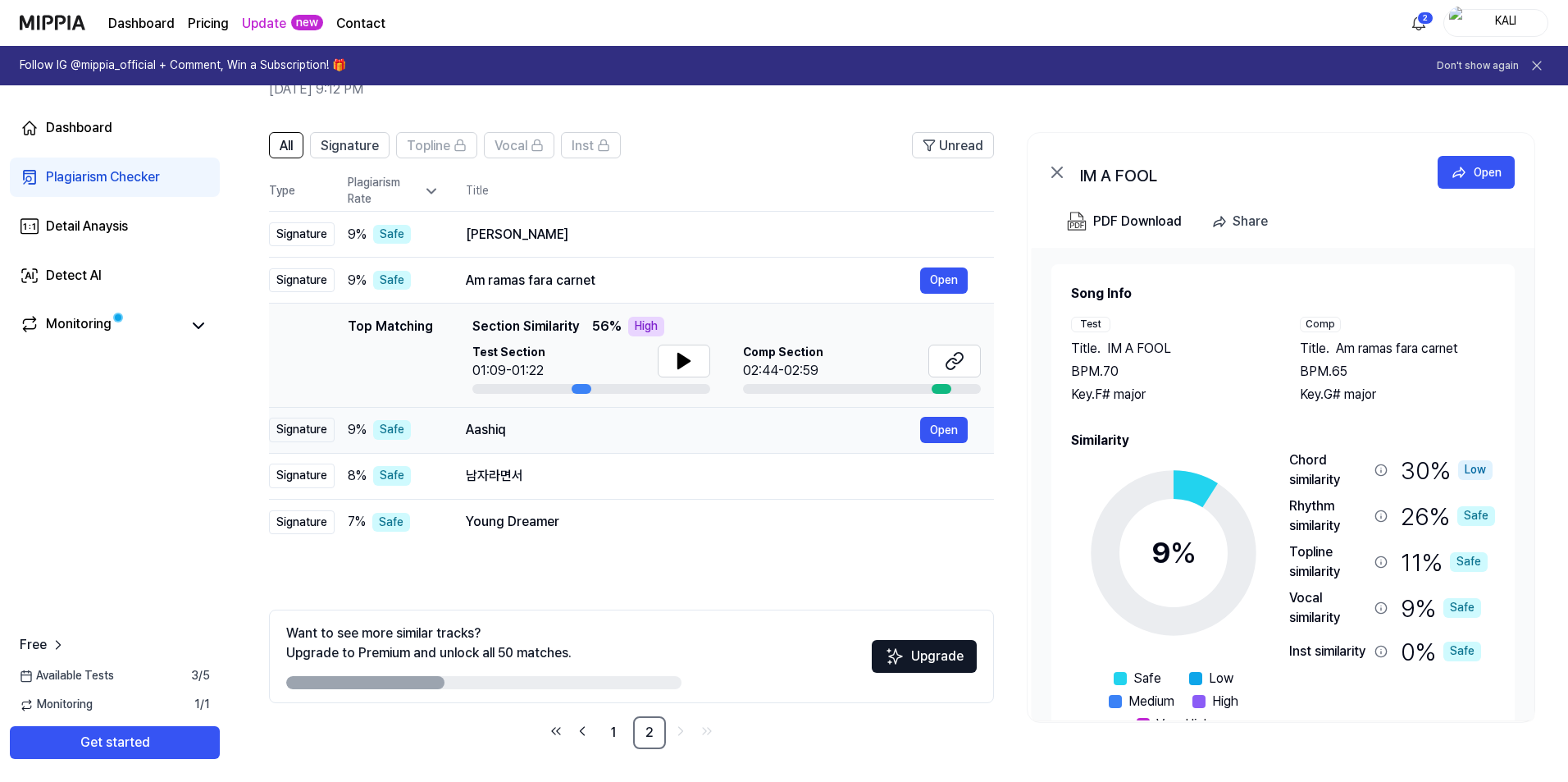
click at [660, 434] on div "Aashiq" at bounding box center [693, 430] width 455 height 20
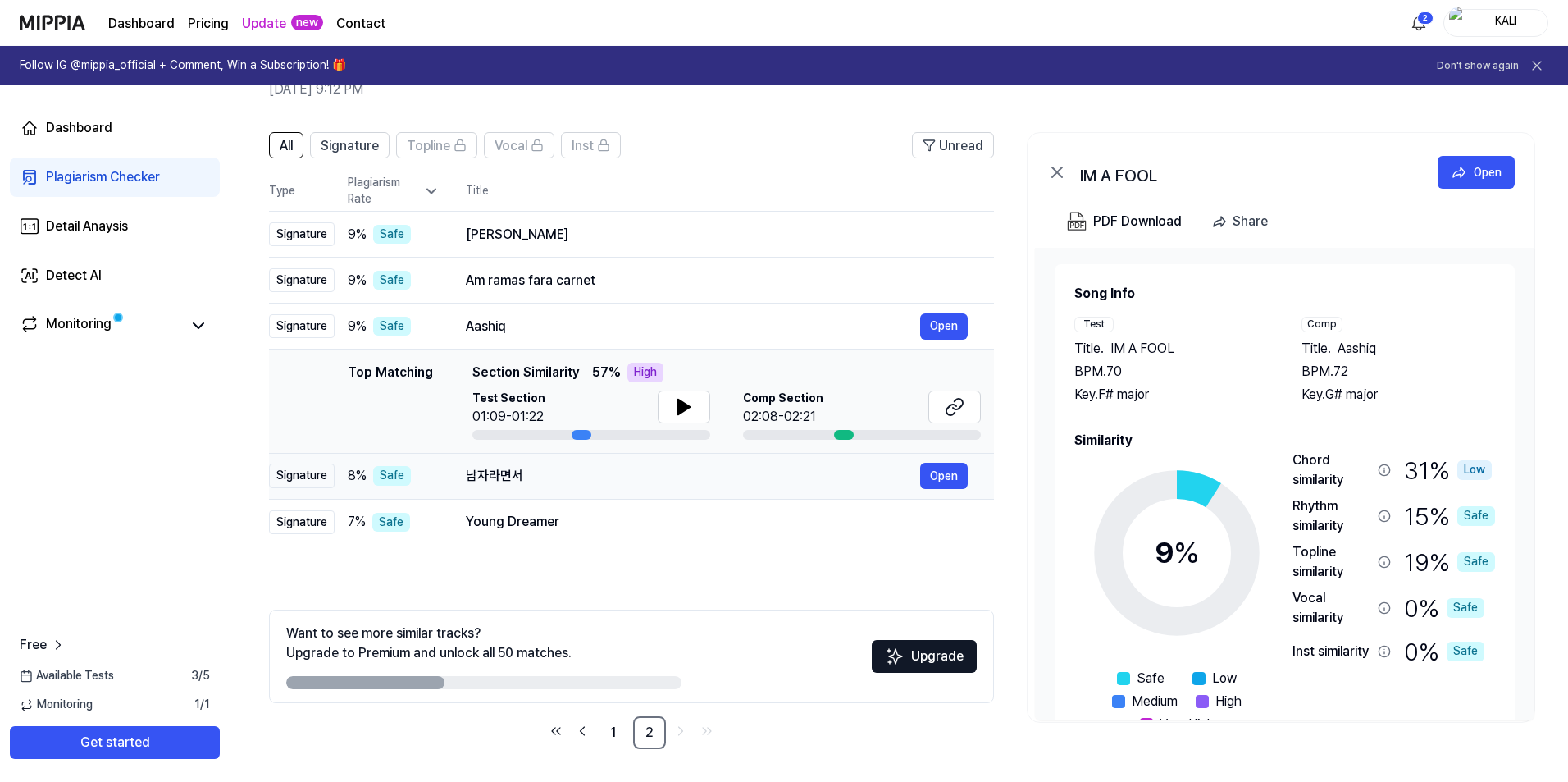
click at [654, 487] on div "남자라면서 Open" at bounding box center [717, 476] width 502 height 26
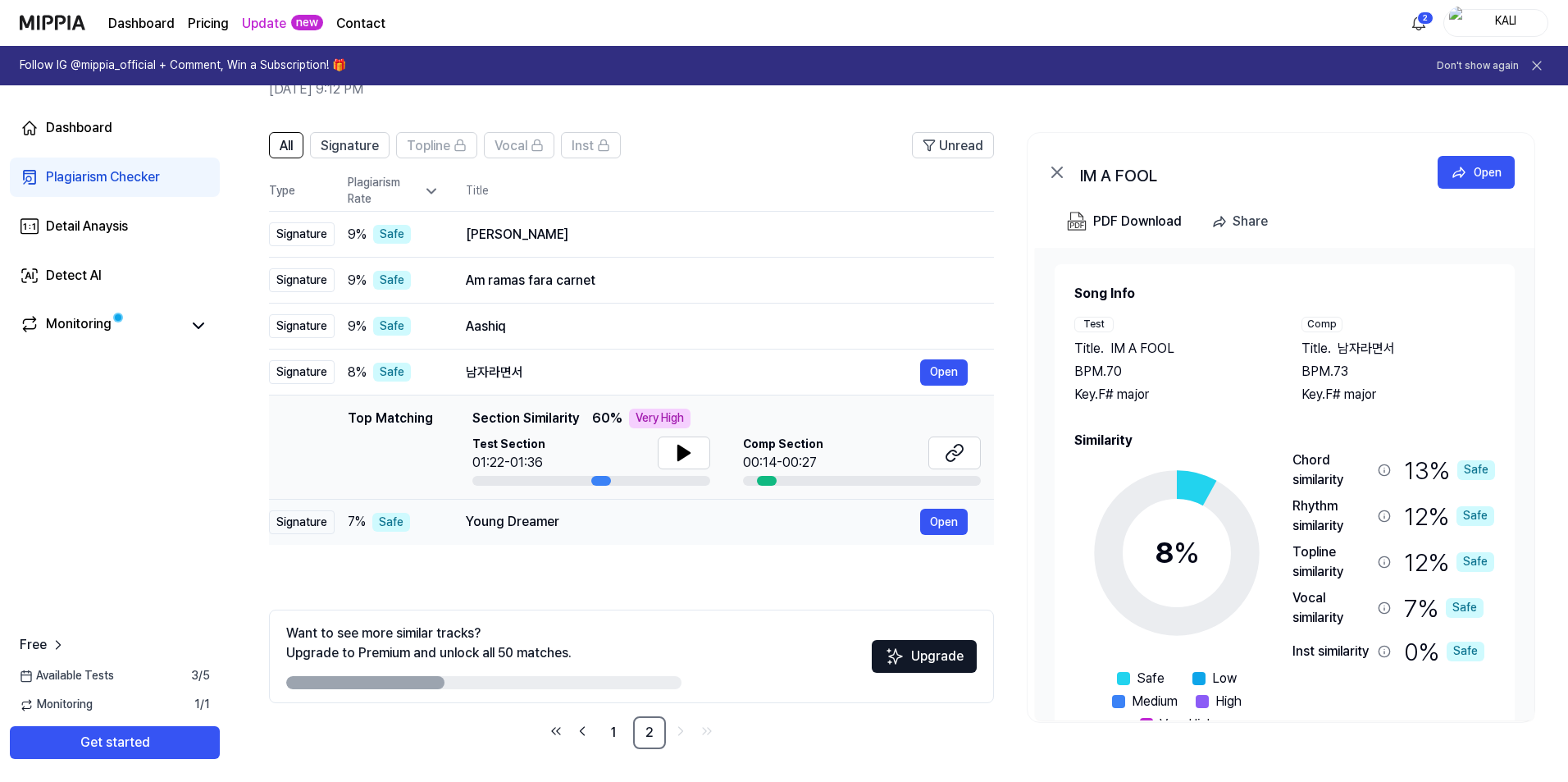
click at [653, 510] on div "Young Dreamer Open" at bounding box center [717, 522] width 502 height 26
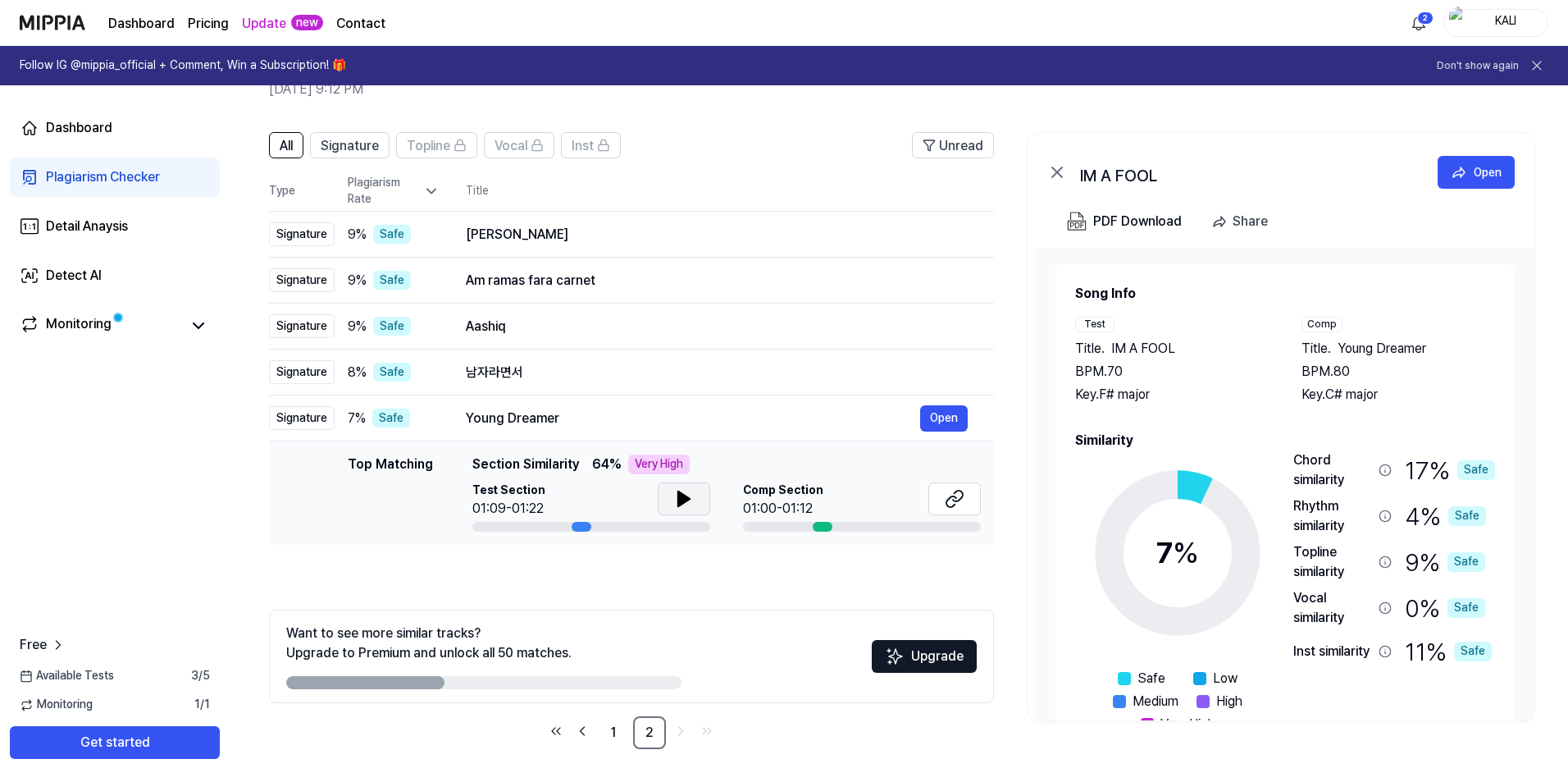
click at [675, 503] on icon at bounding box center [683, 498] width 20 height 20
click at [939, 493] on button at bounding box center [955, 498] width 53 height 33
click at [559, 378] on div "남자라면서" at bounding box center [693, 372] width 455 height 20
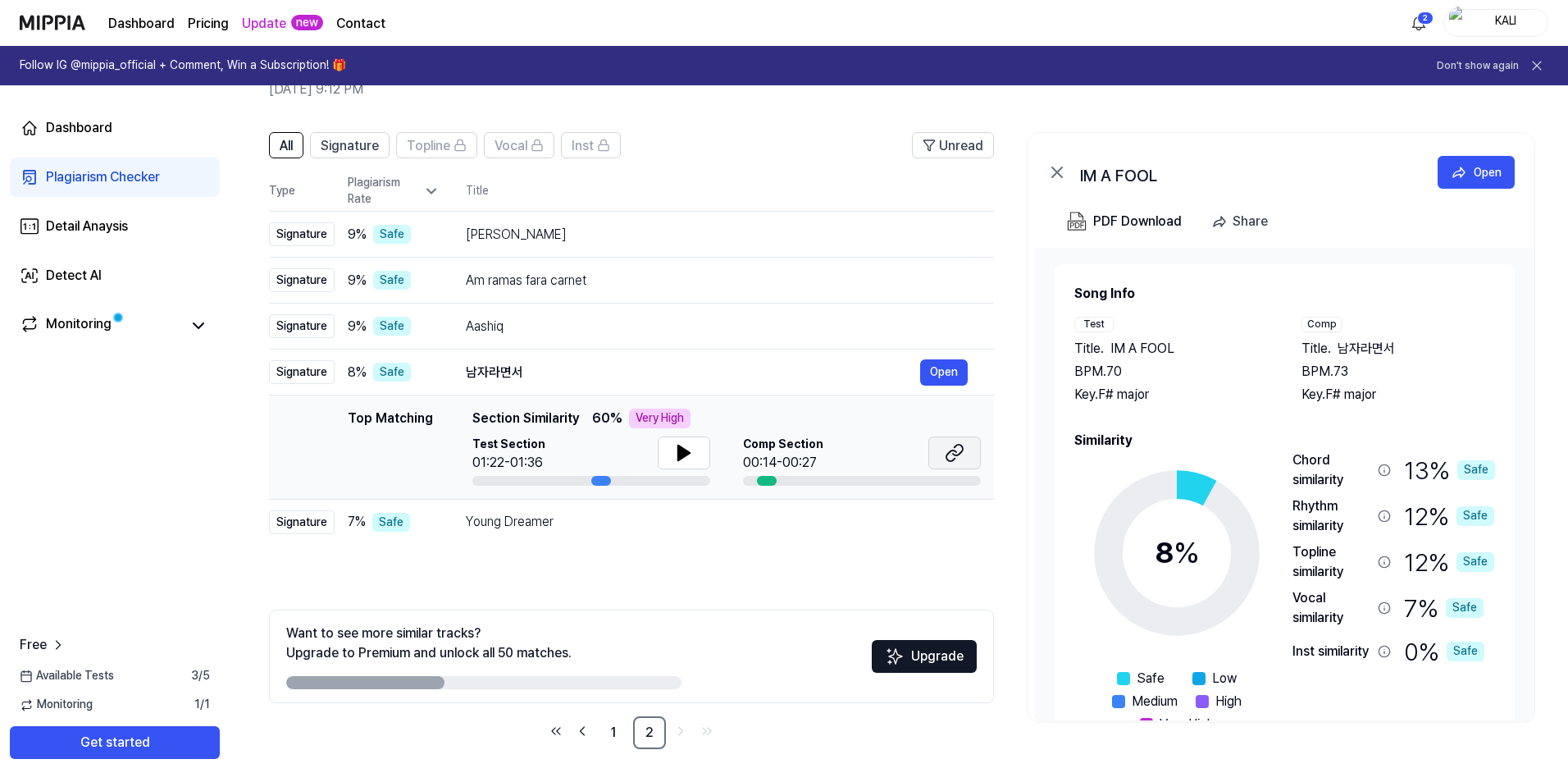
click at [943, 455] on button at bounding box center [955, 452] width 53 height 33
click at [969, 454] on button at bounding box center [955, 452] width 53 height 33
click at [88, 120] on div "Dashboard" at bounding box center [79, 128] width 67 height 20
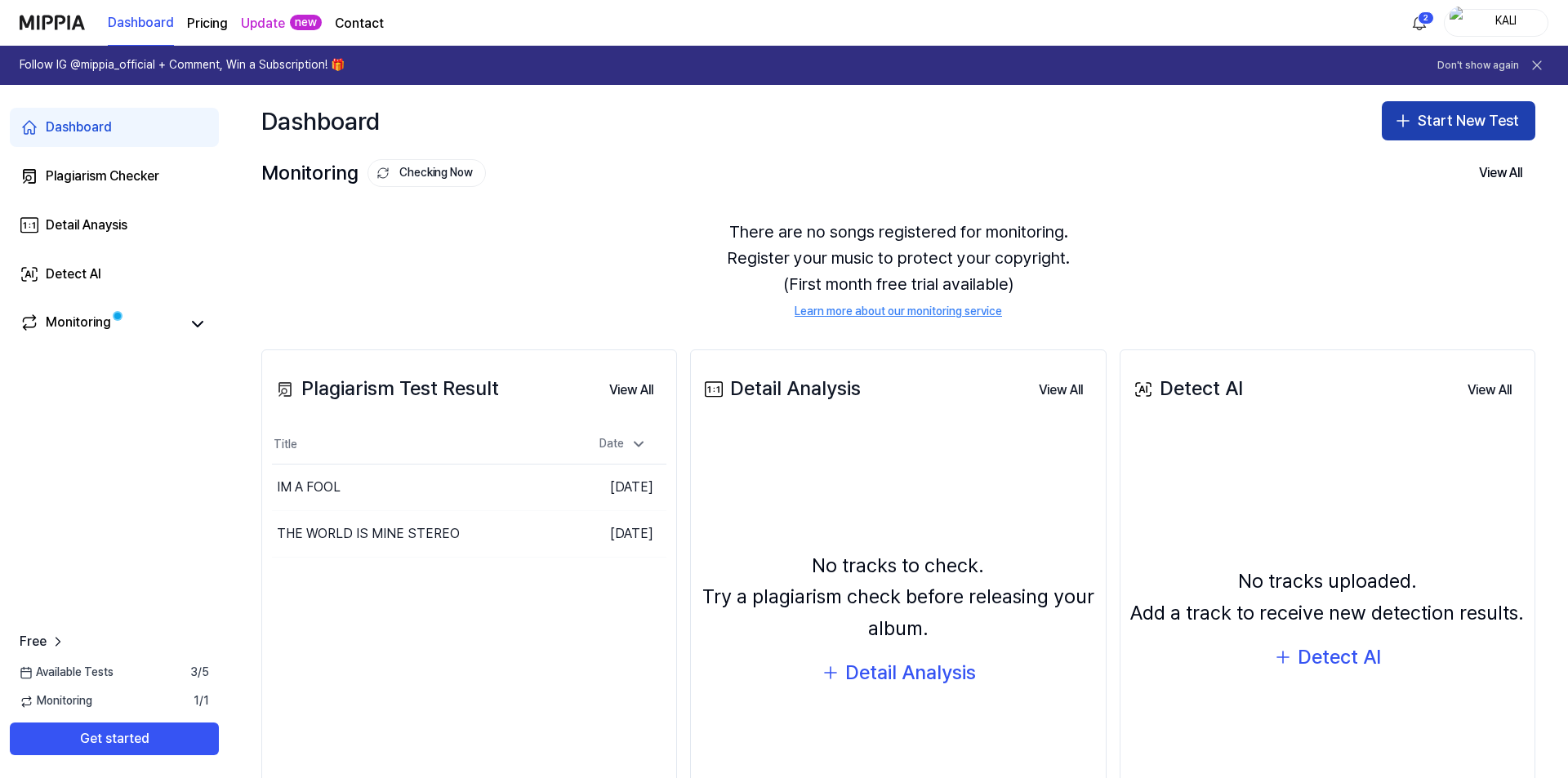
click at [1434, 122] on button "Start New Test" at bounding box center [1459, 121] width 153 height 39
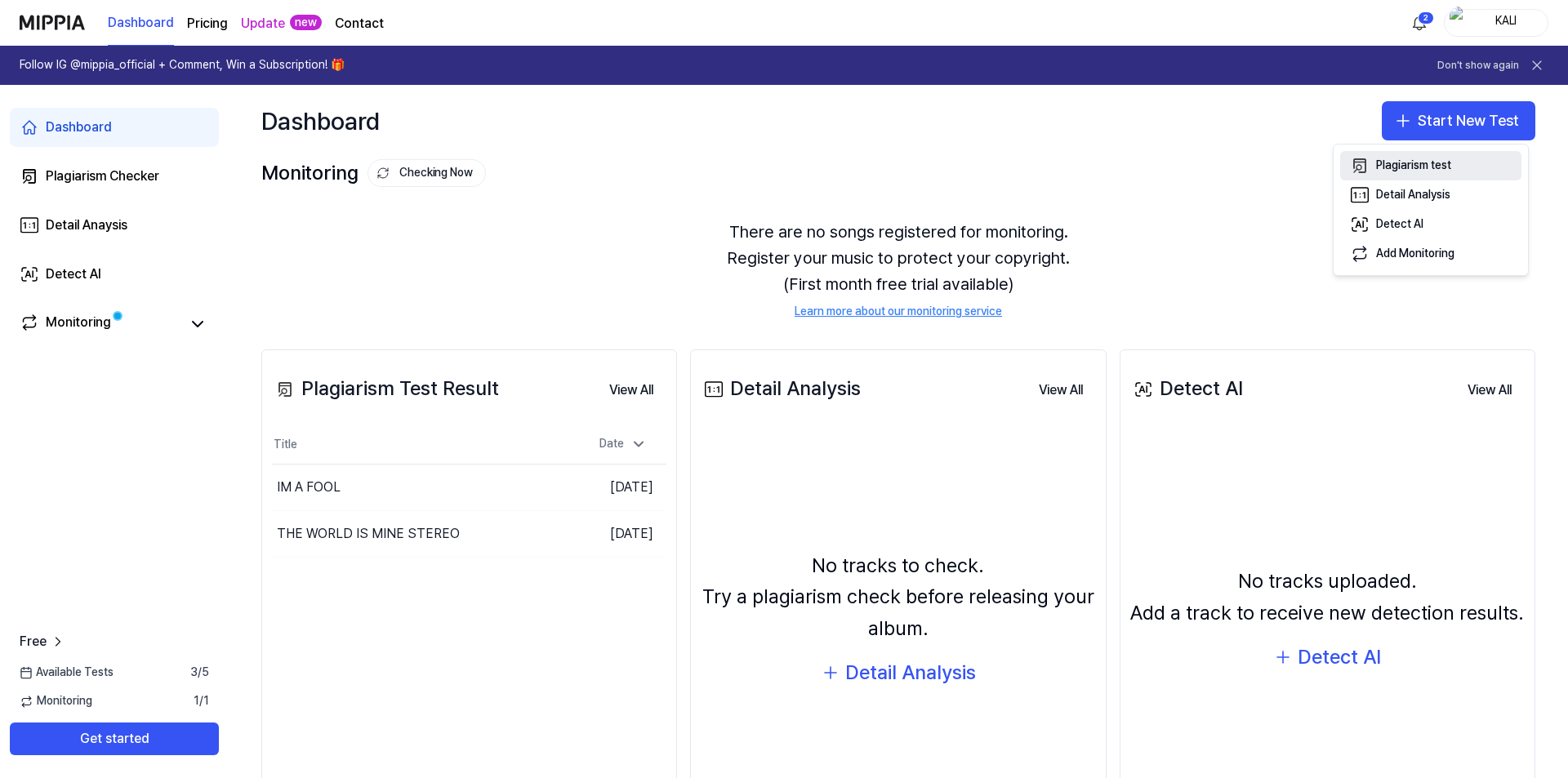
click at [1413, 165] on div "Plagiarism test" at bounding box center [1414, 165] width 75 height 16
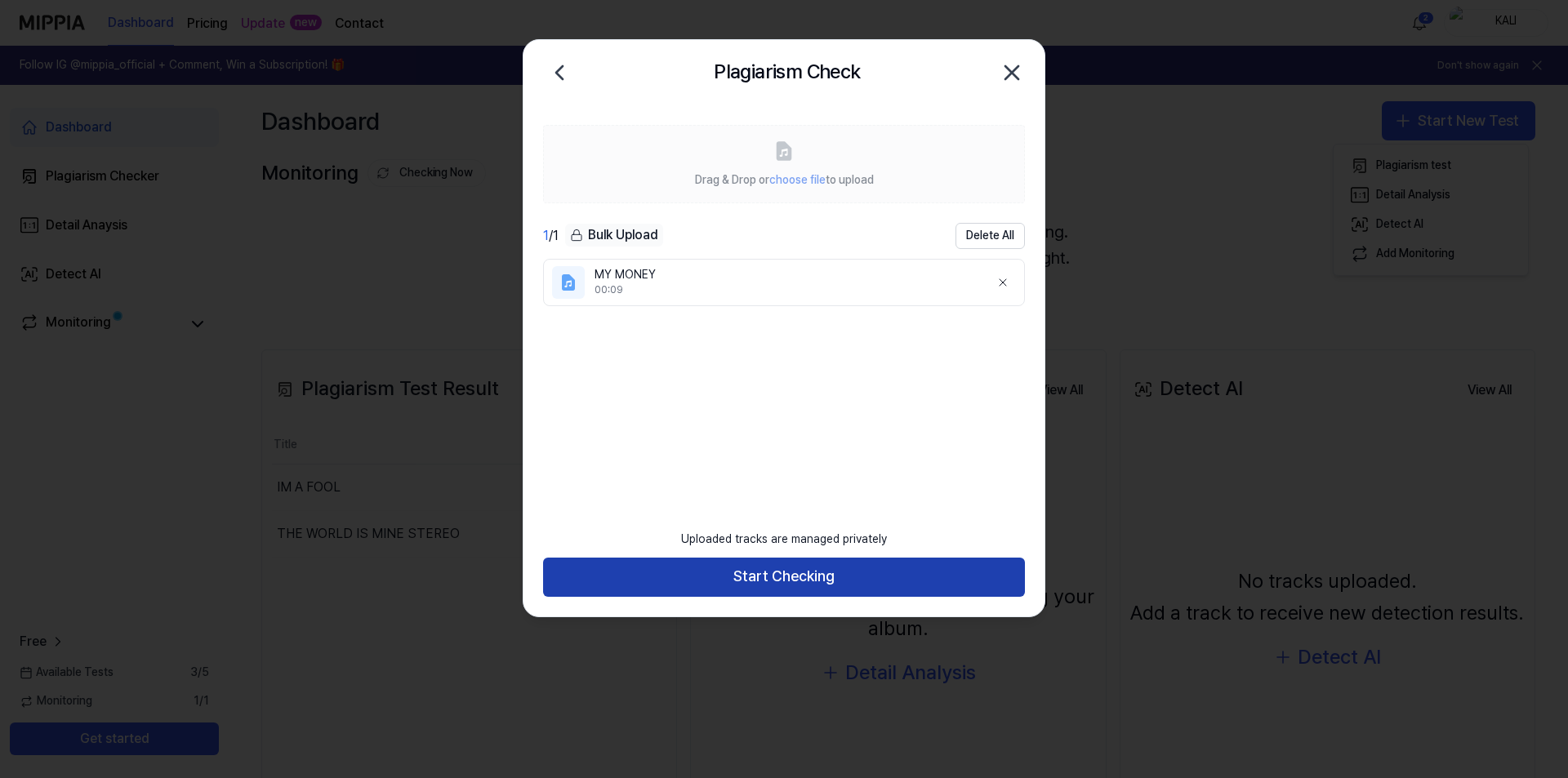
click at [739, 584] on button "Start Checking" at bounding box center [783, 577] width 482 height 39
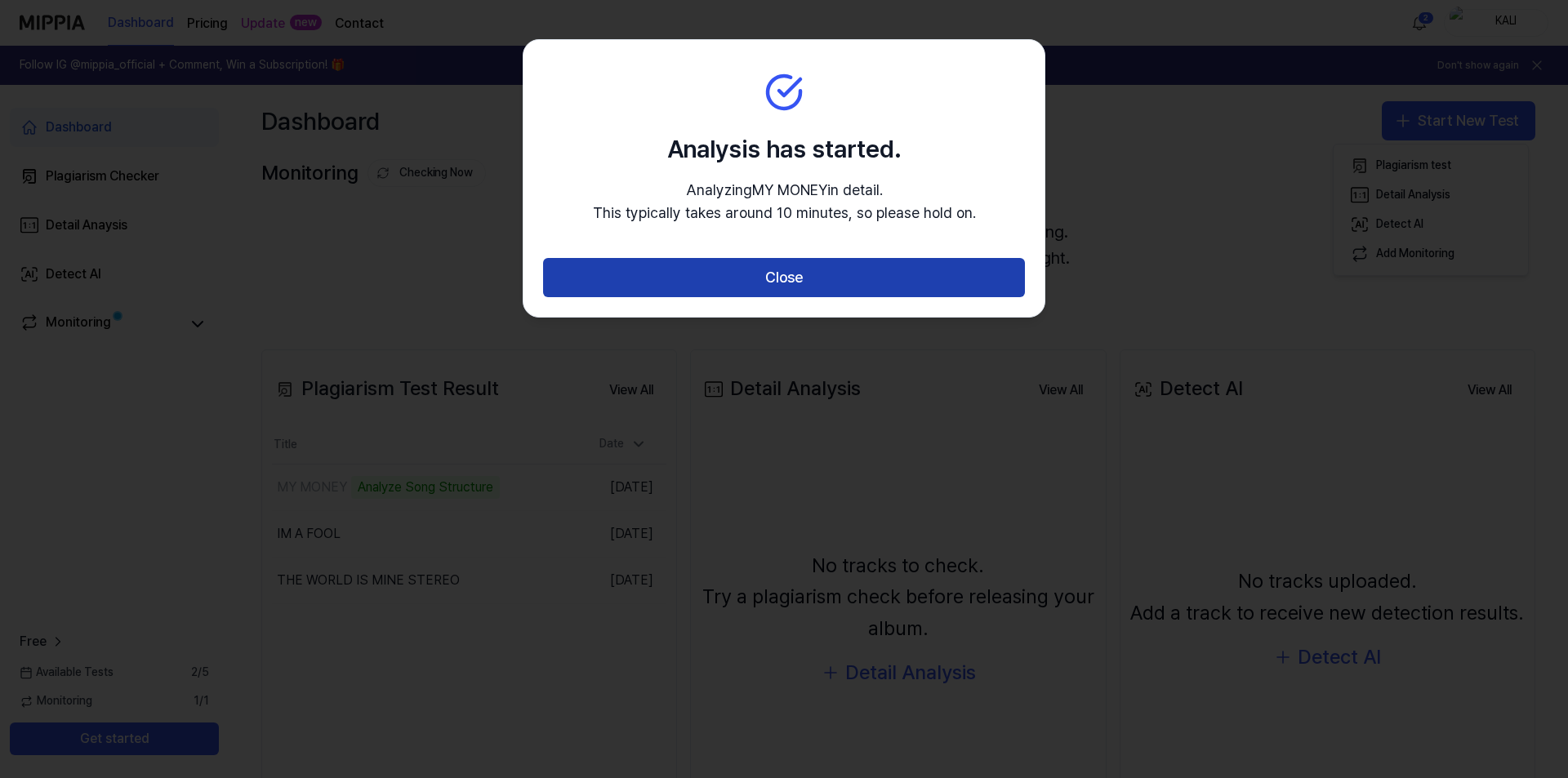
click at [732, 281] on button "Close" at bounding box center [783, 278] width 482 height 39
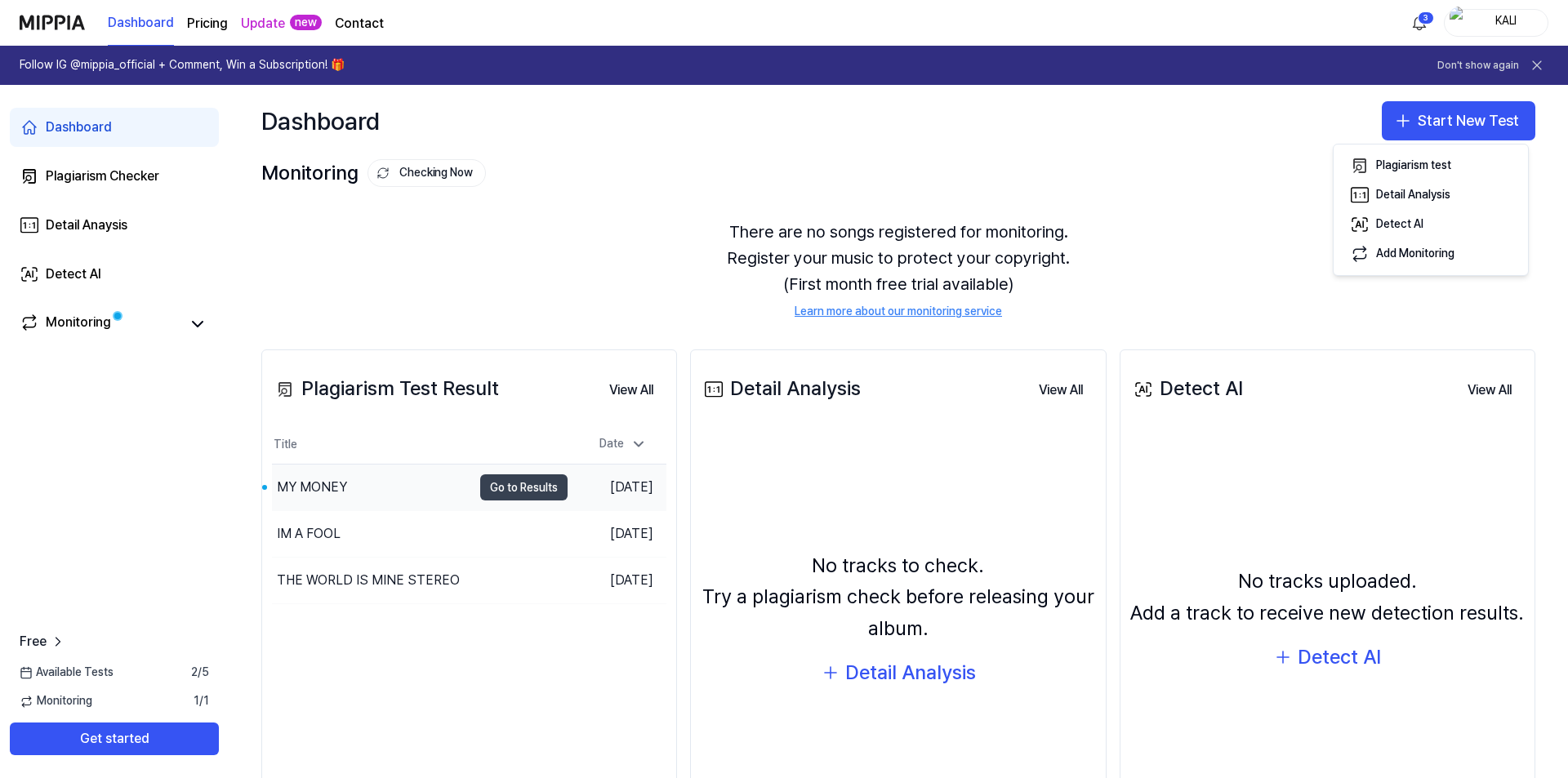
click at [504, 485] on button "Go to Results" at bounding box center [523, 487] width 87 height 26
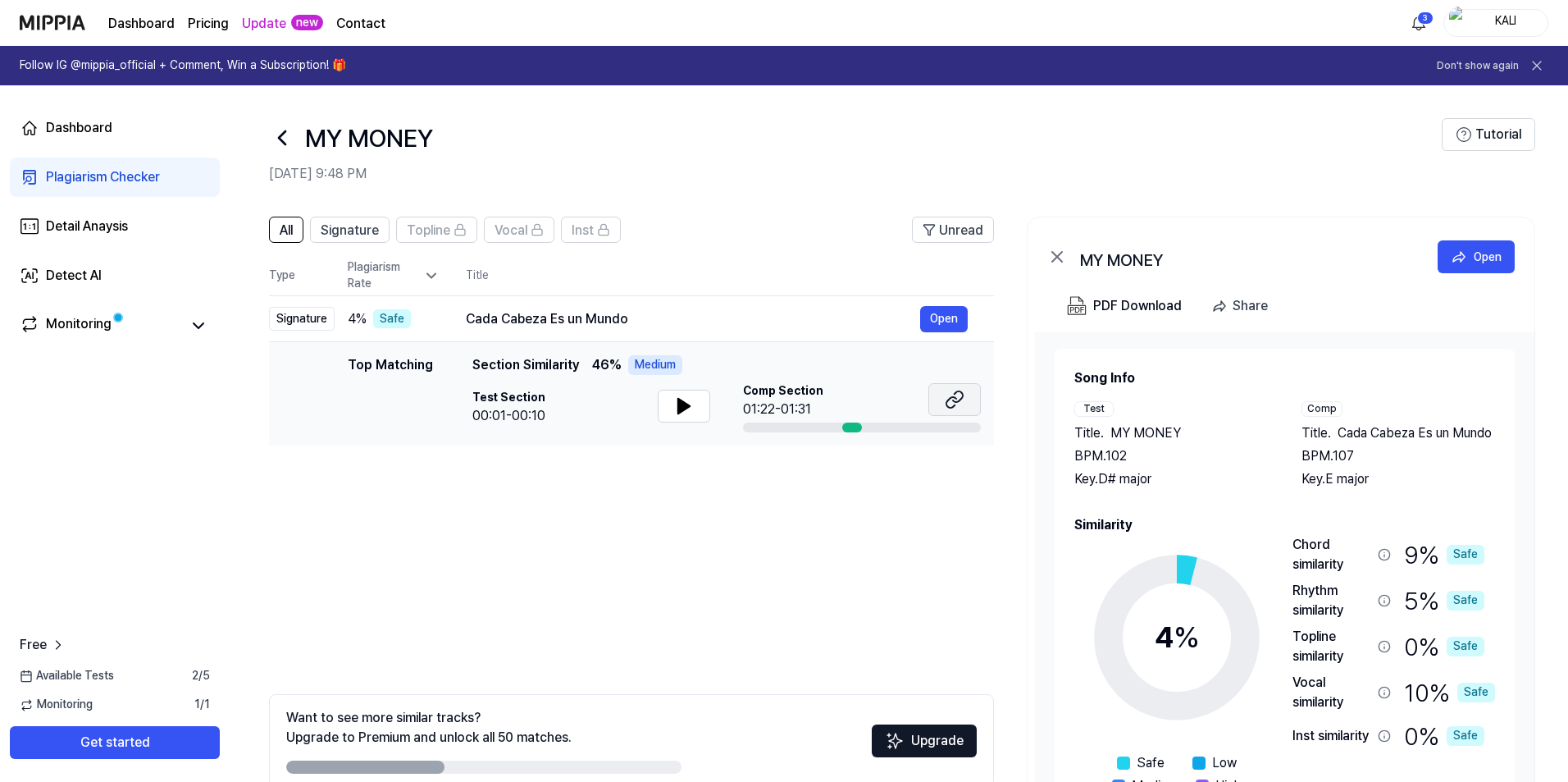
click at [968, 399] on button at bounding box center [955, 399] width 53 height 33
